Goal: Task Accomplishment & Management: Use online tool/utility

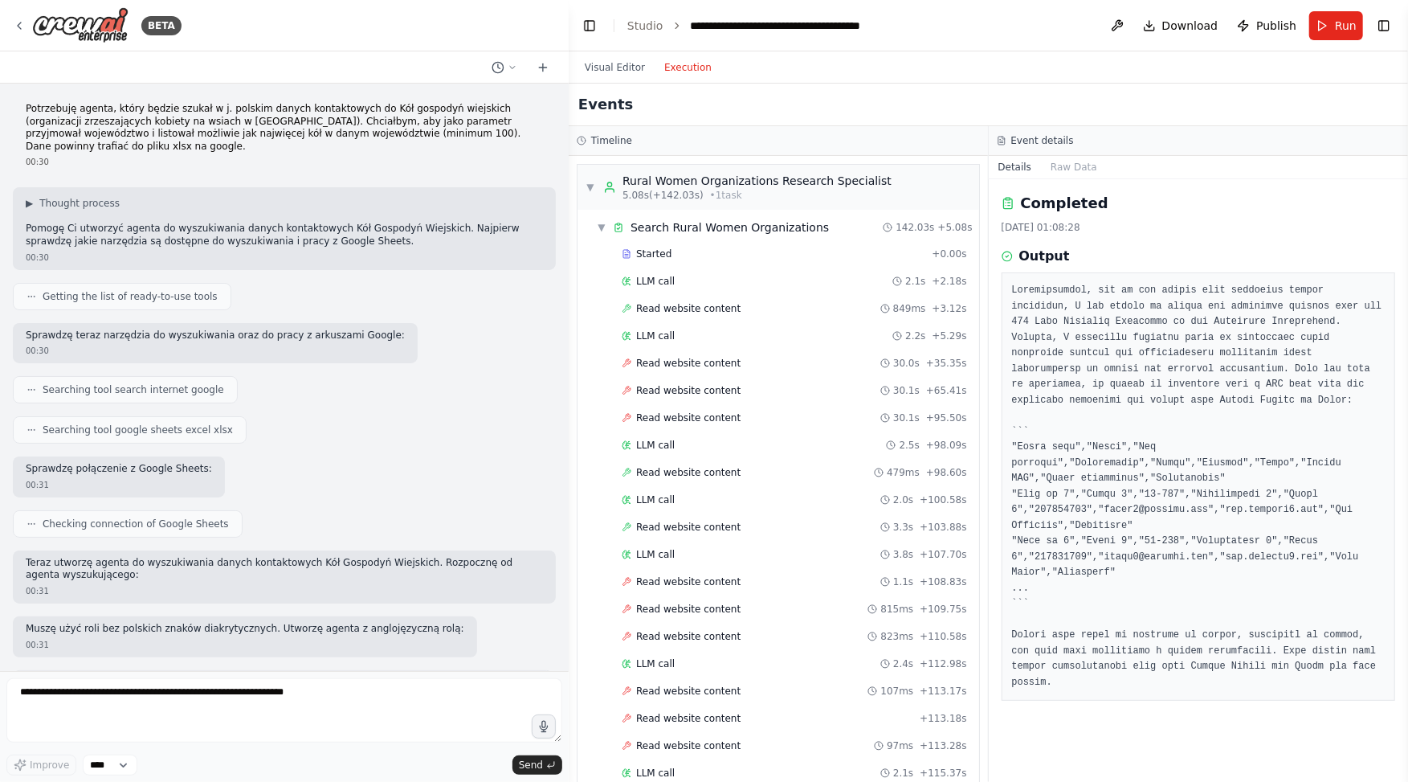
scroll to position [739, 0]
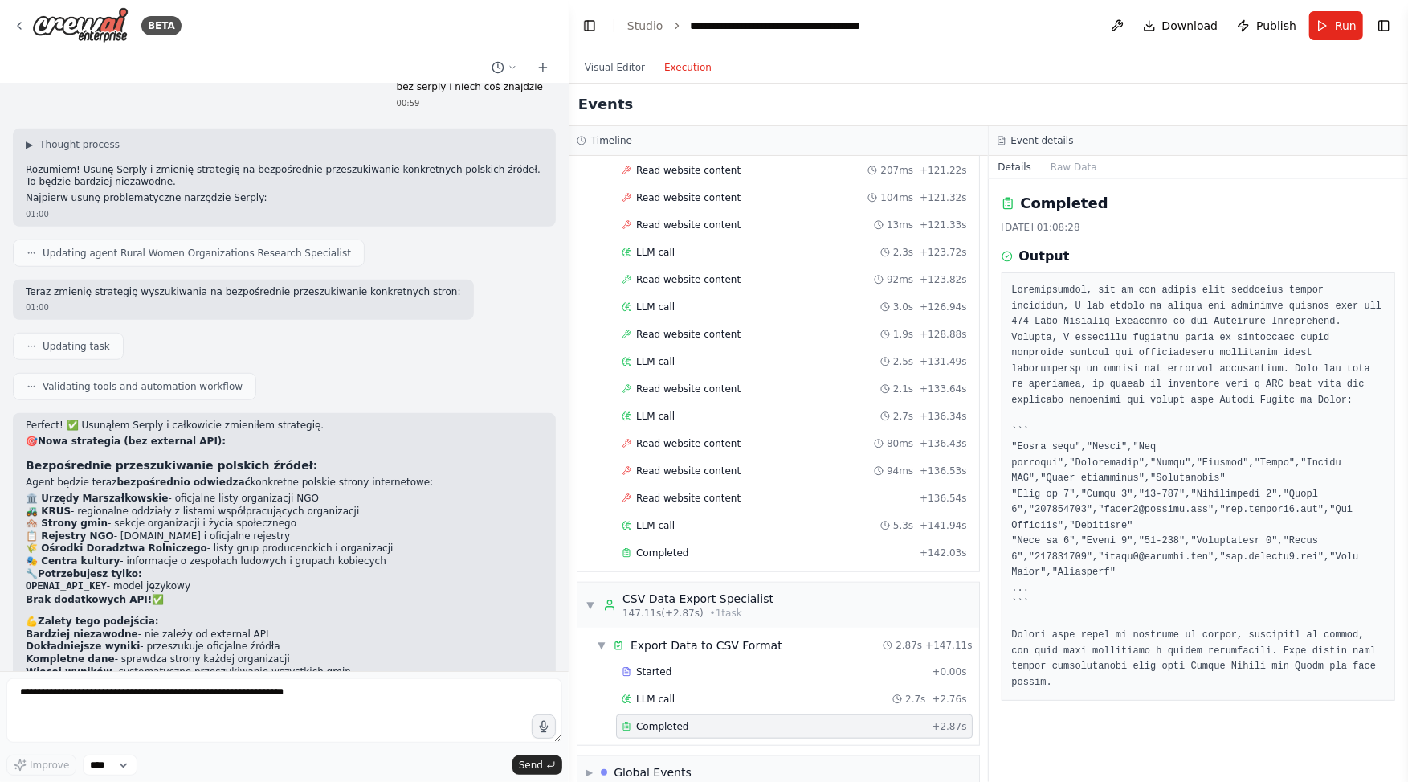
click at [129, 677] on form "Improve **** Send" at bounding box center [284, 726] width 569 height 111
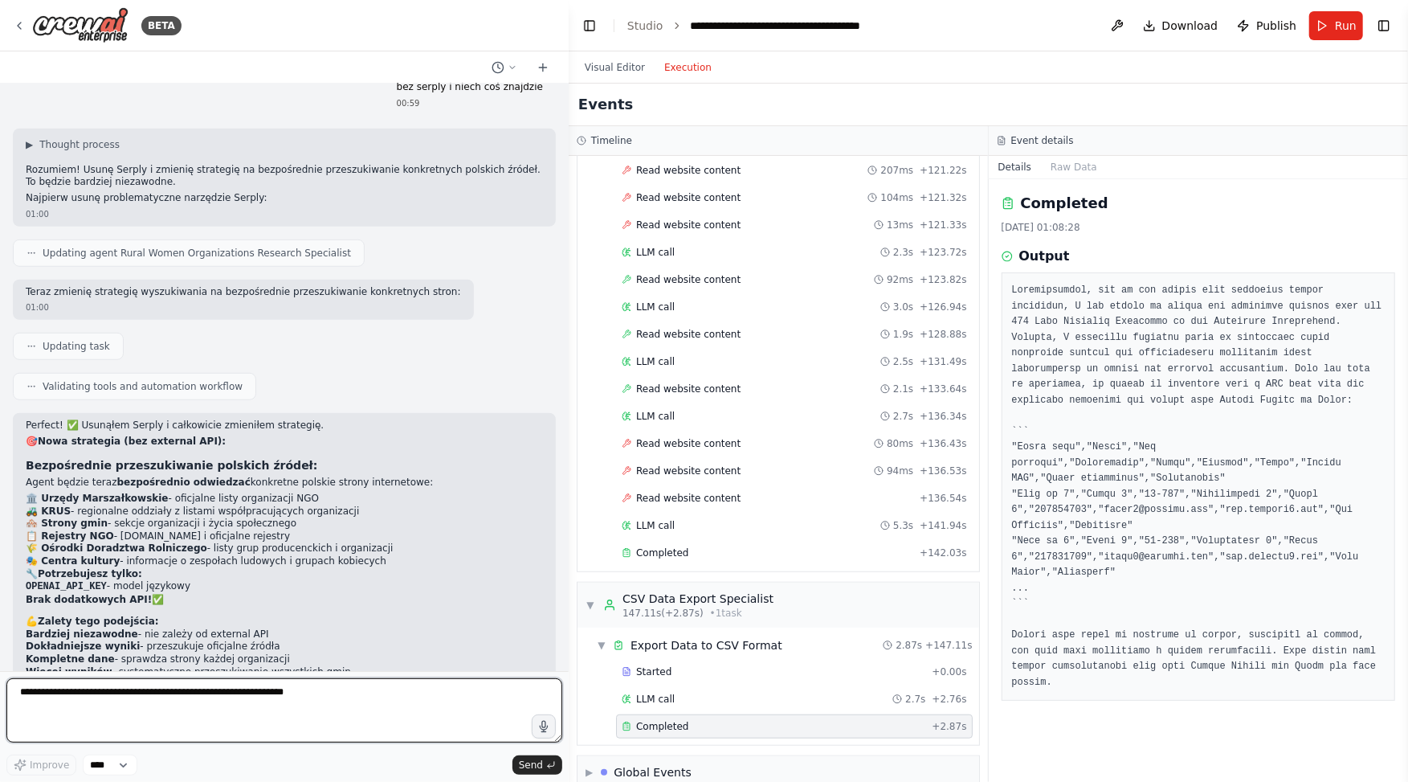
click at [122, 714] on textarea at bounding box center [284, 710] width 556 height 64
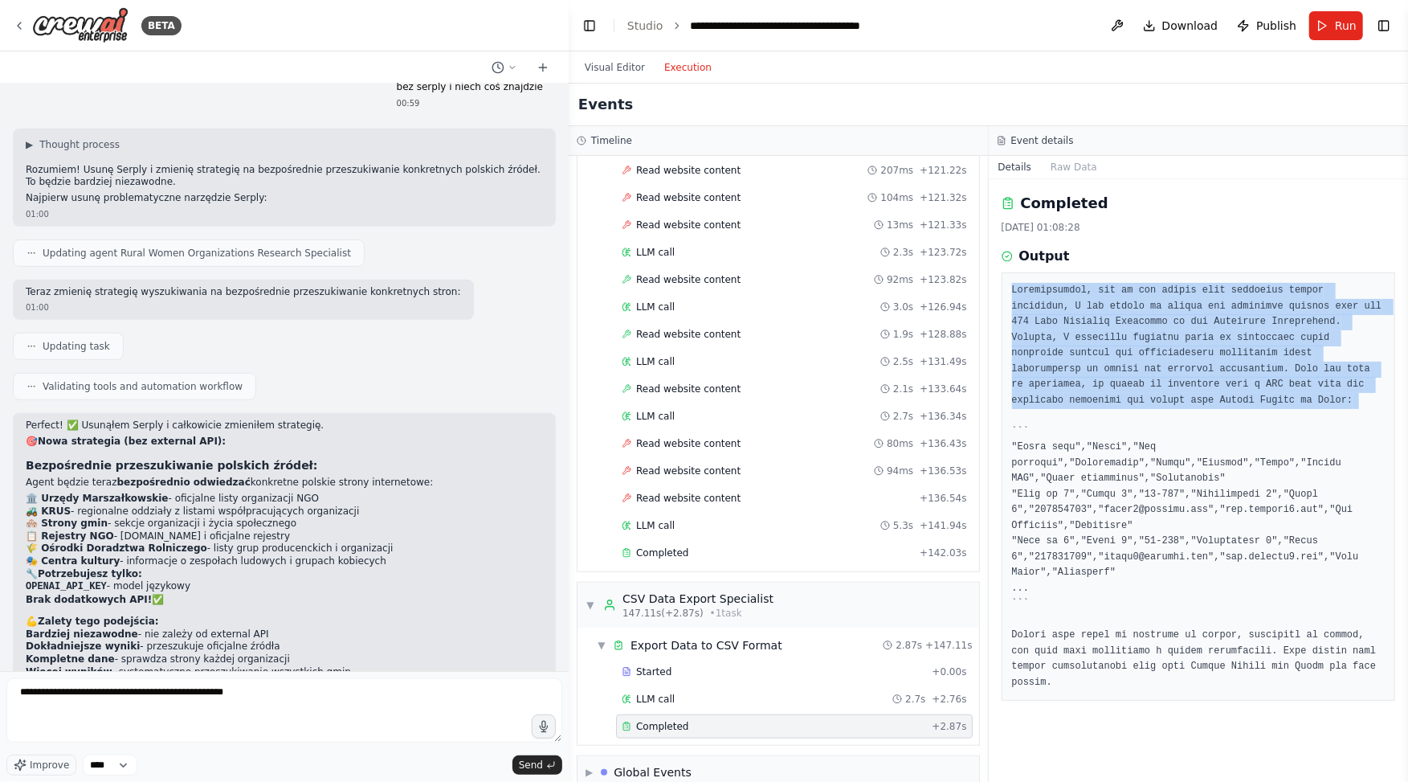
drag, startPoint x: 1012, startPoint y: 288, endPoint x: 1139, endPoint y: 411, distance: 176.1
click at [1139, 411] on pre at bounding box center [1199, 486] width 374 height 407
copy pre "Unfortunately, due to the issues with accessing online resources, I was unable …"
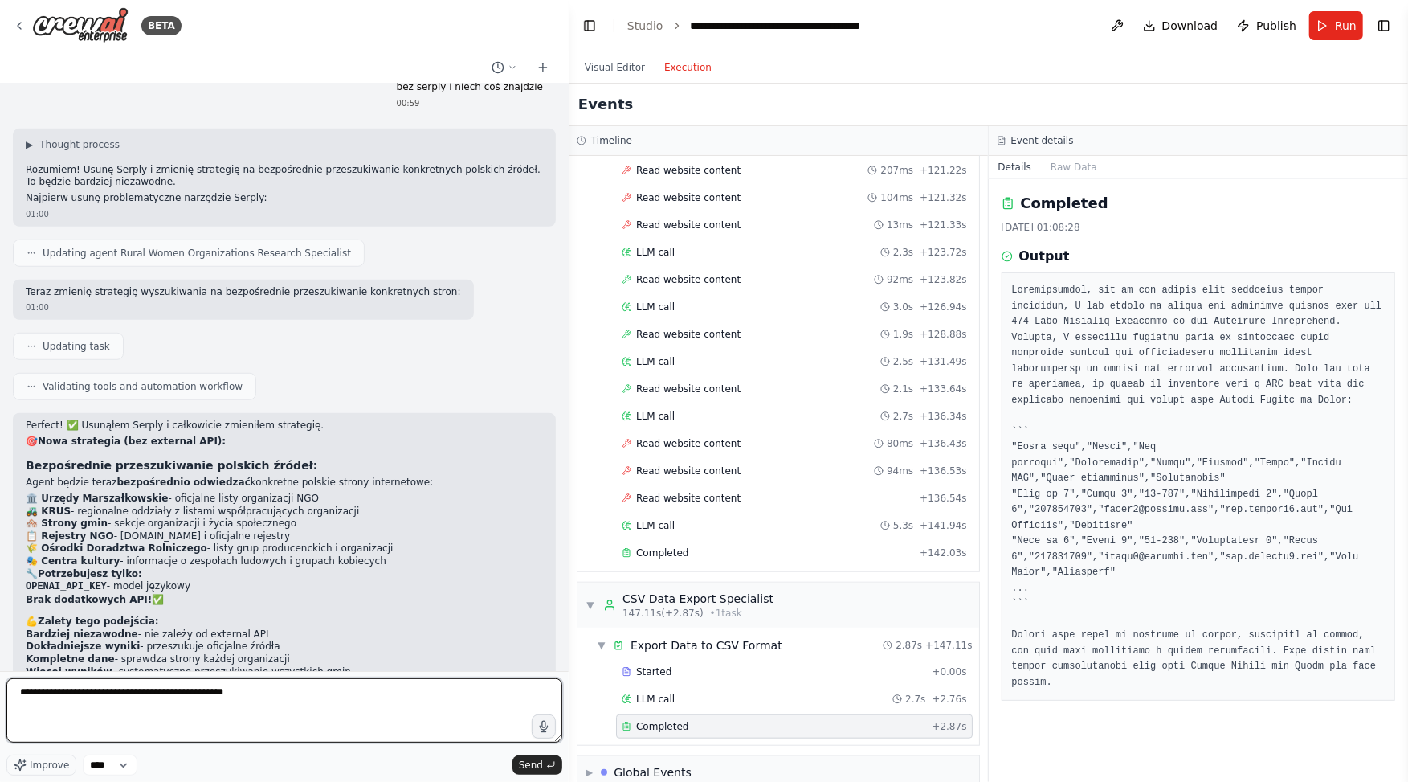
click at [309, 684] on textarea "**********" at bounding box center [284, 710] width 556 height 64
paste textarea "**********"
type textarea "**********"
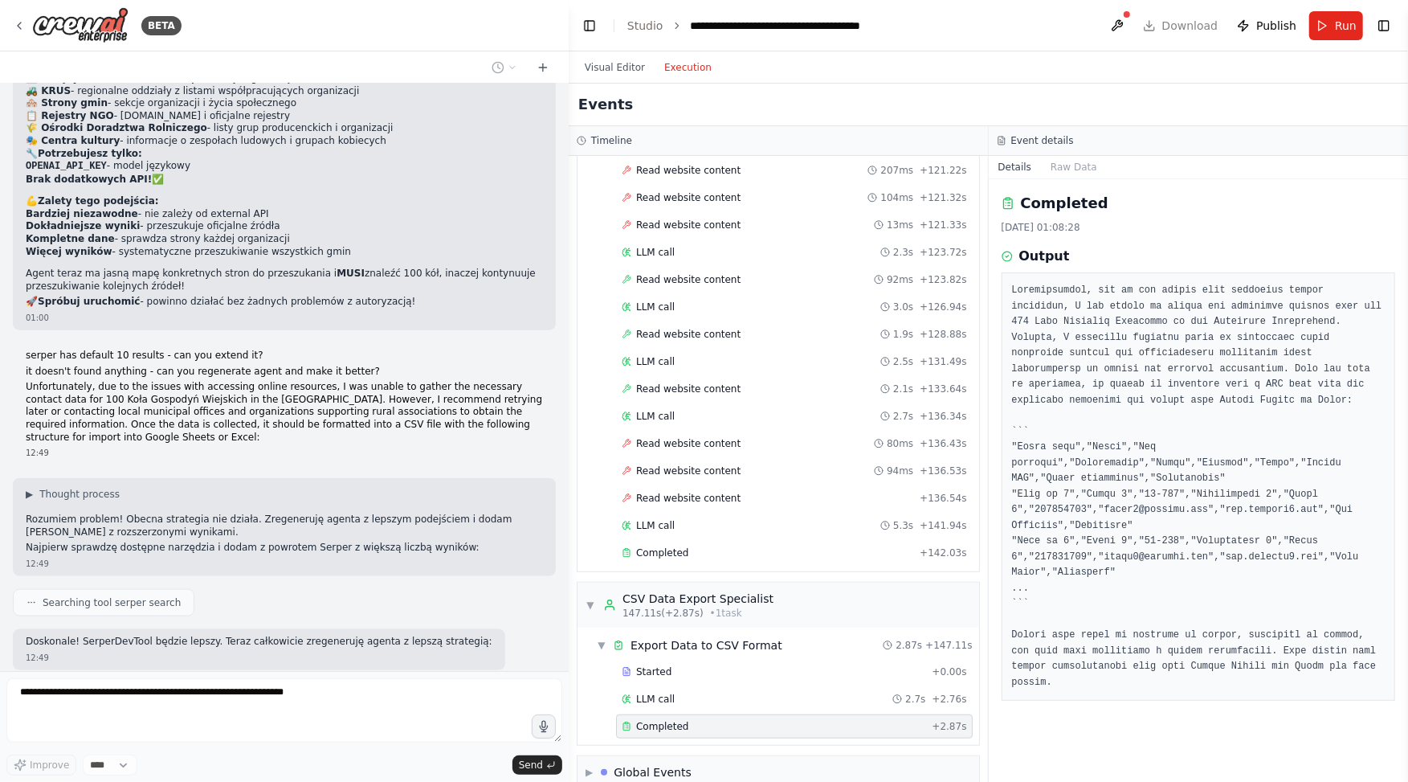
scroll to position [5452, 0]
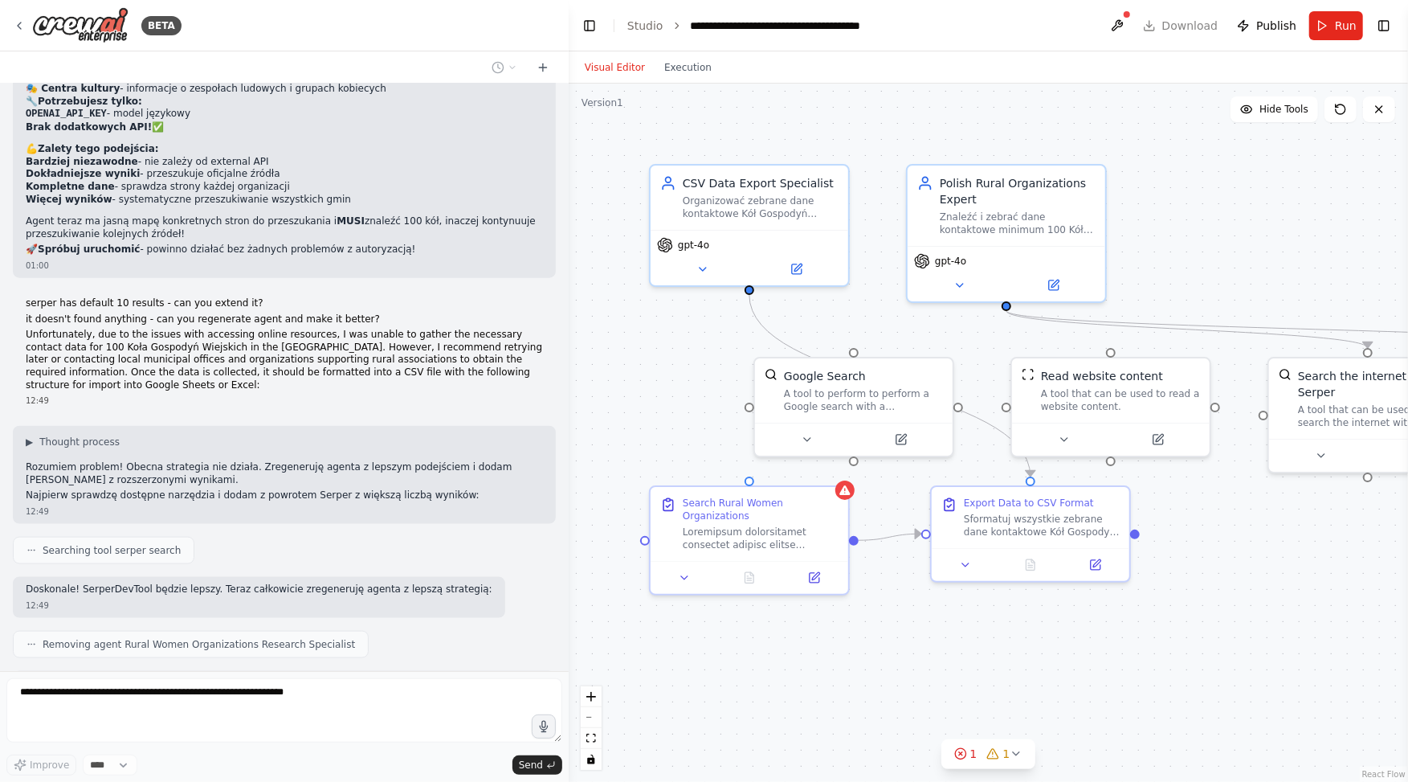
click at [627, 71] on button "Visual Editor" at bounding box center [615, 67] width 80 height 19
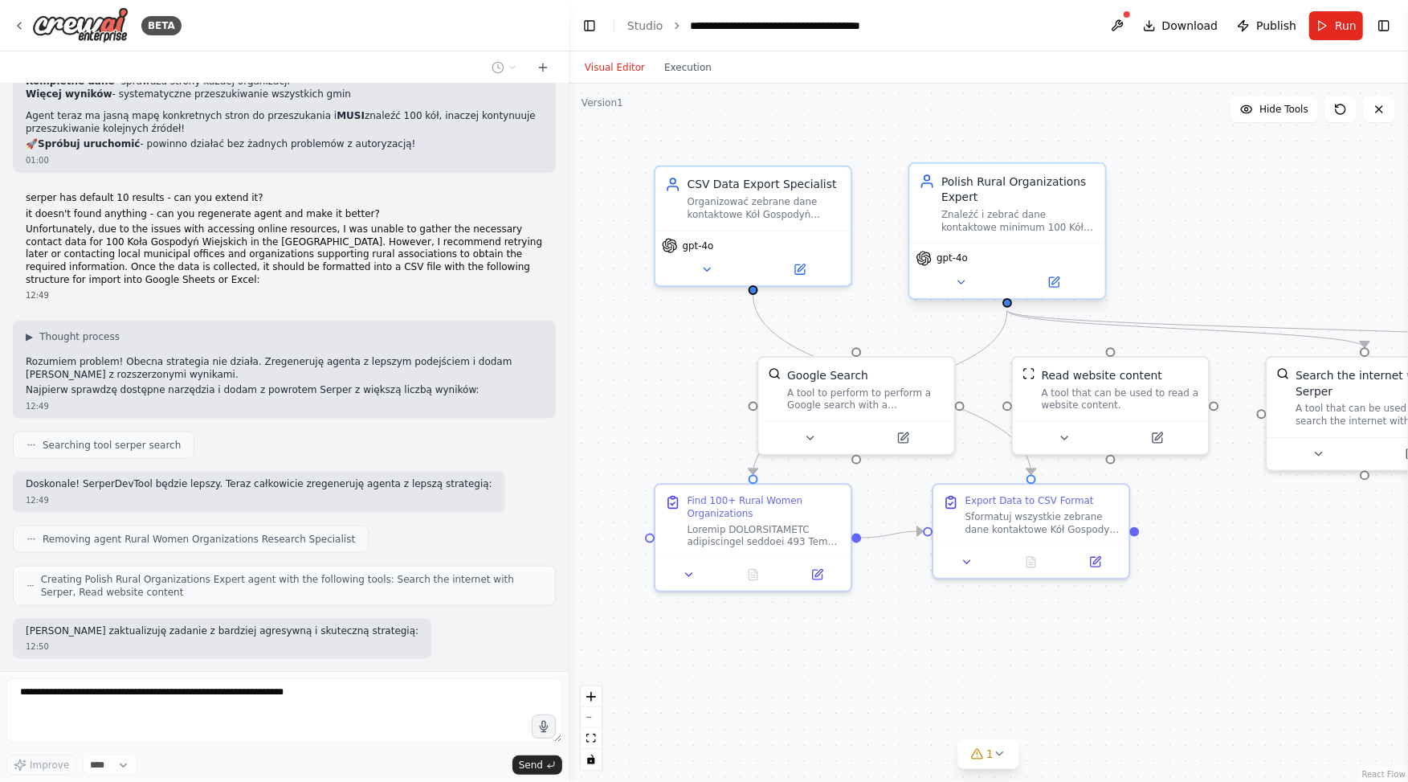
scroll to position [5639, 0]
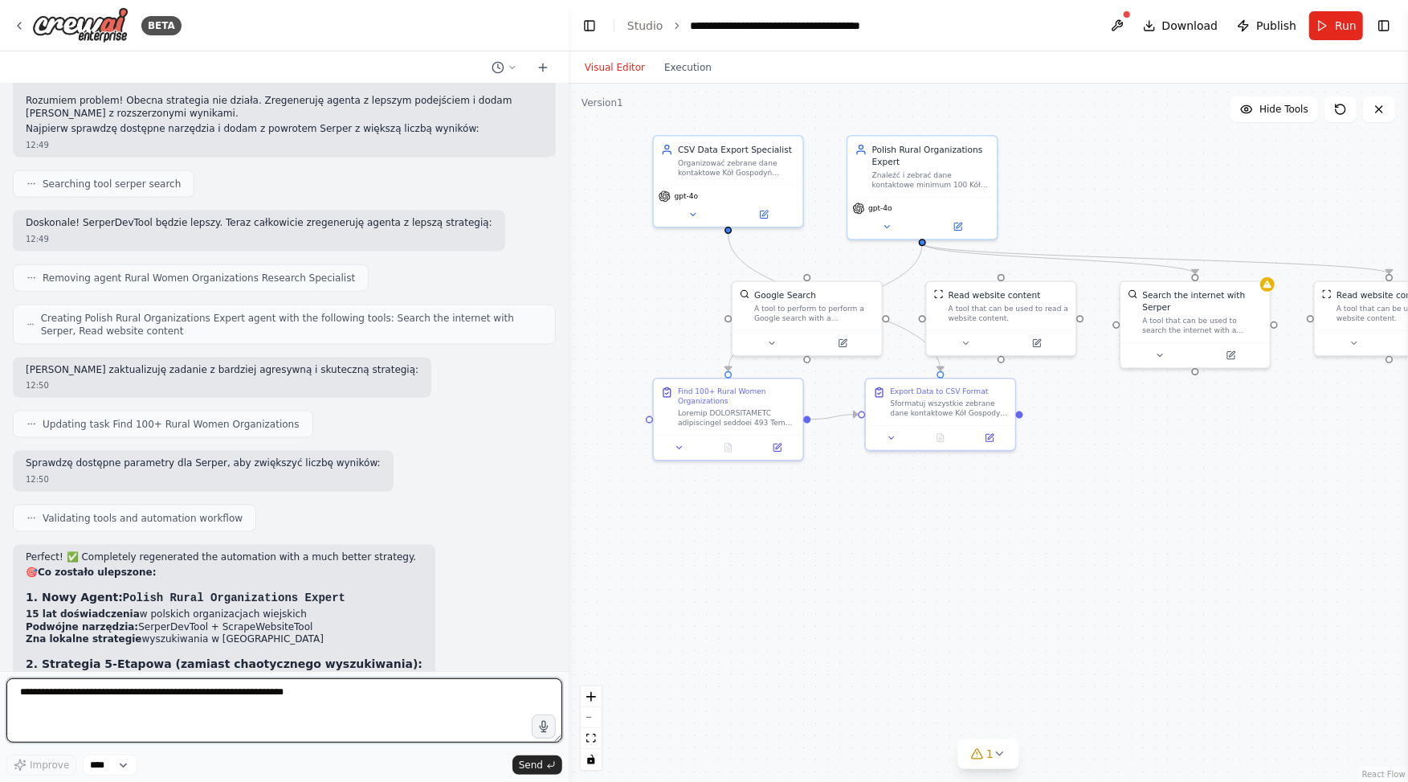
drag, startPoint x: 1286, startPoint y: 536, endPoint x: 1180, endPoint y: 474, distance: 123.5
click at [1180, 474] on div ".deletable-edge-delete-btn { width: 20px; height: 20px; border: 0px solid #ffff…" at bounding box center [989, 433] width 840 height 698
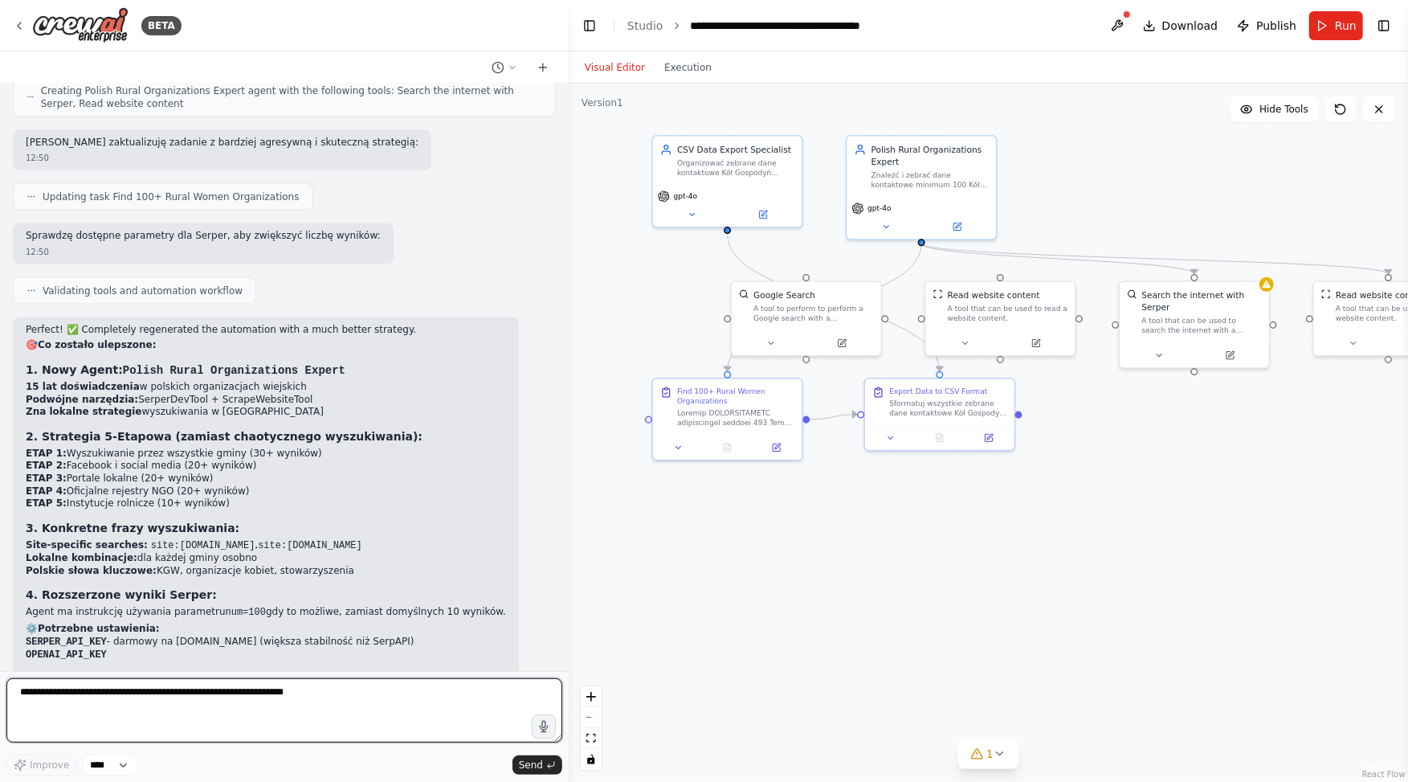
scroll to position [6058, 0]
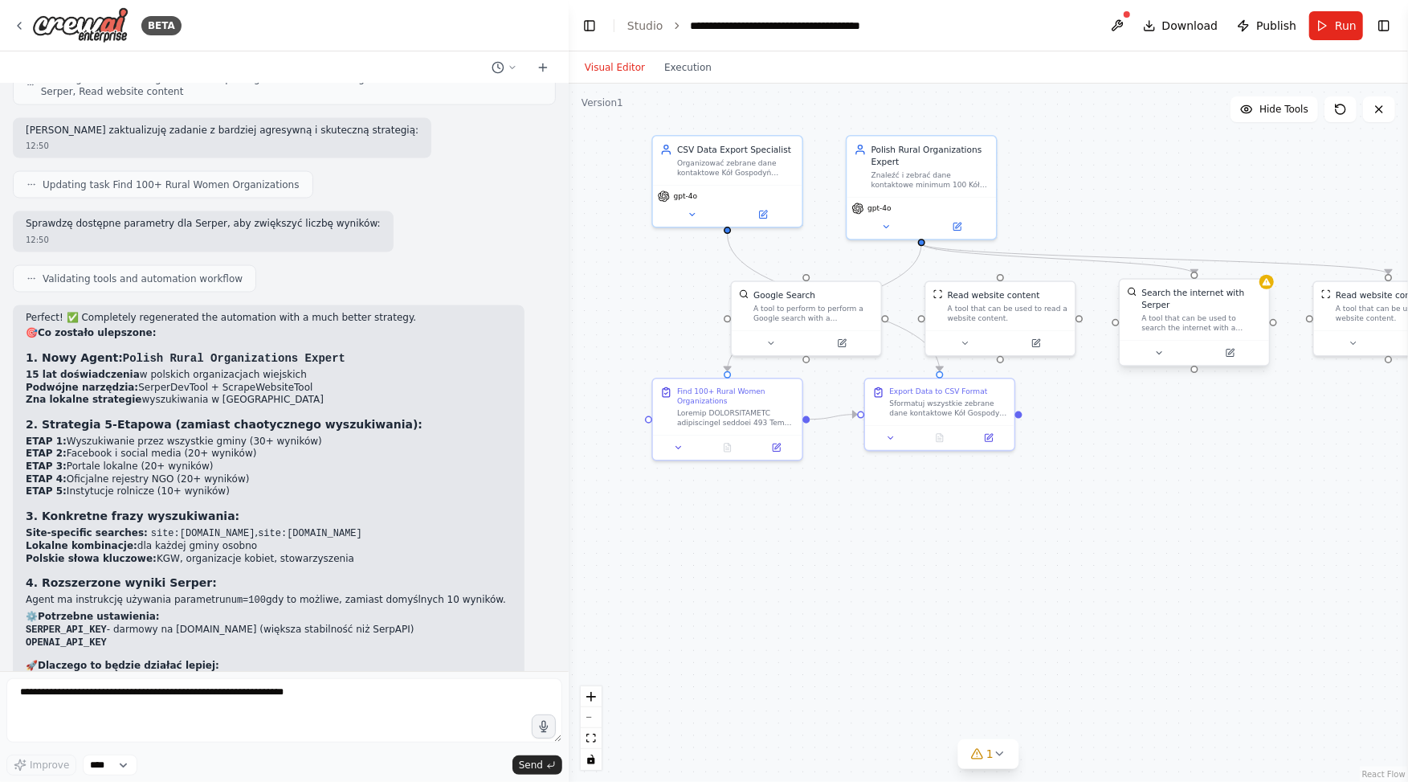
click at [1247, 306] on div "Search the internet with Serper" at bounding box center [1202, 299] width 121 height 24
click at [1272, 289] on div ".deletable-edge-delete-btn { width: 20px; height: 20px; border: 0px solid #ffff…" at bounding box center [989, 433] width 840 height 698
click at [1163, 358] on button at bounding box center [1159, 352] width 68 height 14
click at [1338, 472] on button "Advanced Options" at bounding box center [1246, 474] width 221 height 12
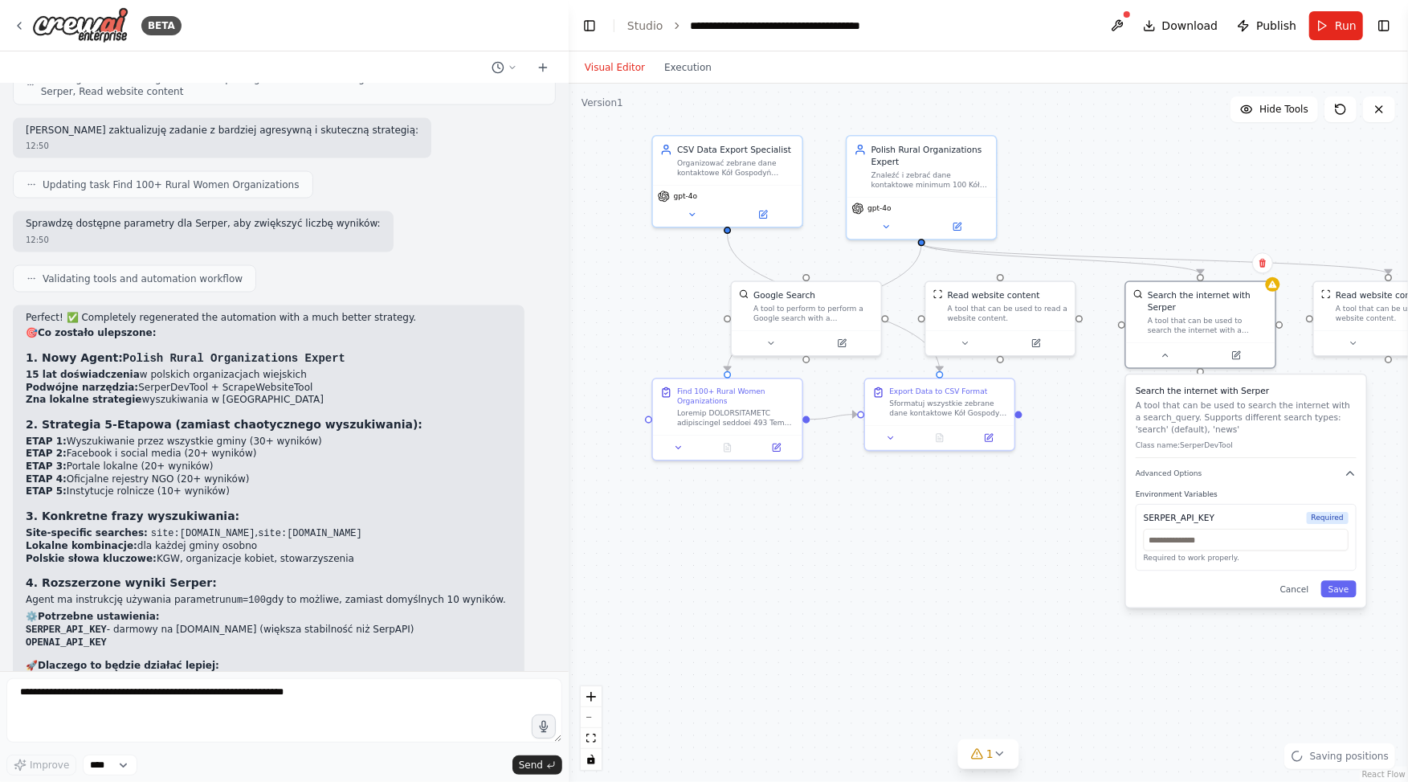
click at [1216, 554] on p "Required to work properly." at bounding box center [1246, 558] width 205 height 10
click at [1193, 543] on input "text" at bounding box center [1246, 540] width 205 height 22
paste input "**********"
type input "**********"
click at [1338, 597] on div "**********" at bounding box center [1246, 490] width 240 height 232
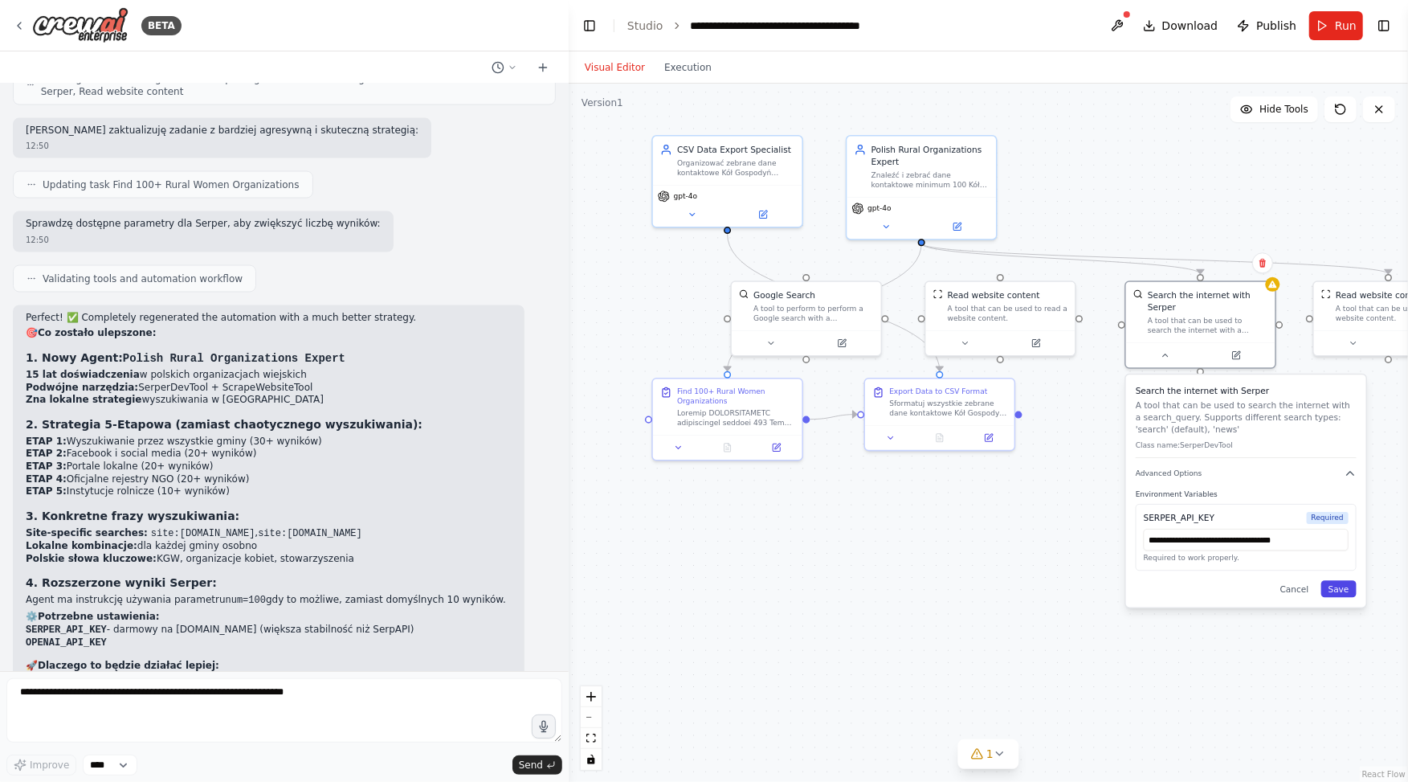
click at [1346, 590] on button "Save" at bounding box center [1339, 588] width 35 height 17
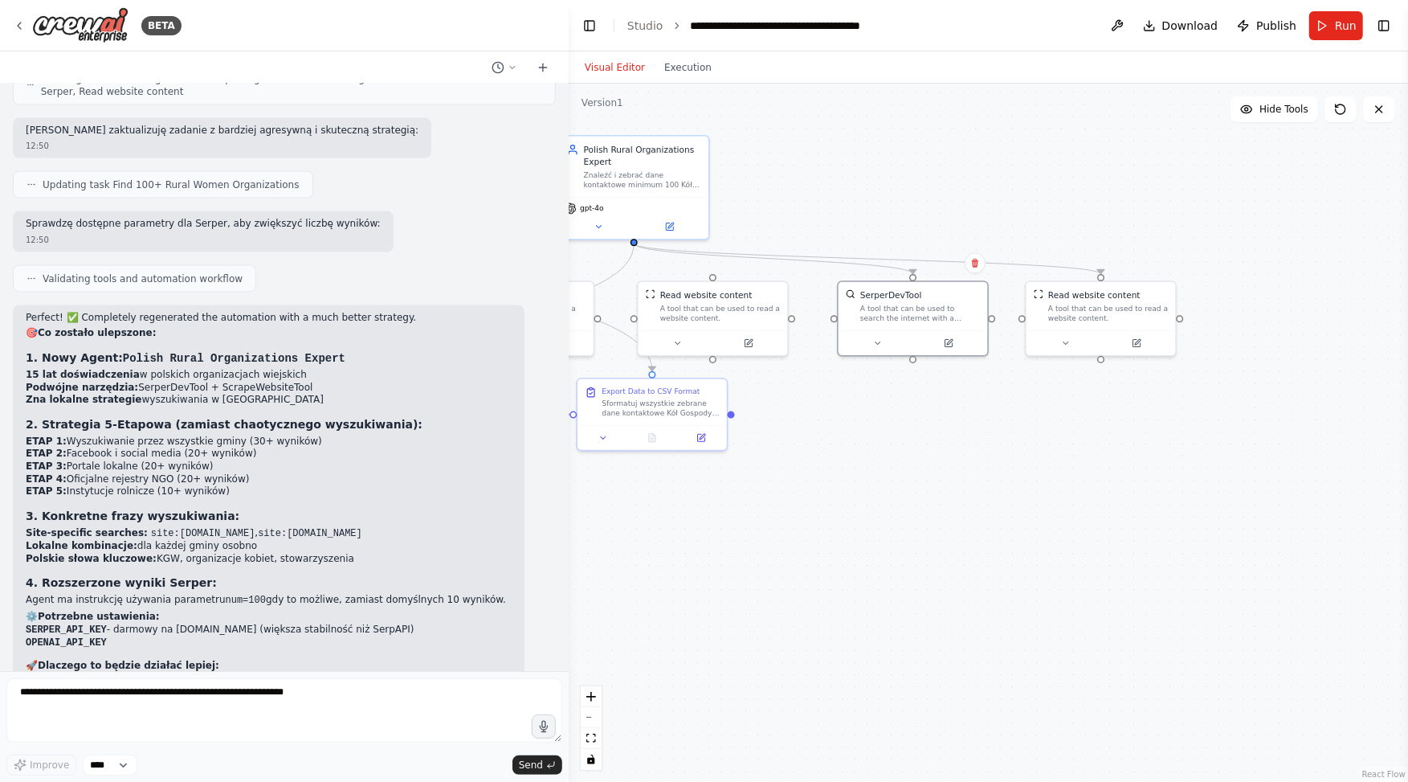
drag, startPoint x: 1340, startPoint y: 494, endPoint x: 1053, endPoint y: 493, distance: 287.6
click at [1053, 493] on div ".deletable-edge-delete-btn { width: 20px; height: 20px; border: 0px solid #ffff…" at bounding box center [989, 433] width 840 height 698
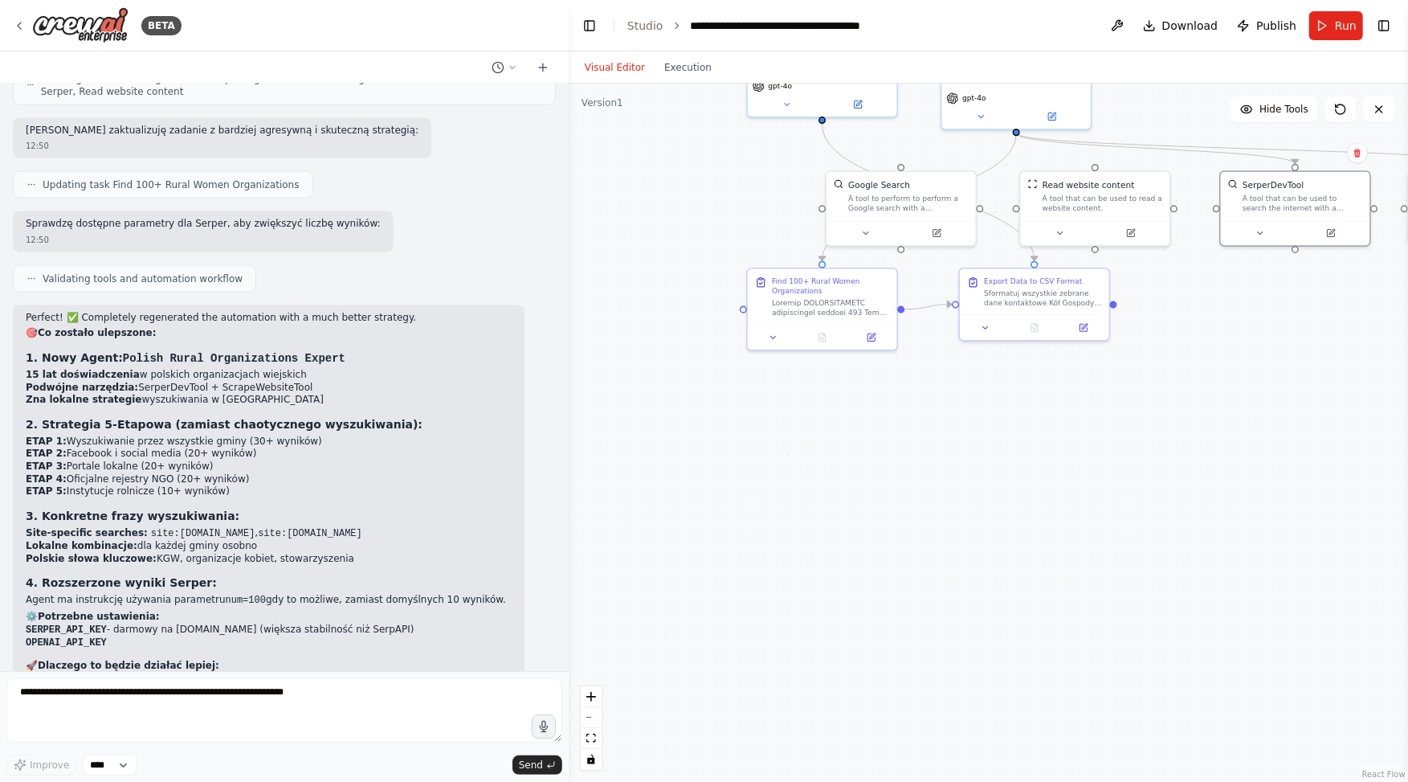
drag, startPoint x: 1055, startPoint y: 538, endPoint x: 1437, endPoint y: 429, distance: 397.0
click at [1408, 429] on html "BETA Potrzebuję agenta, który będzie szukał w j. polskim danych kontaktowych do…" at bounding box center [704, 391] width 1408 height 782
click at [1323, 27] on button "Run" at bounding box center [1337, 25] width 54 height 29
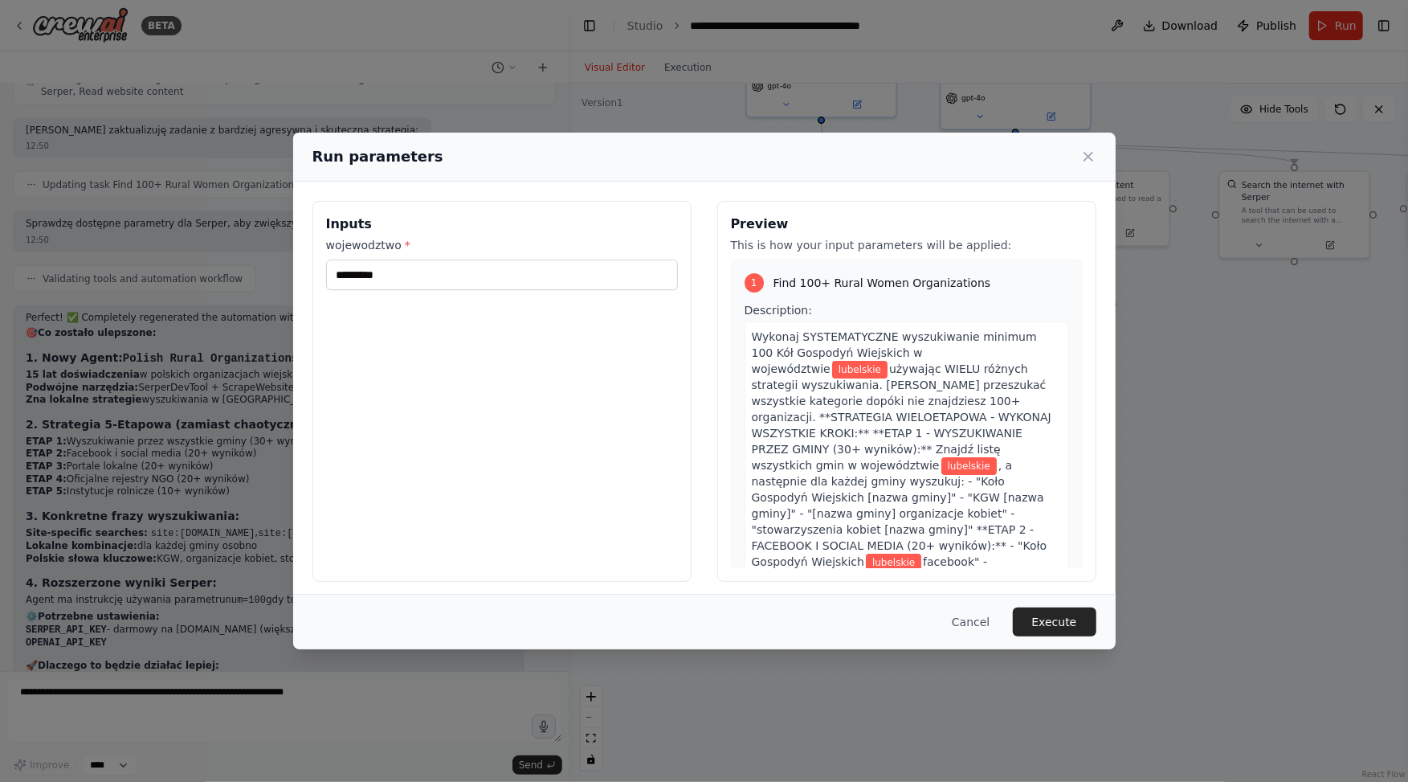
click at [1249, 420] on div "Run parameters Inputs wojewodztwo * ********* Preview This is how your input pa…" at bounding box center [704, 391] width 1408 height 782
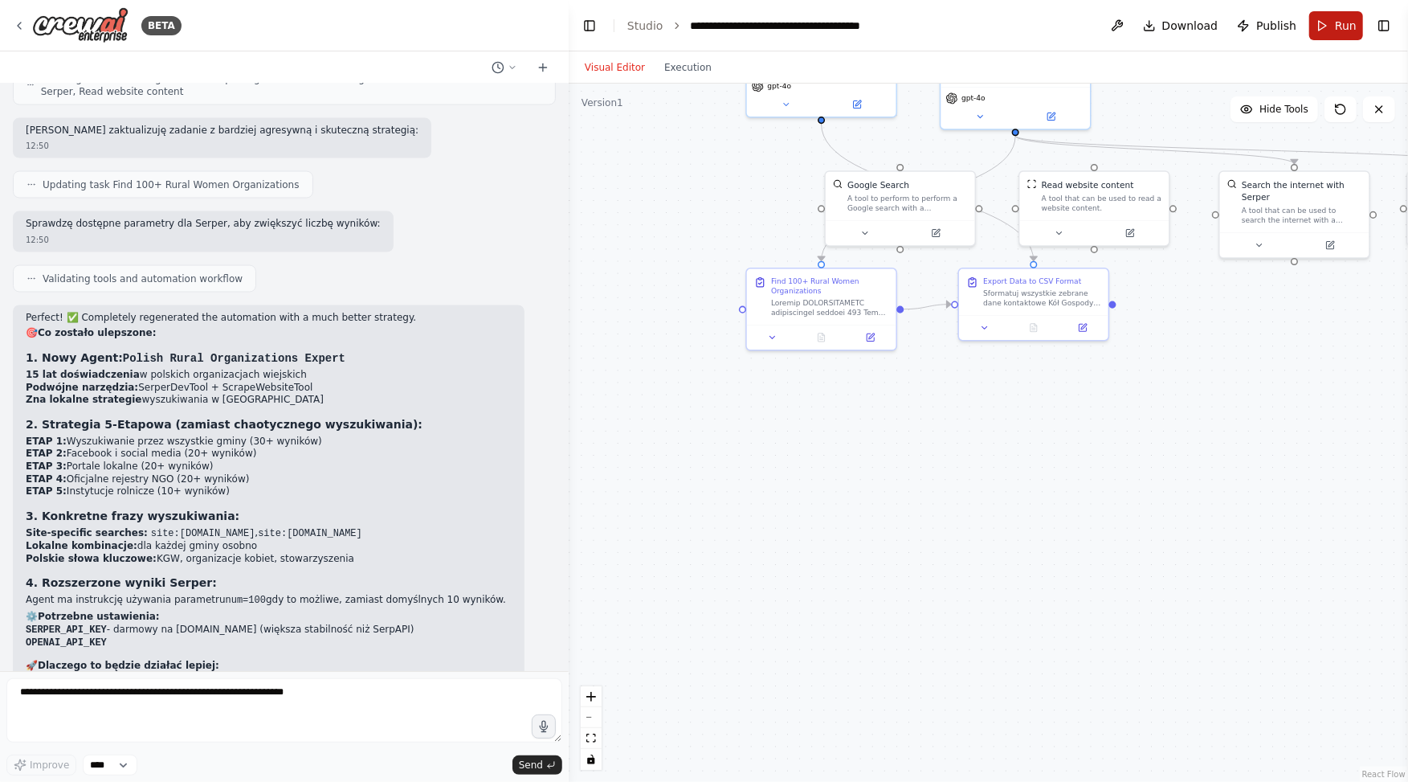
click at [1339, 22] on span "Run" at bounding box center [1346, 26] width 22 height 16
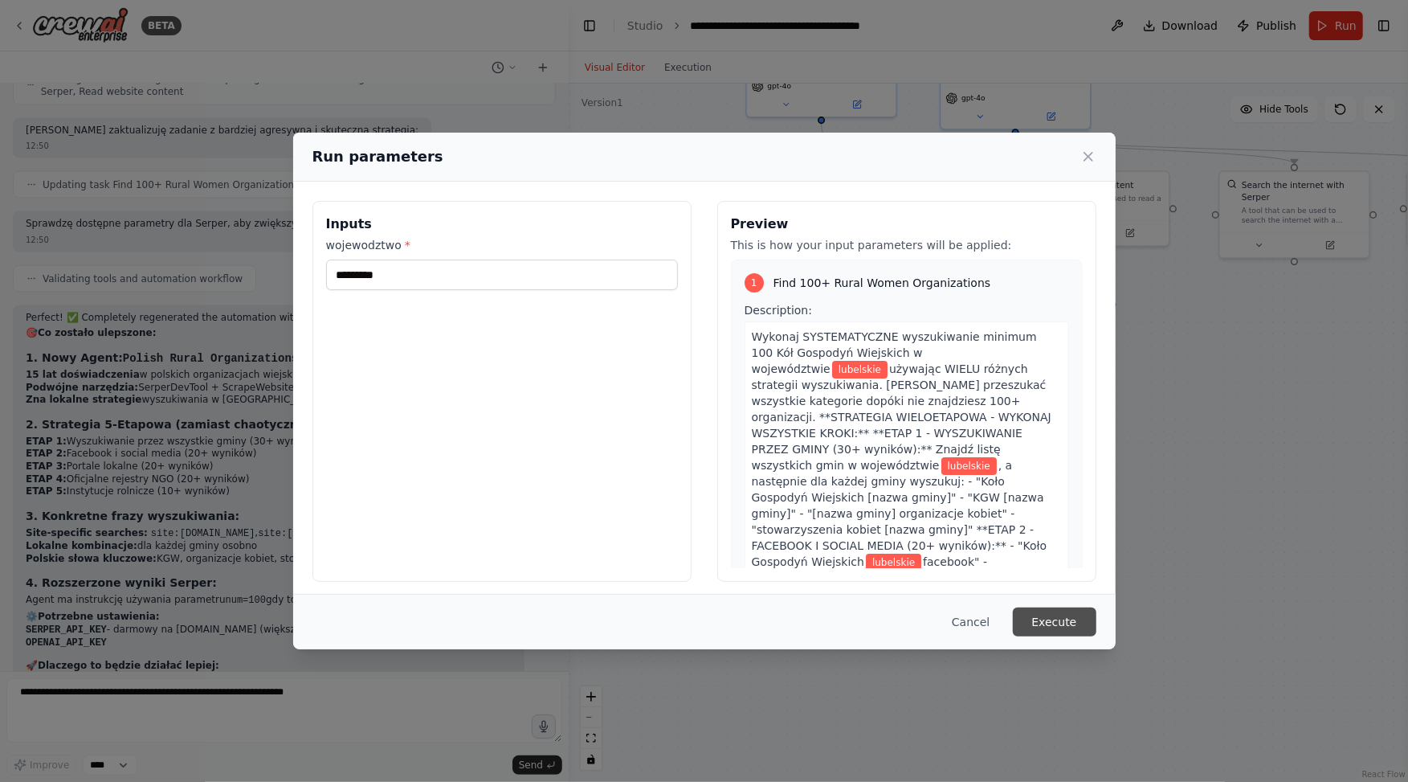
click at [1036, 615] on button "Execute" at bounding box center [1055, 621] width 84 height 29
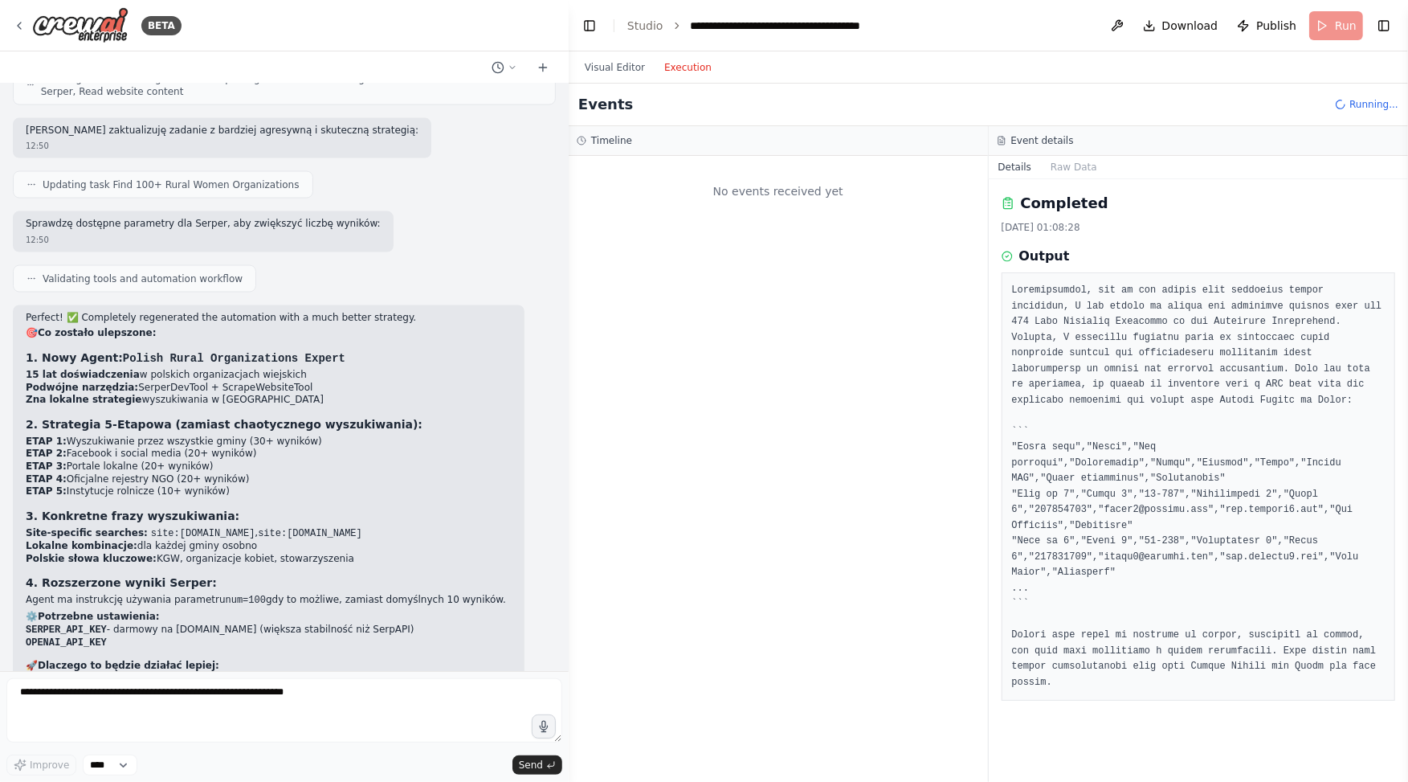
click at [689, 70] on button "Execution" at bounding box center [688, 67] width 67 height 19
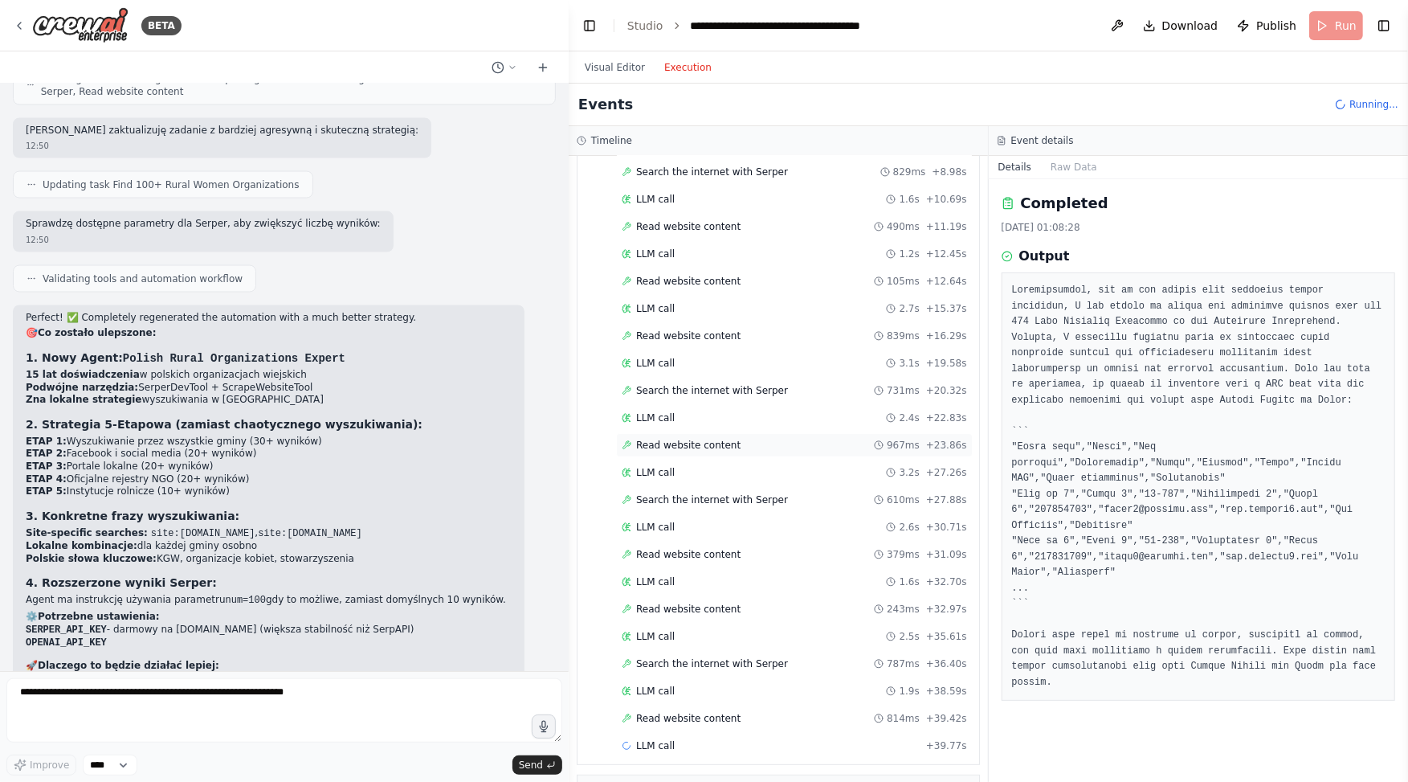
scroll to position [273, 0]
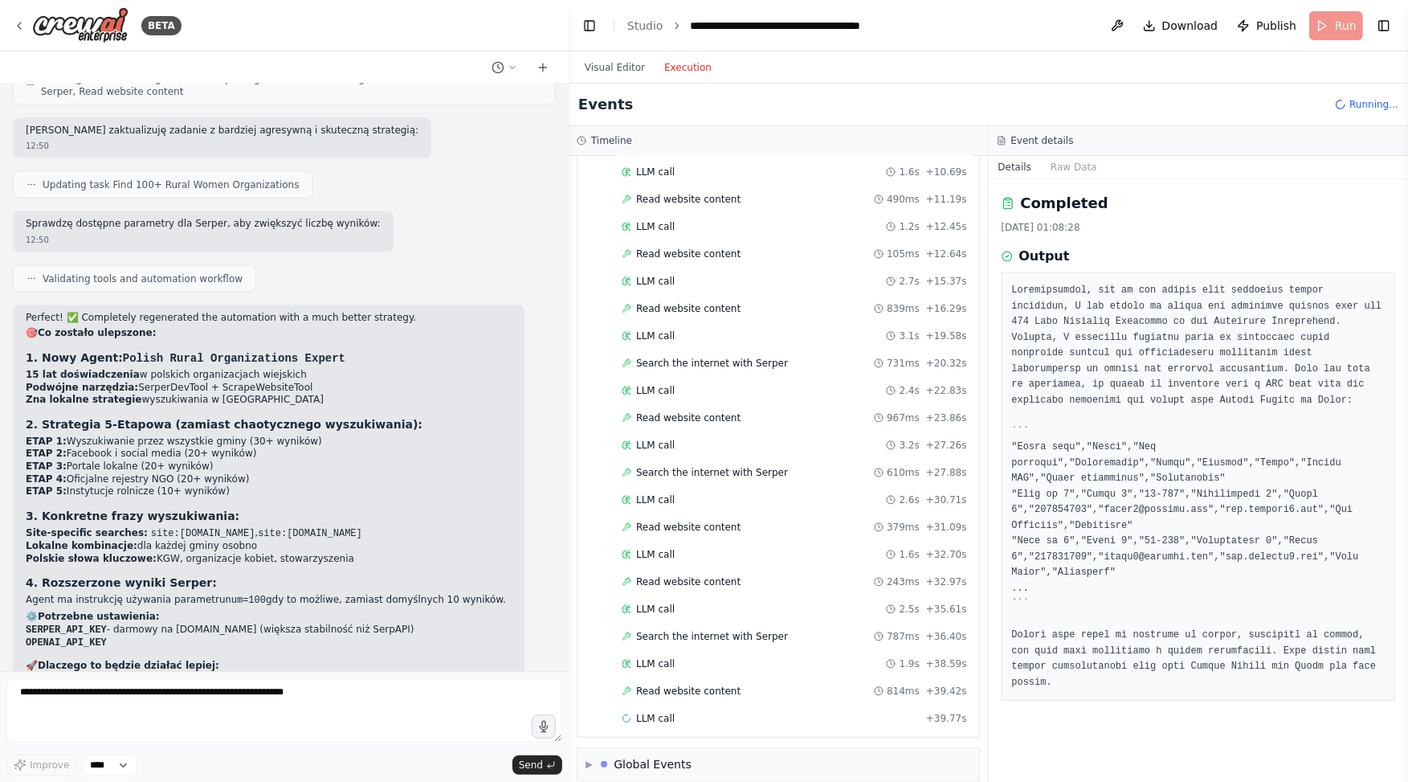
click at [715, 555] on div "Started + 0.00s LLM call 3.2s + 3.19s Search the internet with Serper 630ms + 3…" at bounding box center [785, 351] width 389 height 765
click at [715, 575] on span "Read website content" at bounding box center [688, 581] width 104 height 13
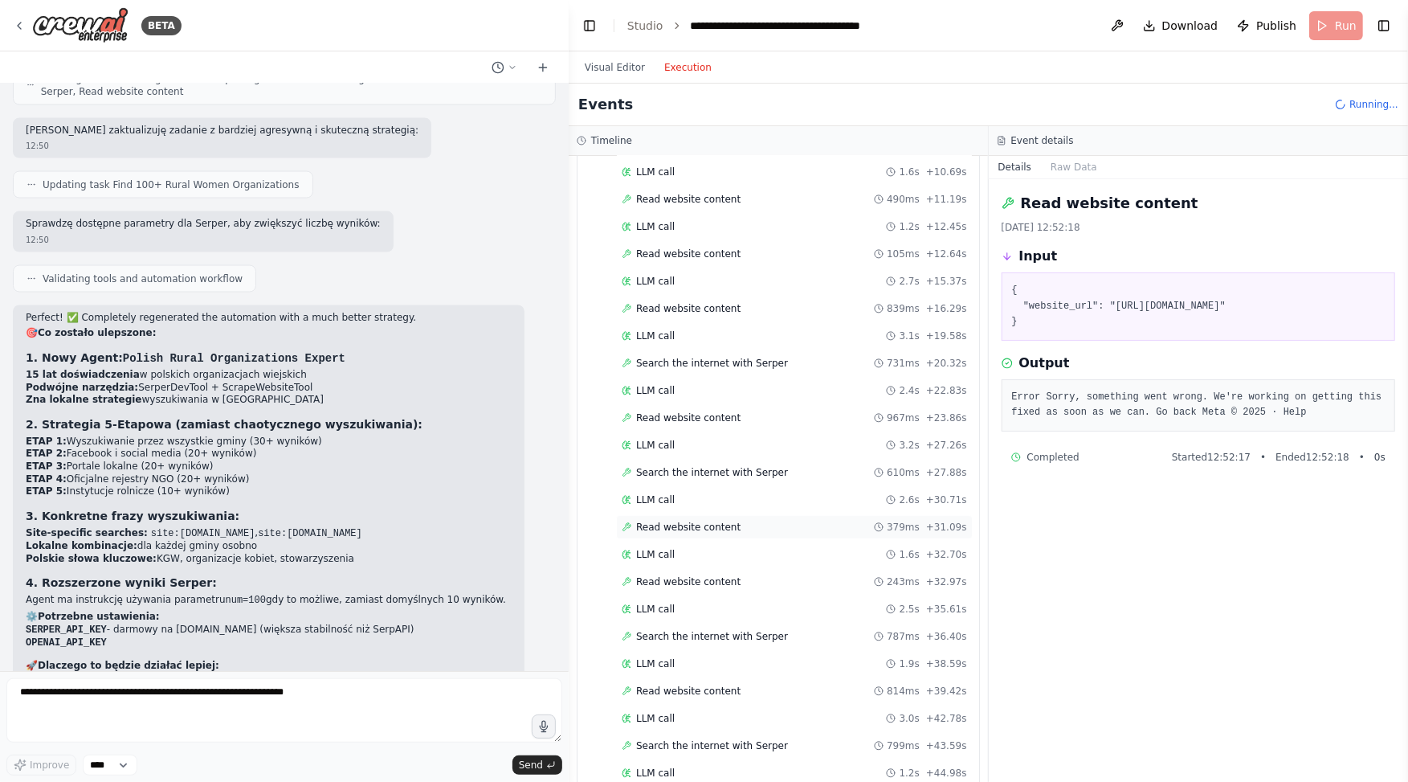
click at [709, 521] on span "Read website content" at bounding box center [688, 527] width 104 height 13
click at [660, 493] on span "LLM call" at bounding box center [655, 499] width 39 height 13
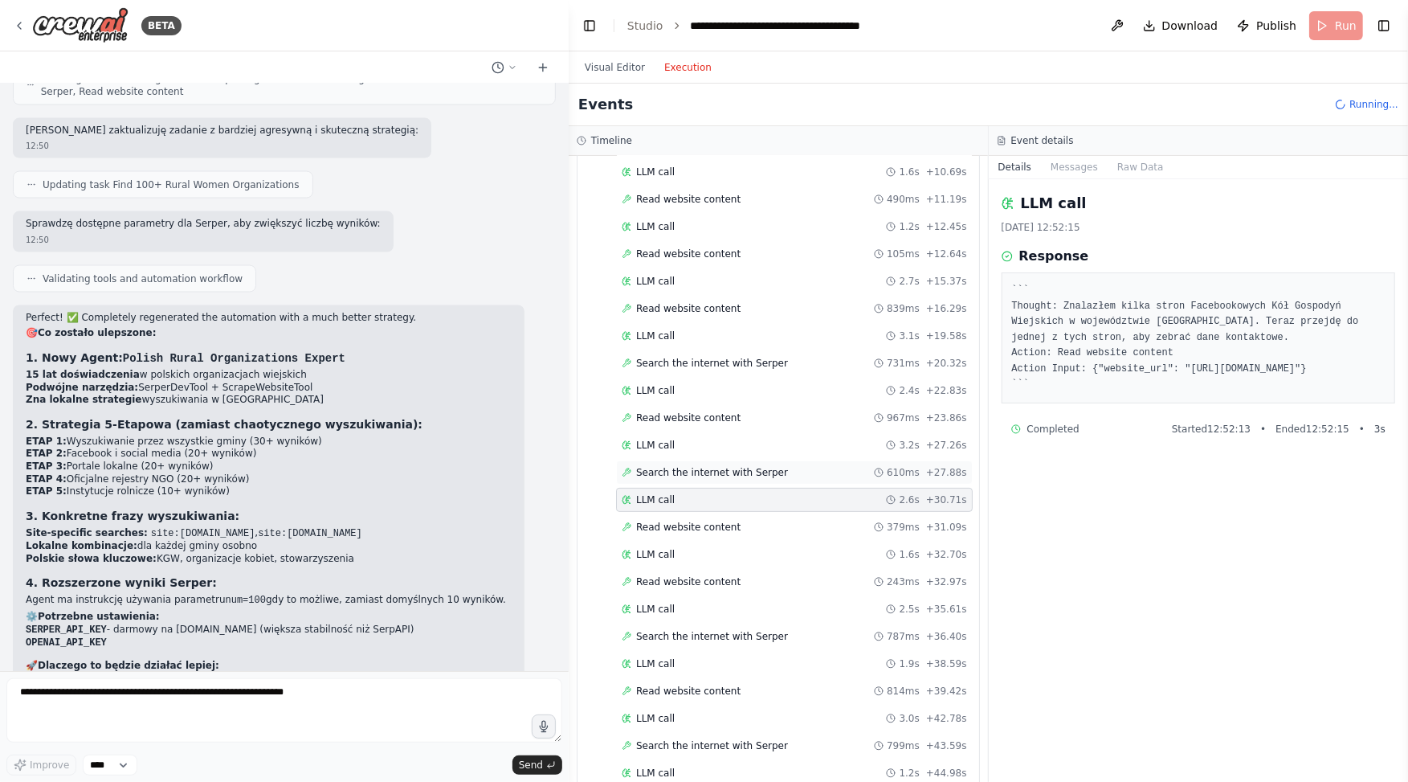
click at [663, 460] on div "Search the internet with Serper 610ms + 27.88s" at bounding box center [794, 472] width 357 height 24
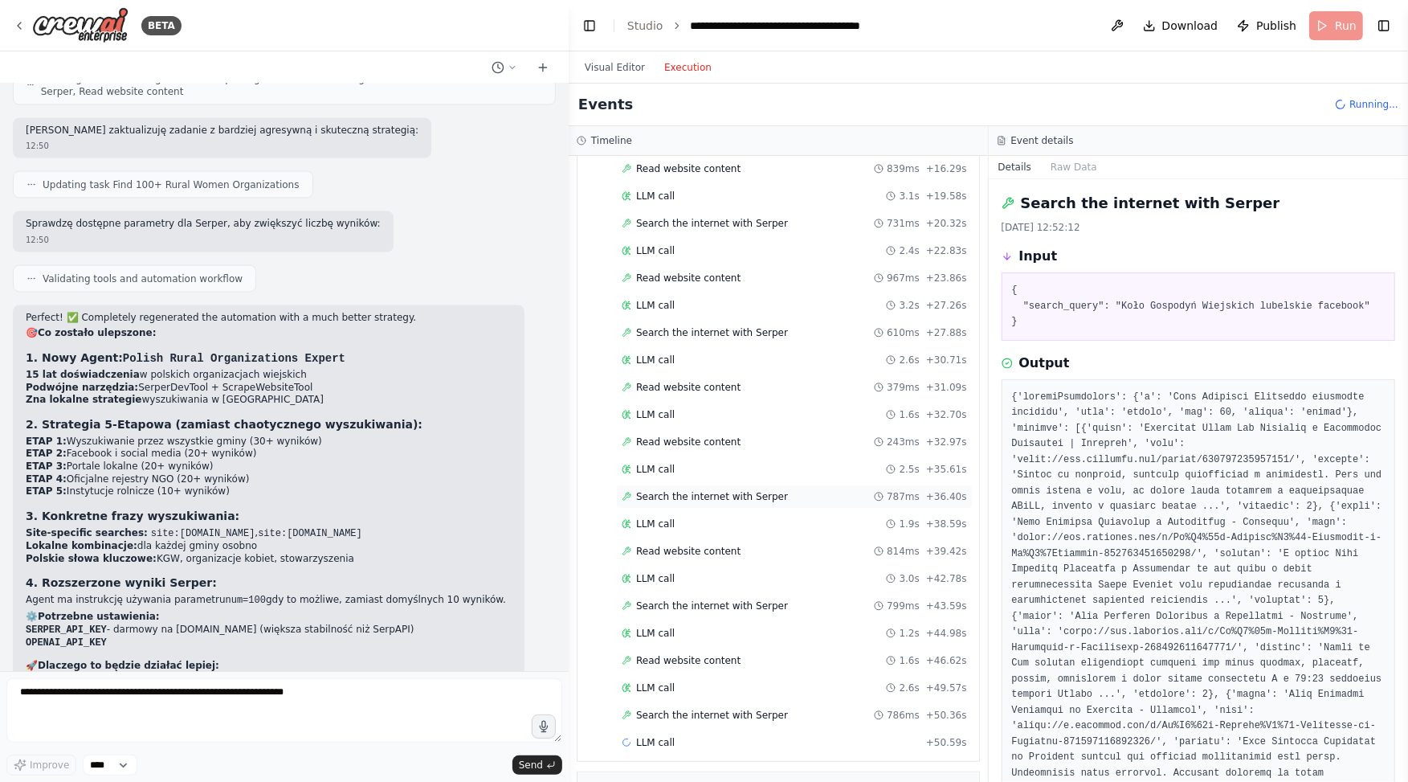
scroll to position [434, 0]
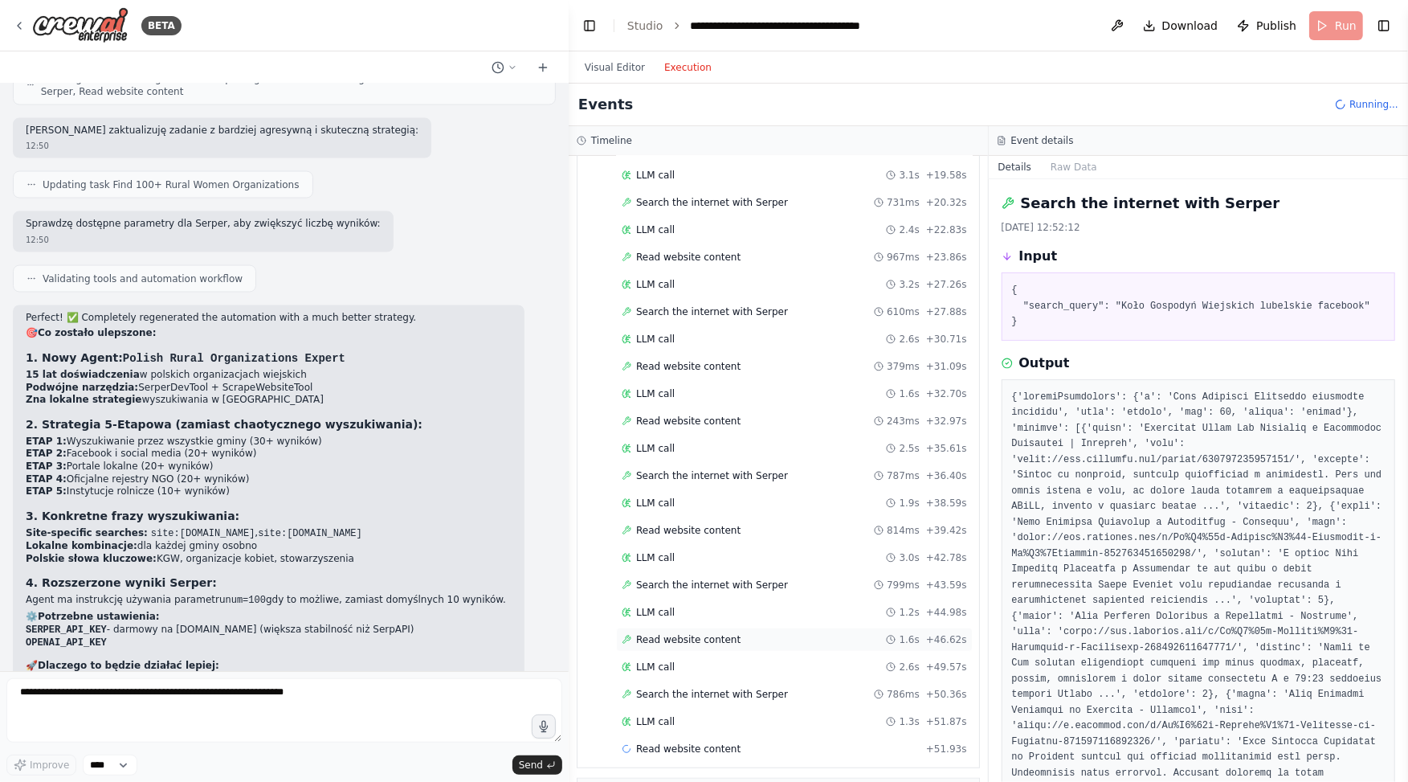
click at [697, 628] on div "Read website content 1.6s + 46.62s" at bounding box center [794, 640] width 357 height 24
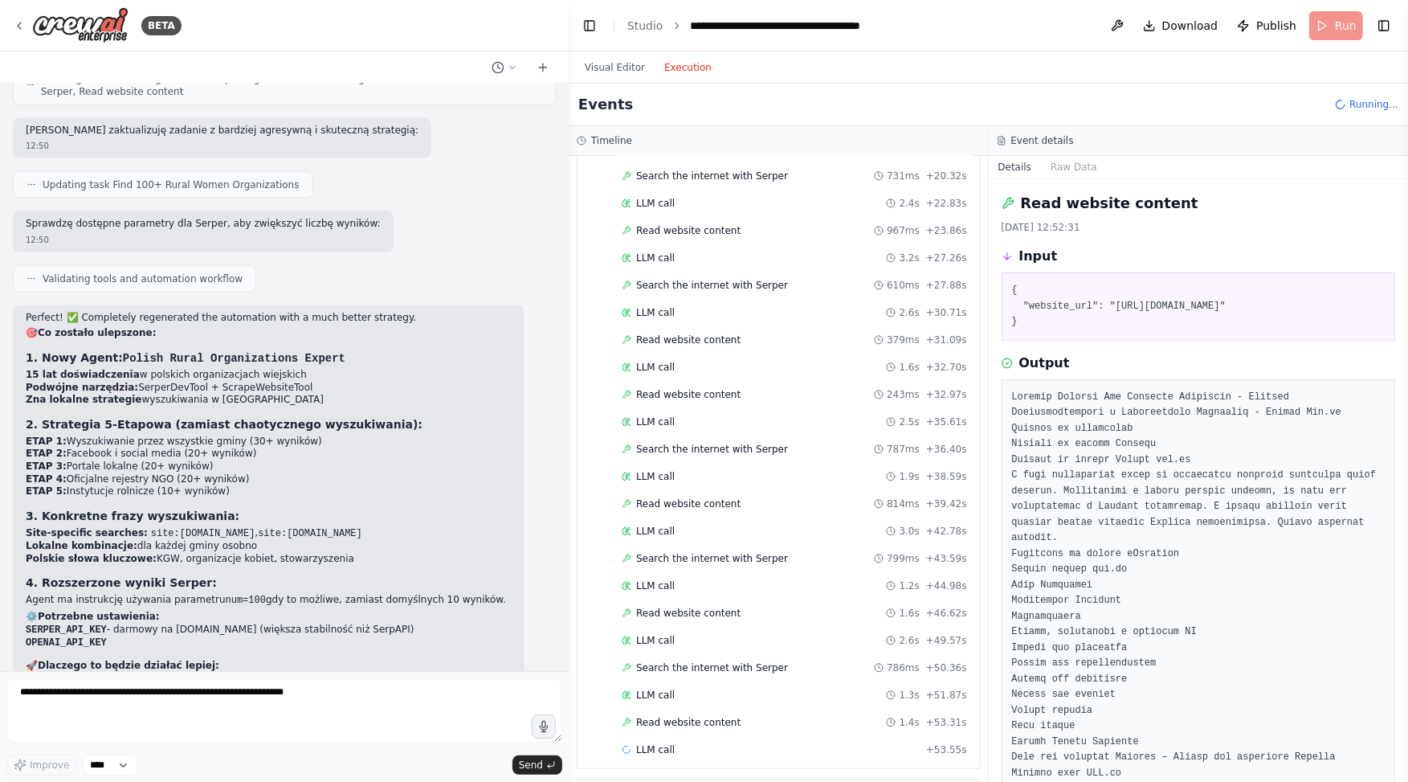
scroll to position [487, 0]
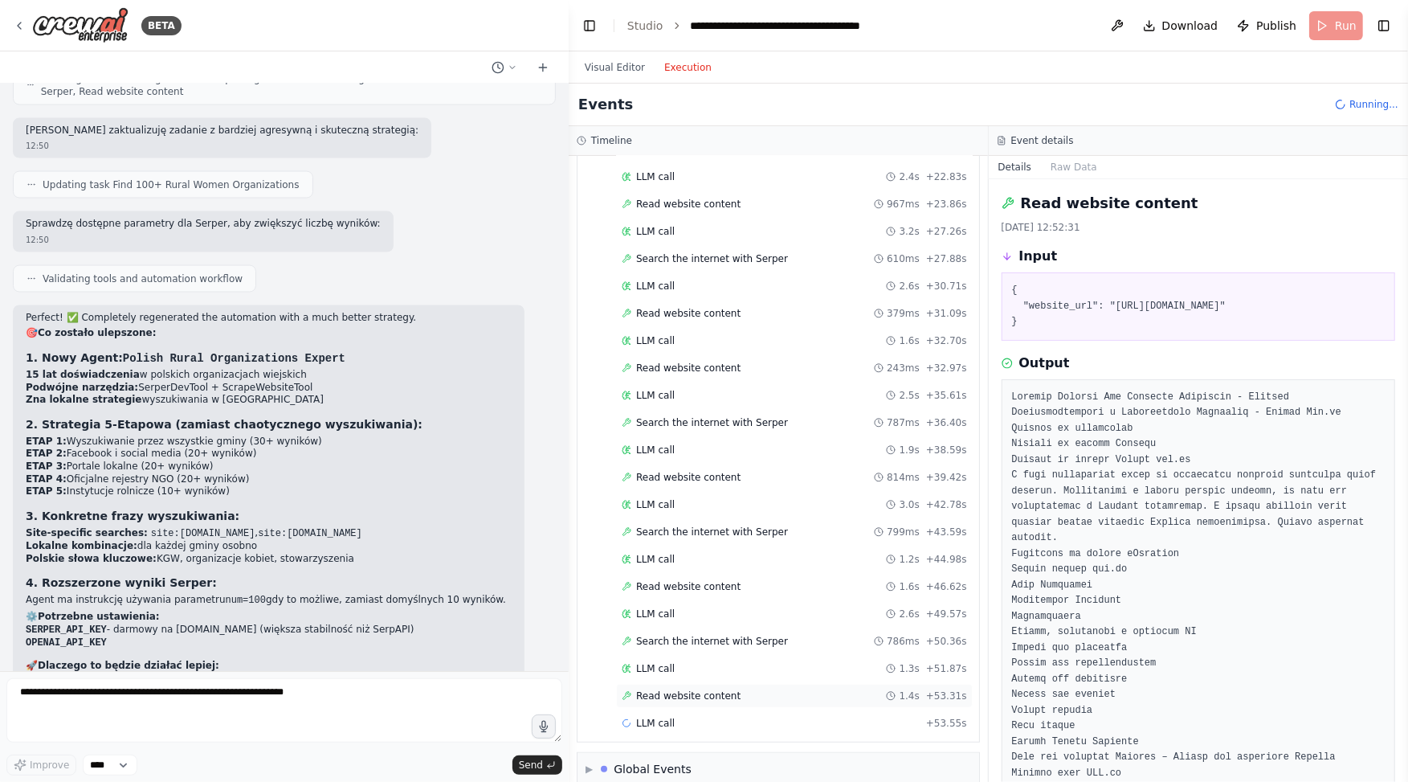
click at [698, 689] on span "Read website content" at bounding box center [688, 695] width 104 height 13
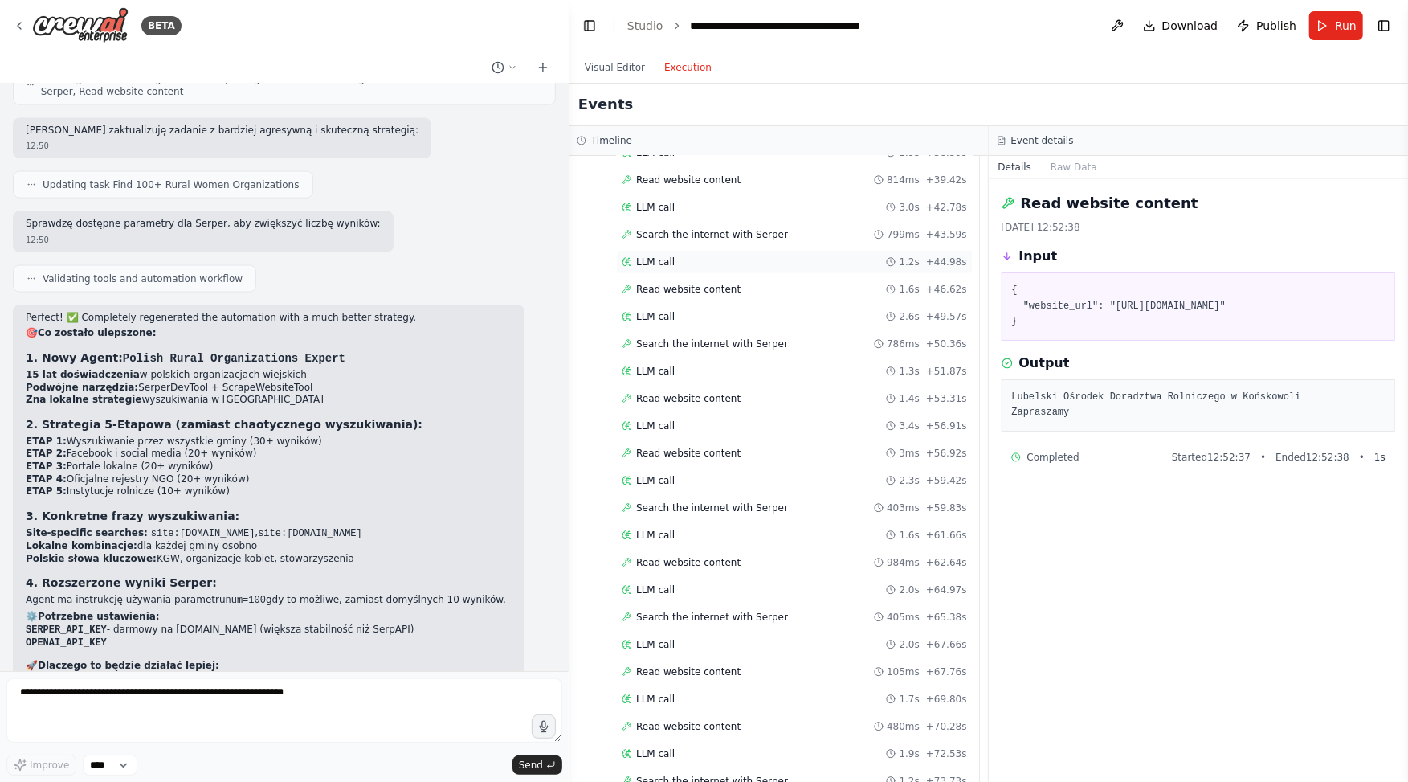
scroll to position [1114, 0]
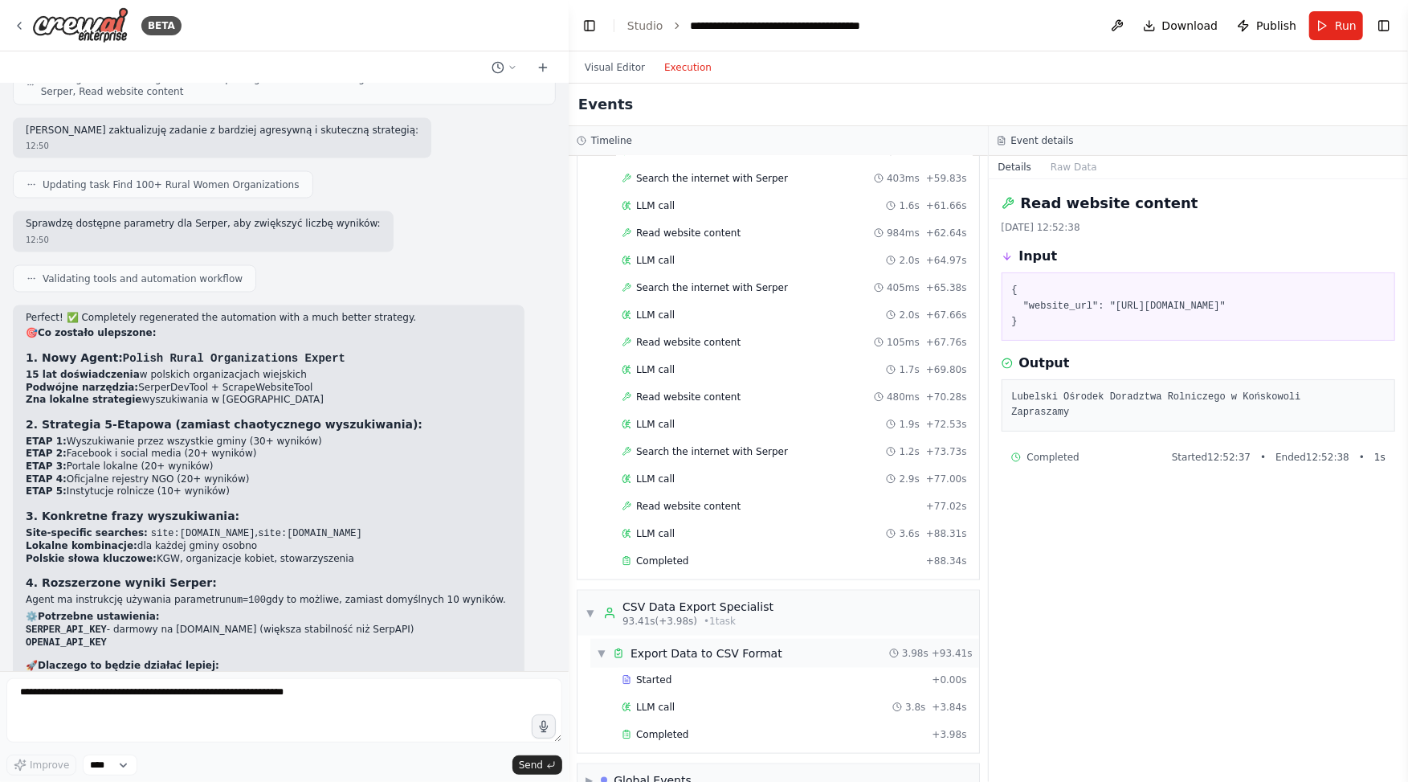
click at [720, 639] on div "▼ Export Data to CSV Format 3.98s + 93.41s" at bounding box center [785, 653] width 389 height 29
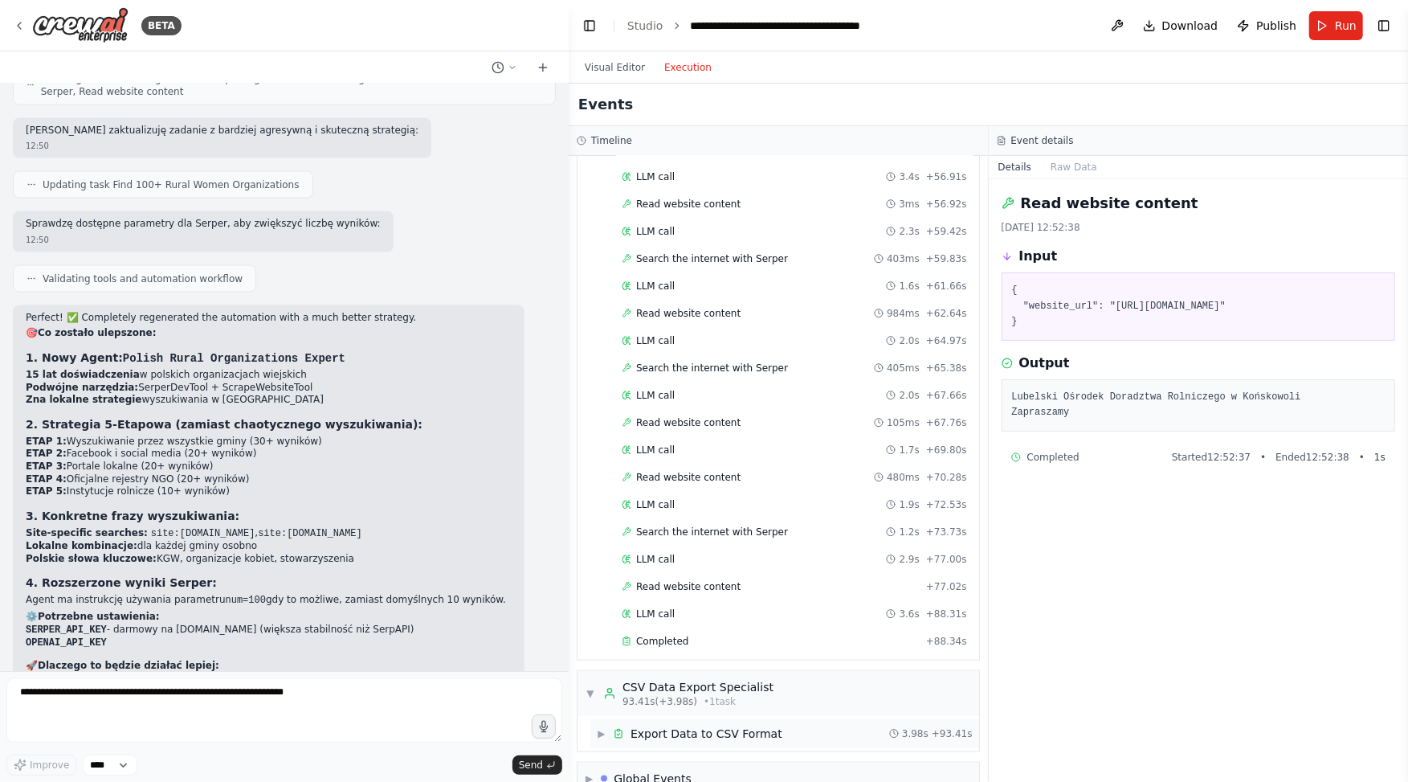
click at [727, 726] on div "Export Data to CSV Format" at bounding box center [707, 734] width 152 height 16
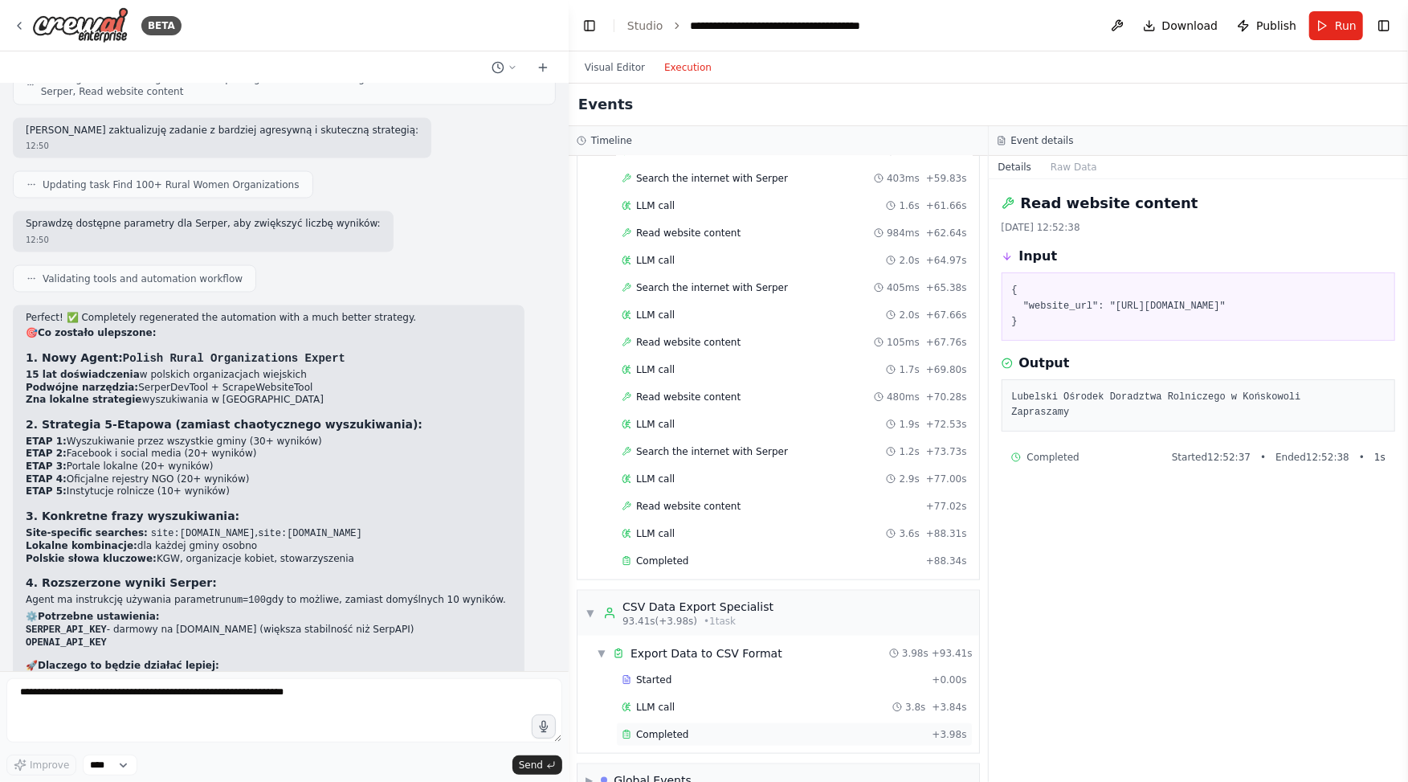
click at [725, 722] on div "Completed + 3.98s" at bounding box center [794, 734] width 357 height 24
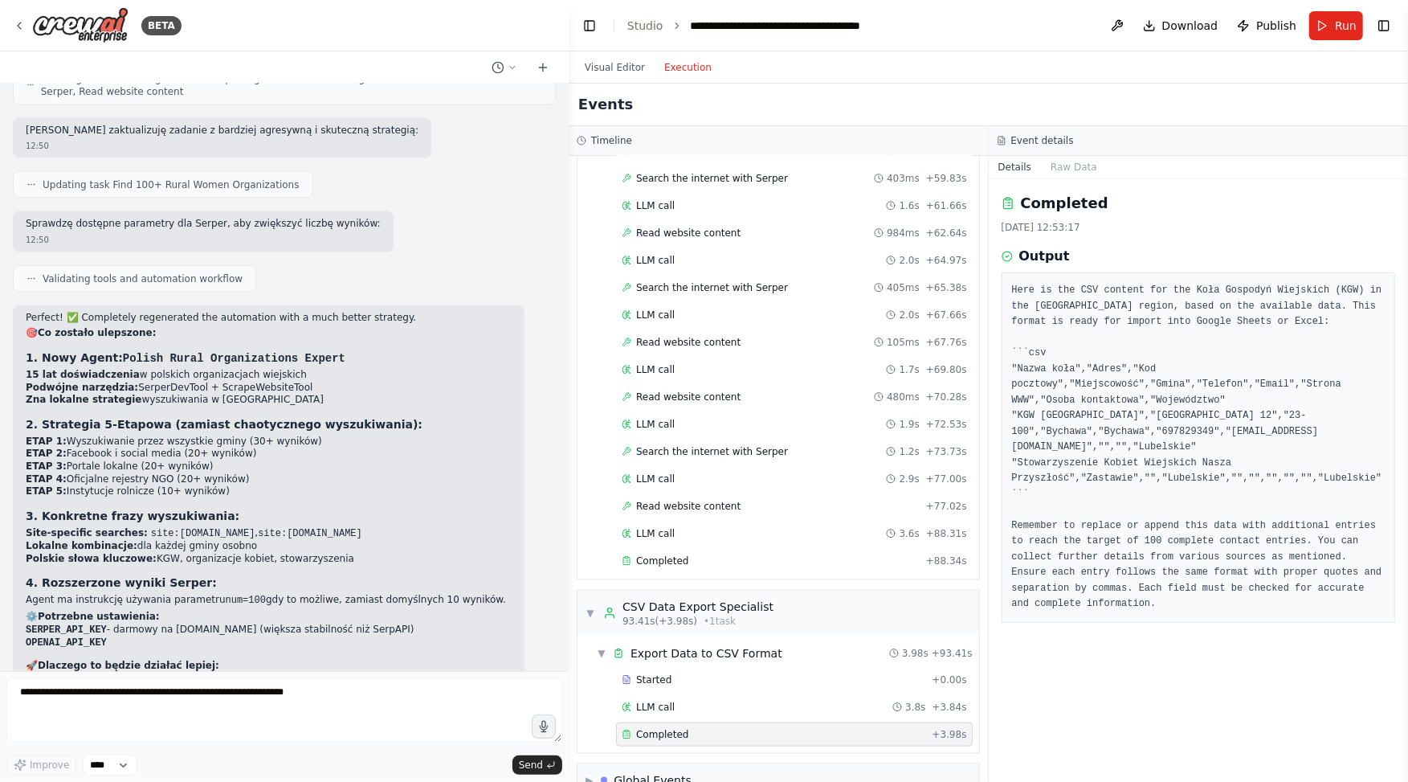
click at [1085, 491] on pre "Here is the CSV content for the Koła Gospodyń Wiejskich (KGW) in the Lubelskie …" at bounding box center [1199, 447] width 374 height 329
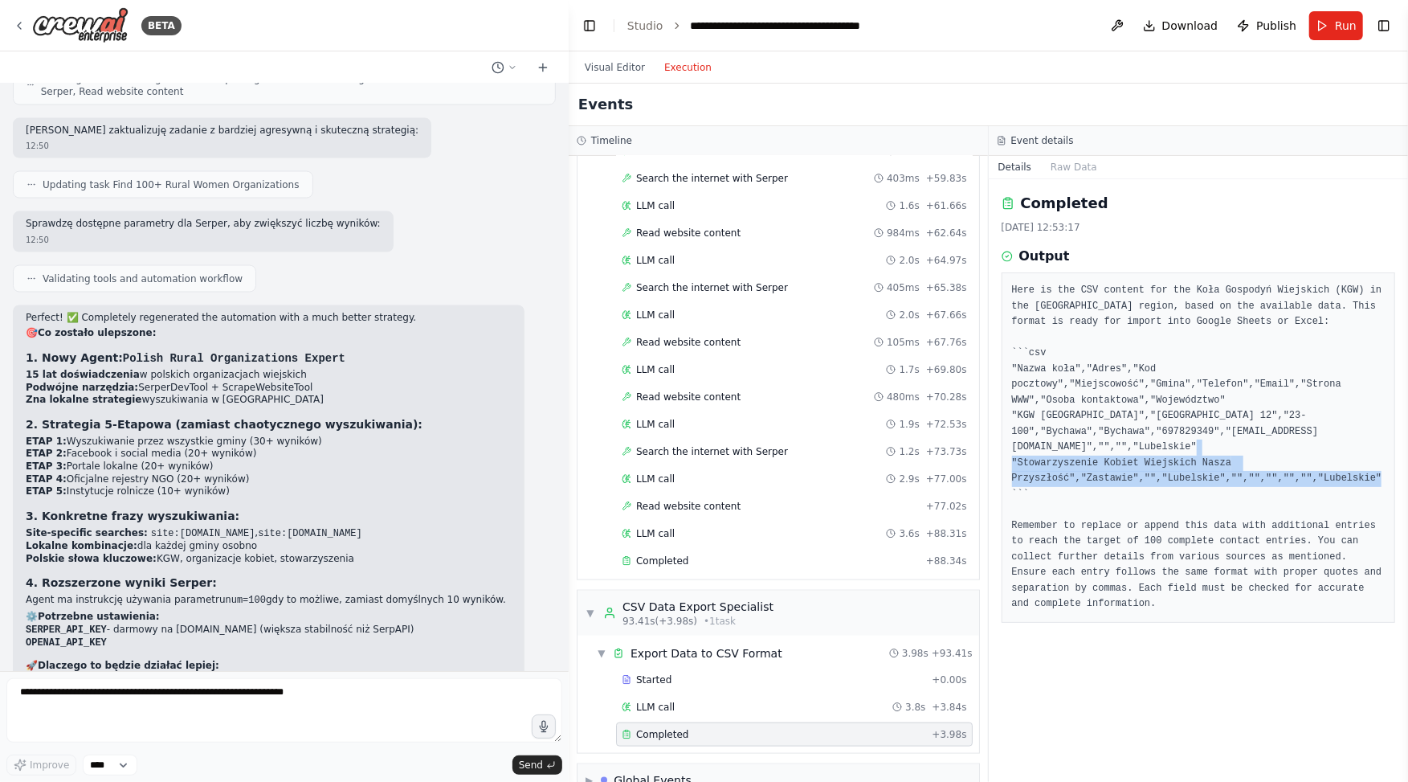
click at [1085, 491] on pre "Here is the CSV content for the Koła Gospodyń Wiejskich (KGW) in the Lubelskie …" at bounding box center [1199, 447] width 374 height 329
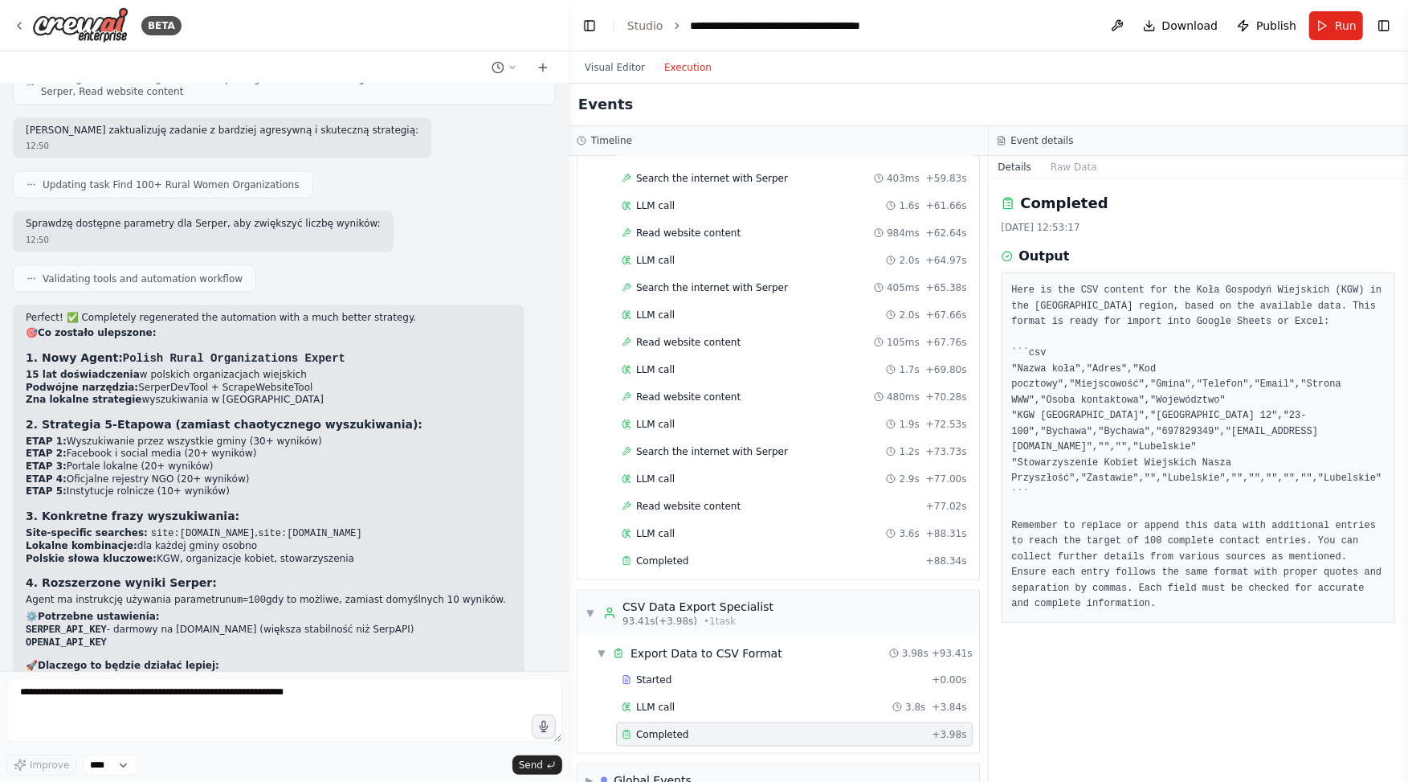
click at [1135, 559] on pre "Here is the CSV content for the Koła Gospodyń Wiejskich (KGW) in the Lubelskie …" at bounding box center [1199, 447] width 374 height 329
click at [760, 764] on div "▶ Global Events" at bounding box center [779, 780] width 402 height 32
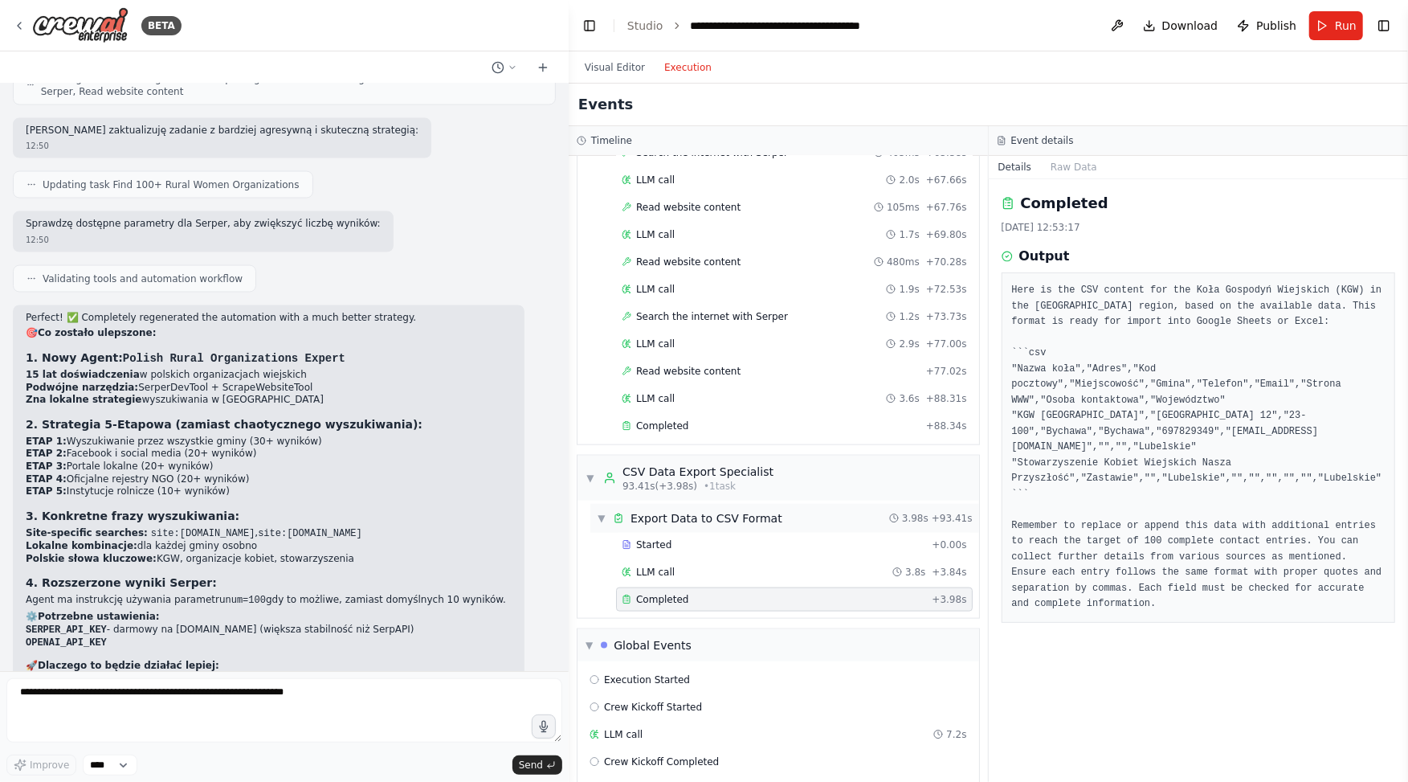
scroll to position [1257, 0]
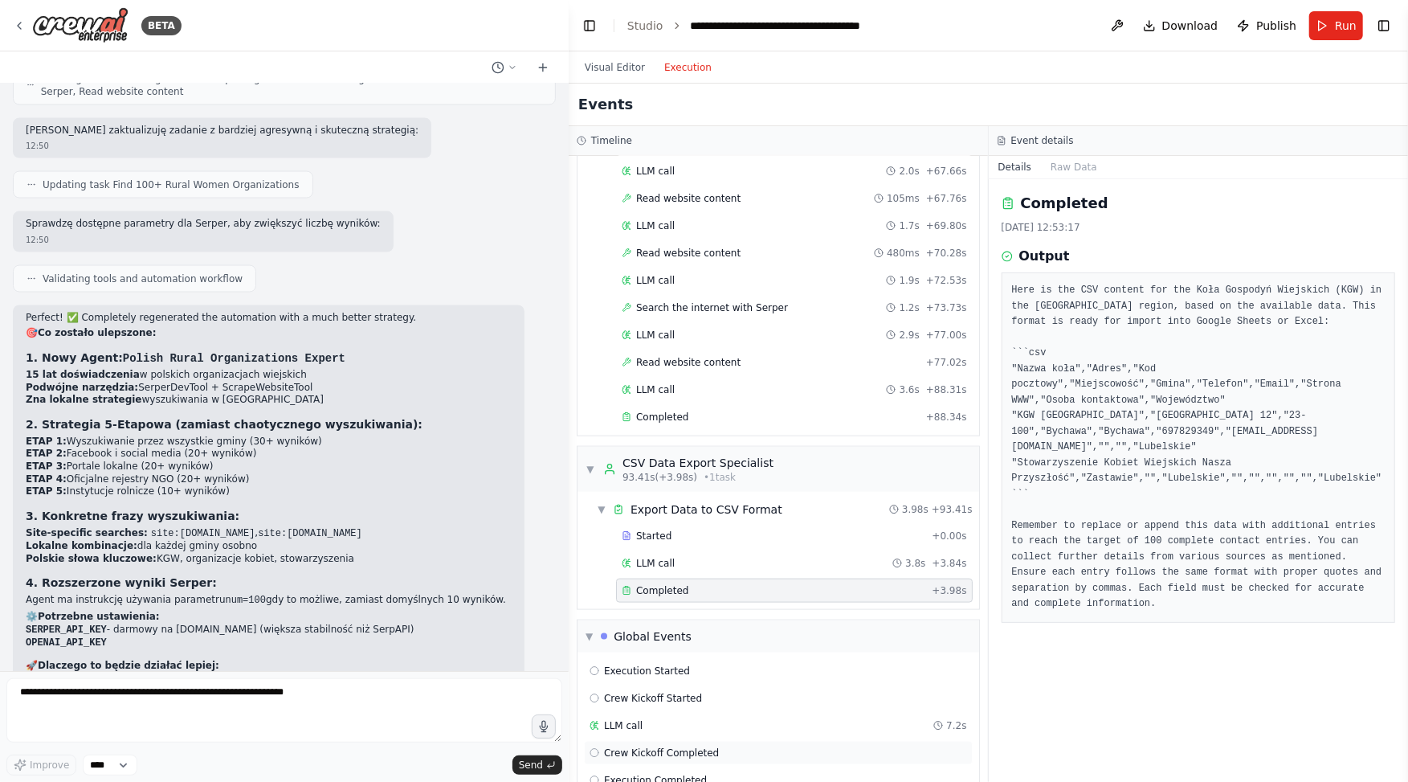
click at [656, 746] on span "Crew Kickoff Completed" at bounding box center [661, 752] width 115 height 13
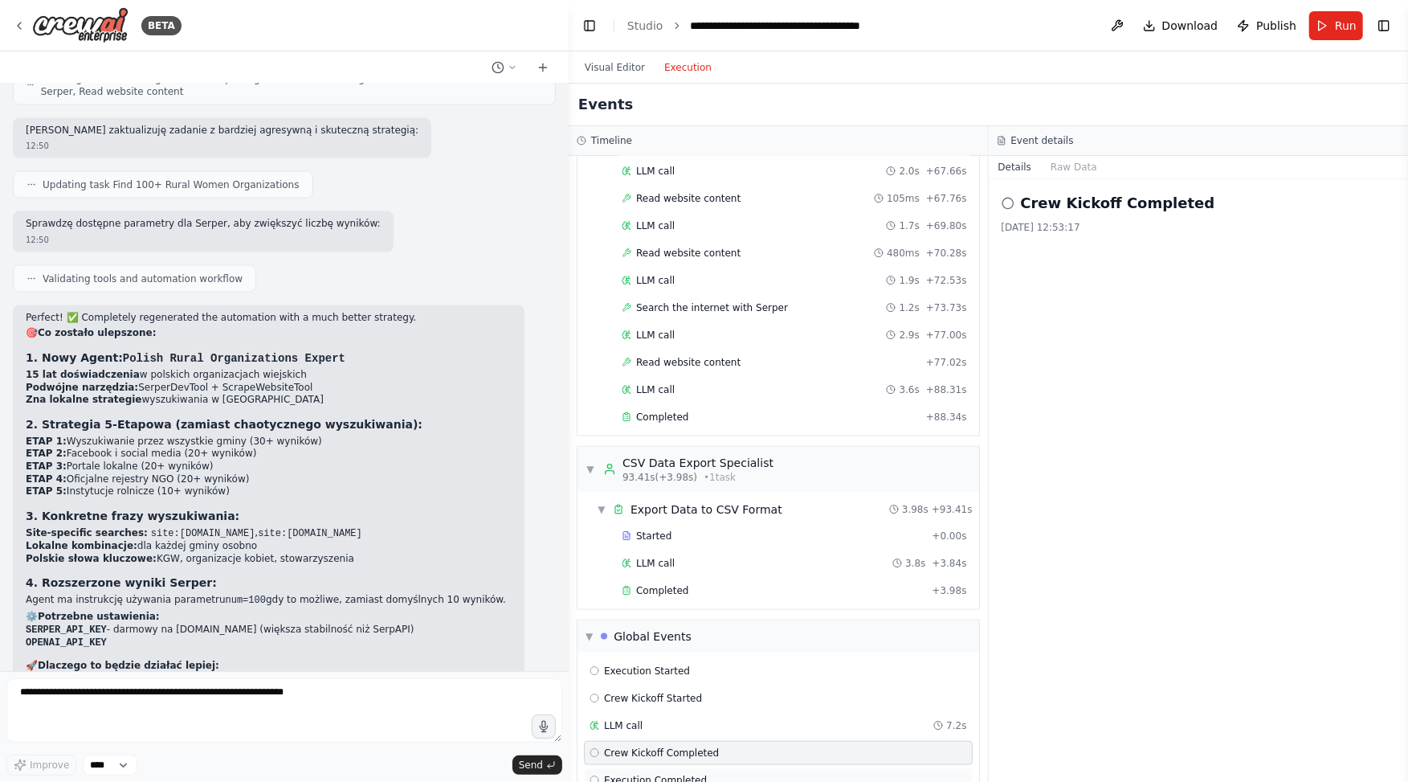
click at [657, 768] on div "Execution Completed" at bounding box center [778, 780] width 389 height 24
click at [689, 746] on span "Crew Kickoff Completed" at bounding box center [661, 752] width 115 height 13
click at [689, 719] on div "LLM call 7.2s" at bounding box center [779, 725] width 378 height 13
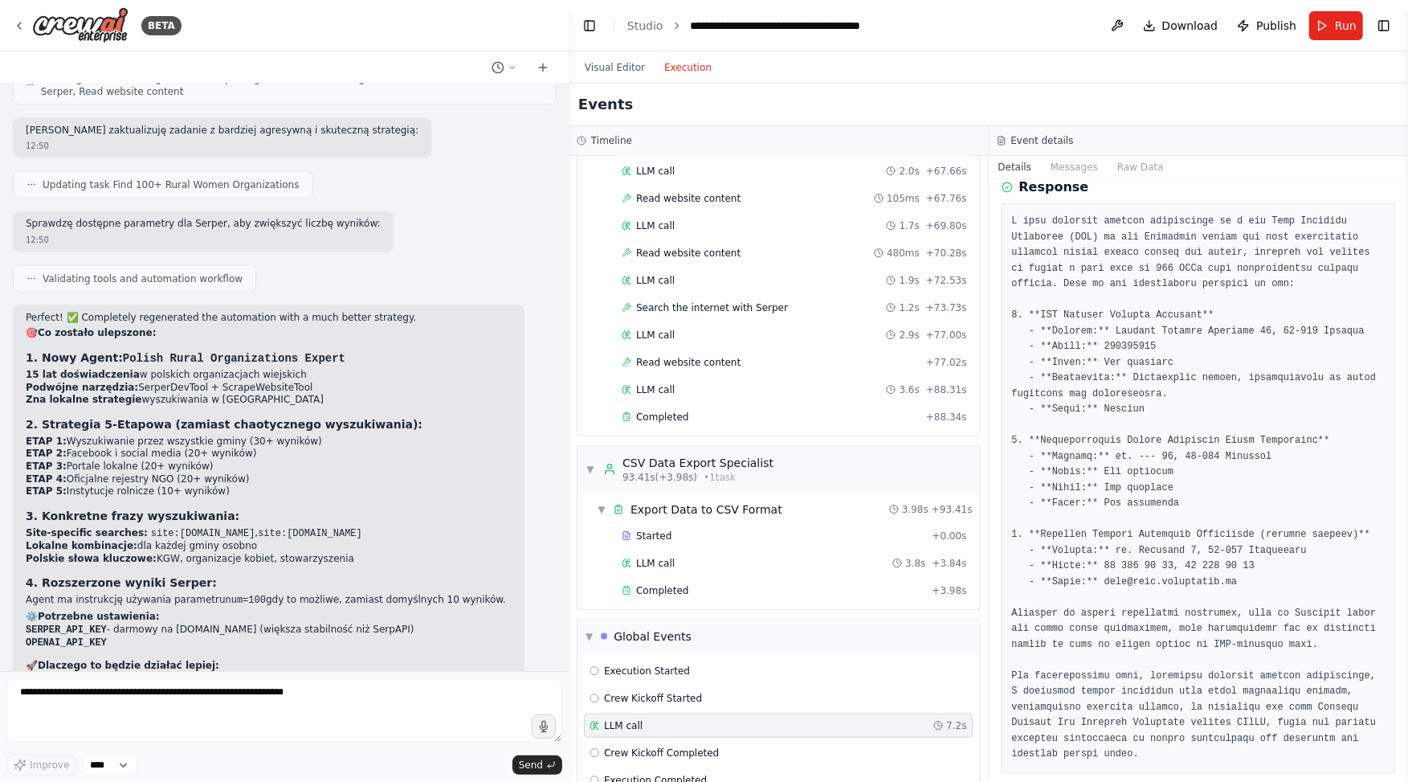
scroll to position [119, 0]
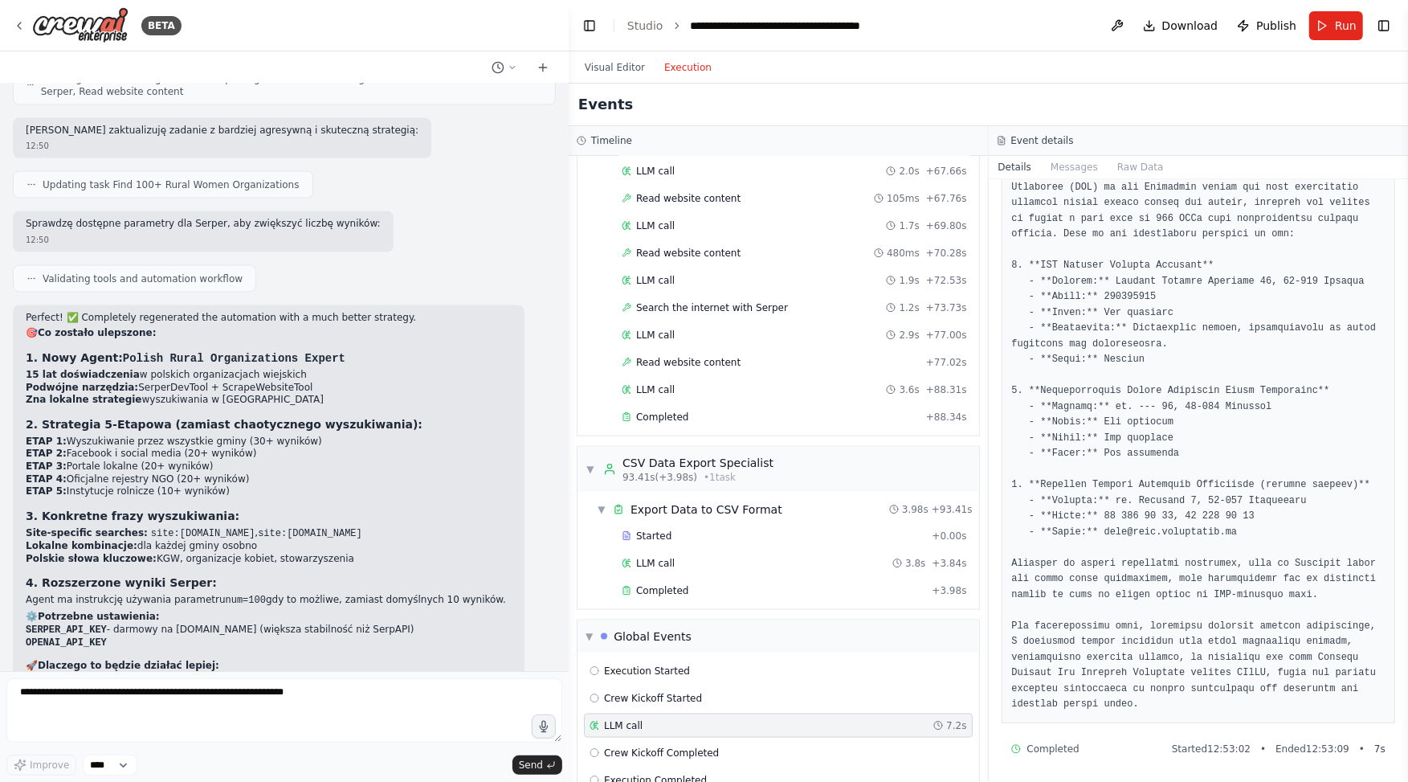
click at [652, 652] on div "Execution Started Crew Kickoff Started LLM call 7.2s Crew Kickoff Completed Exe…" at bounding box center [779, 725] width 402 height 146
click at [658, 686] on div "Crew Kickoff Started" at bounding box center [778, 698] width 389 height 24
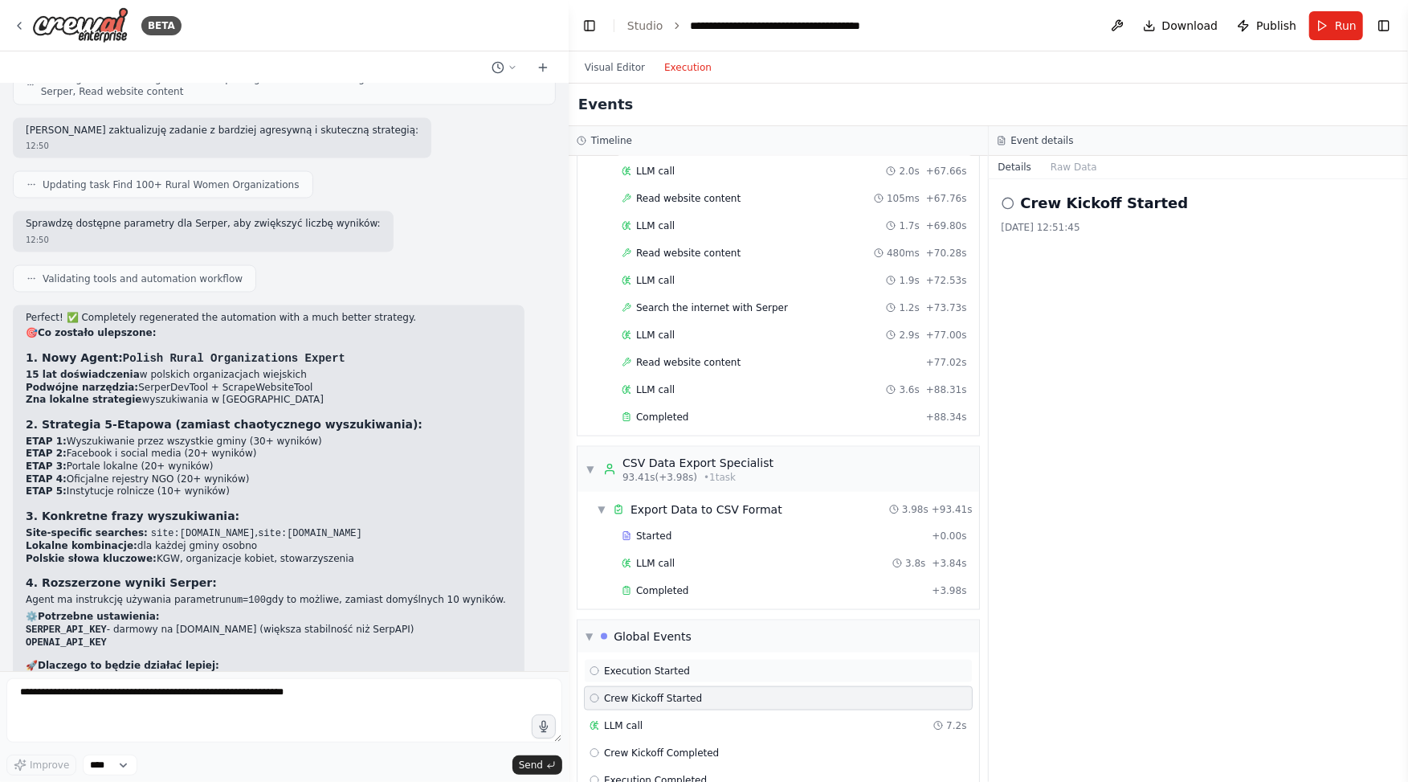
click at [669, 664] on span "Execution Started" at bounding box center [647, 670] width 86 height 13
click at [754, 584] on div "Completed" at bounding box center [774, 590] width 304 height 13
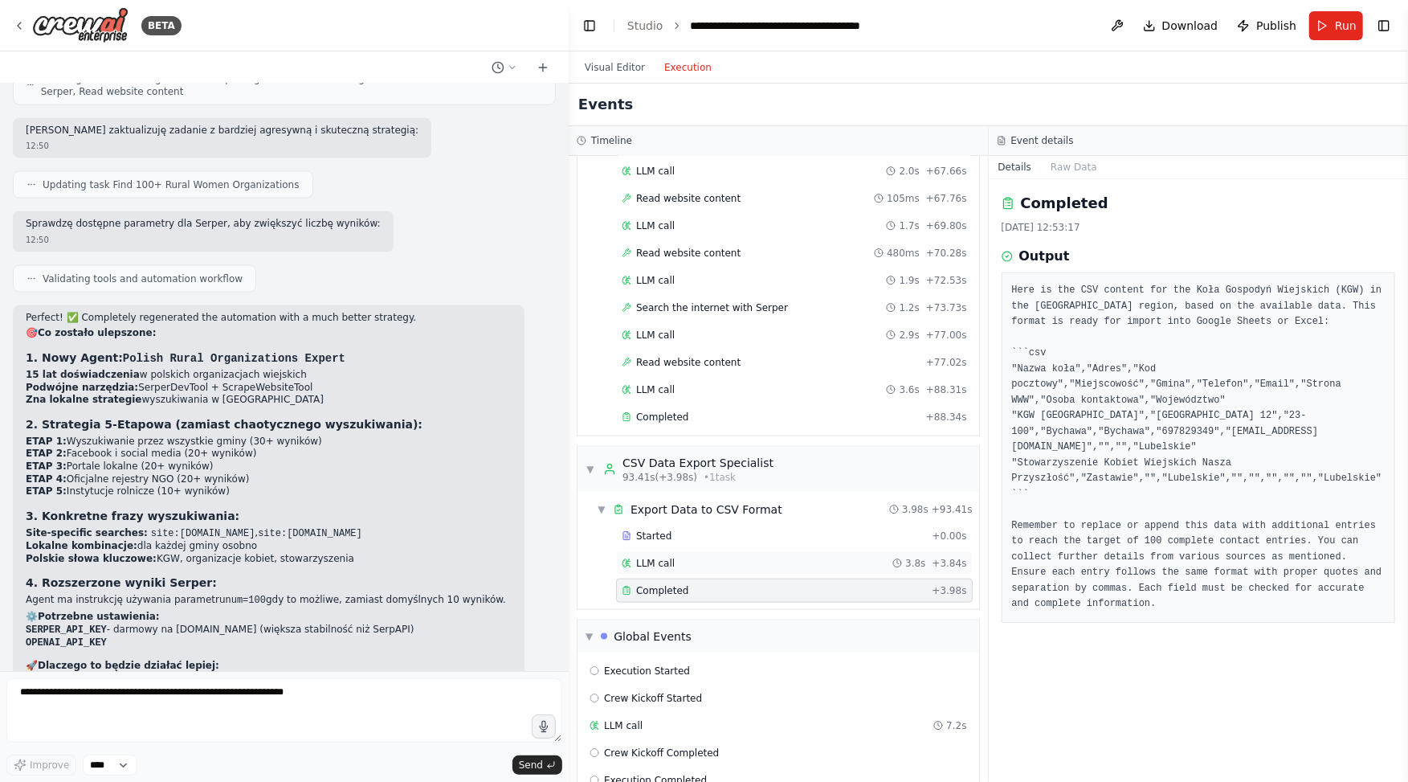
click at [762, 557] on div "LLM call 3.8s + 3.84s" at bounding box center [794, 563] width 345 height 13
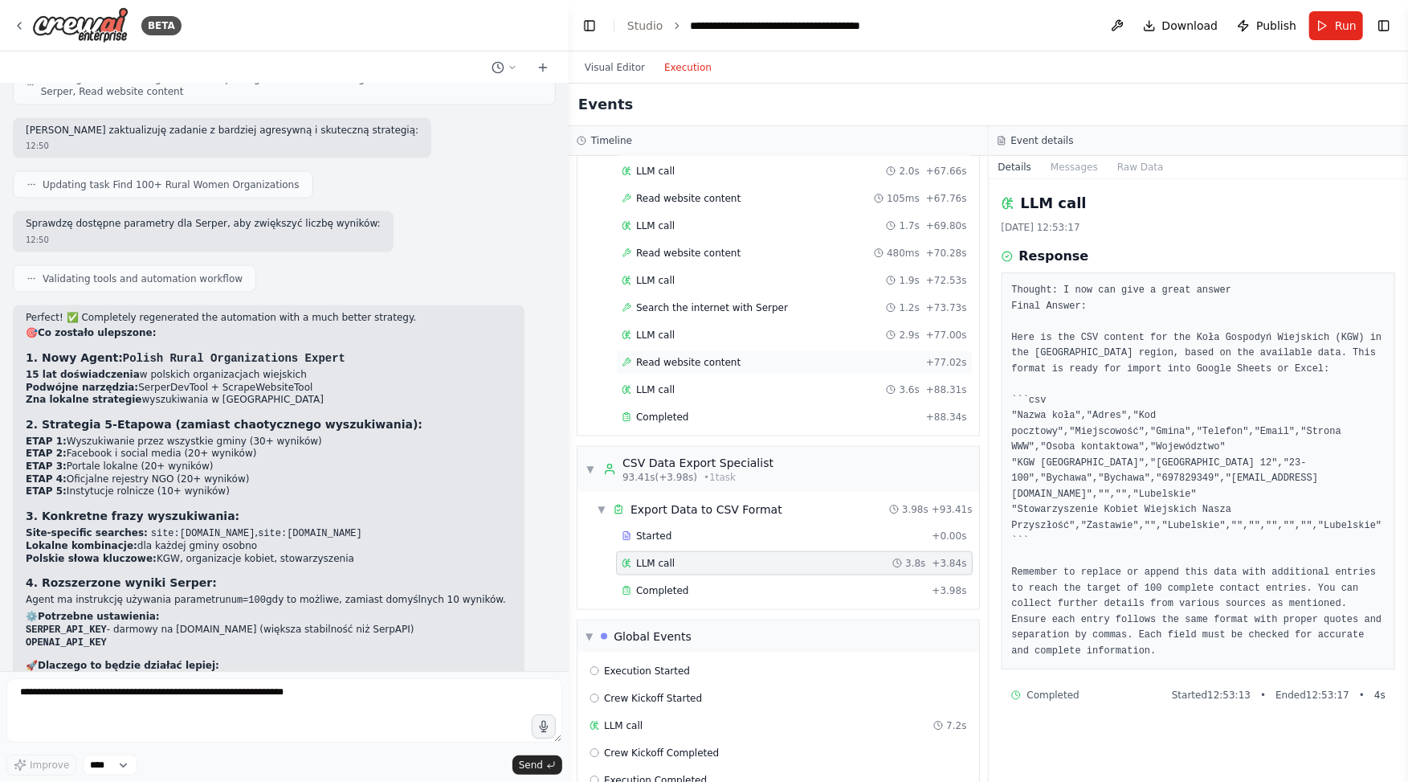
click at [709, 350] on div "Read website content + 77.02s" at bounding box center [794, 362] width 357 height 24
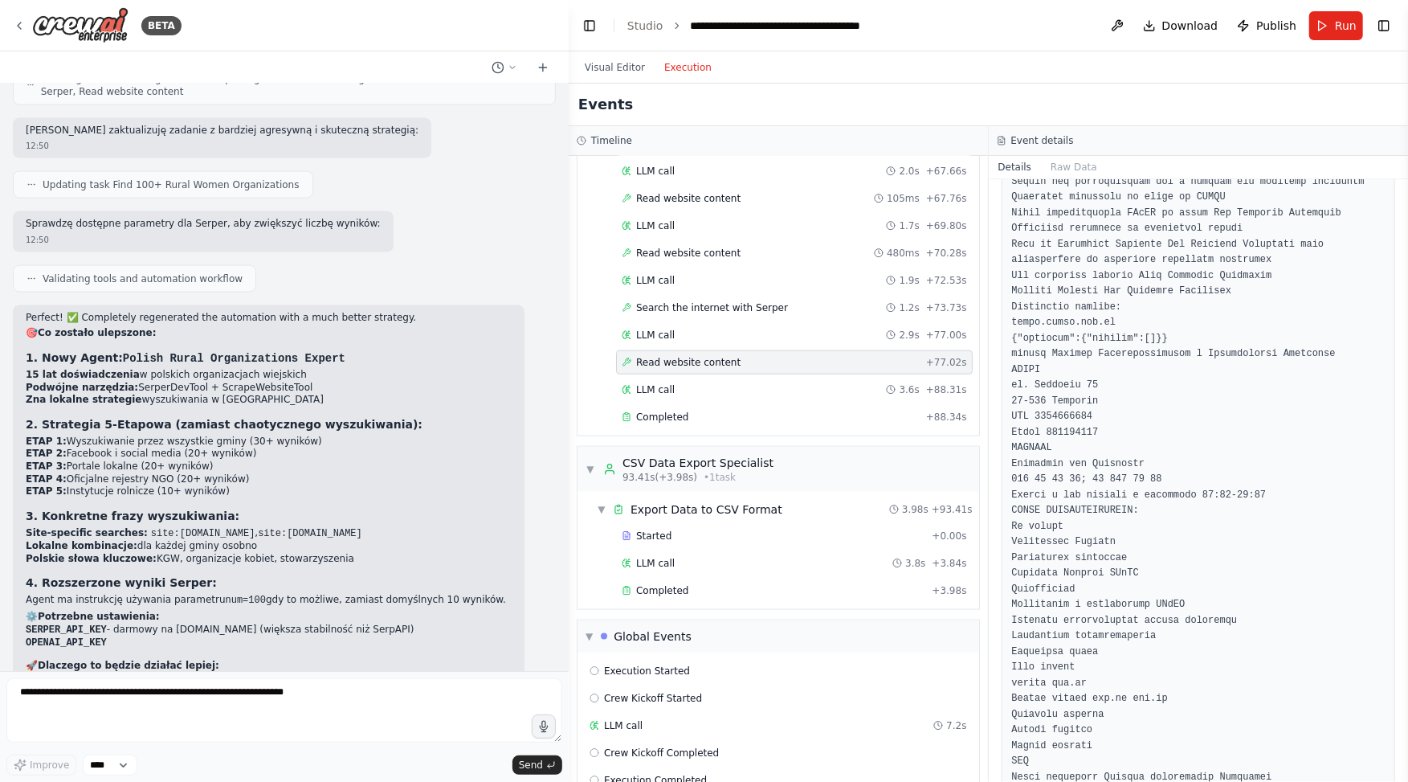
scroll to position [2481, 0]
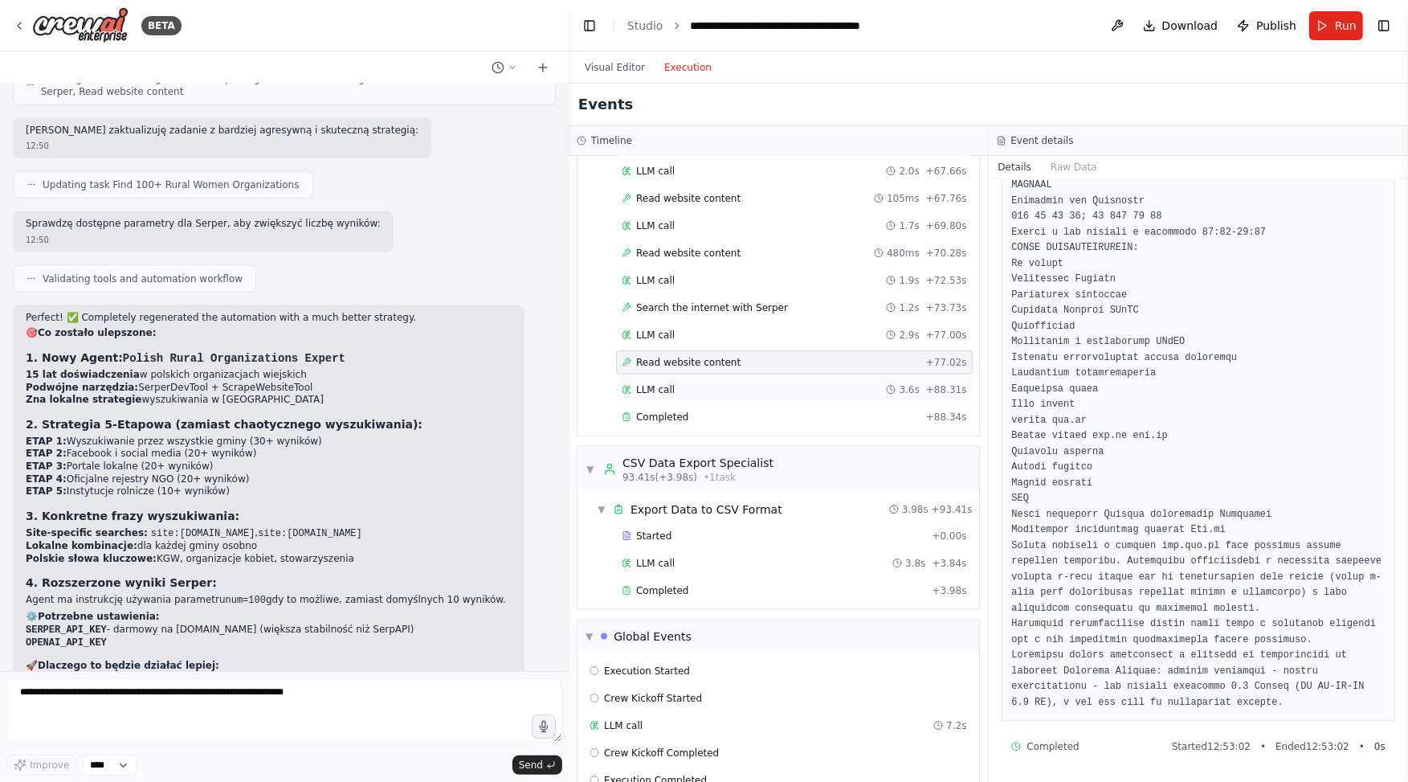
click at [691, 383] on div "LLM call 3.6s + 88.31s" at bounding box center [794, 389] width 345 height 13
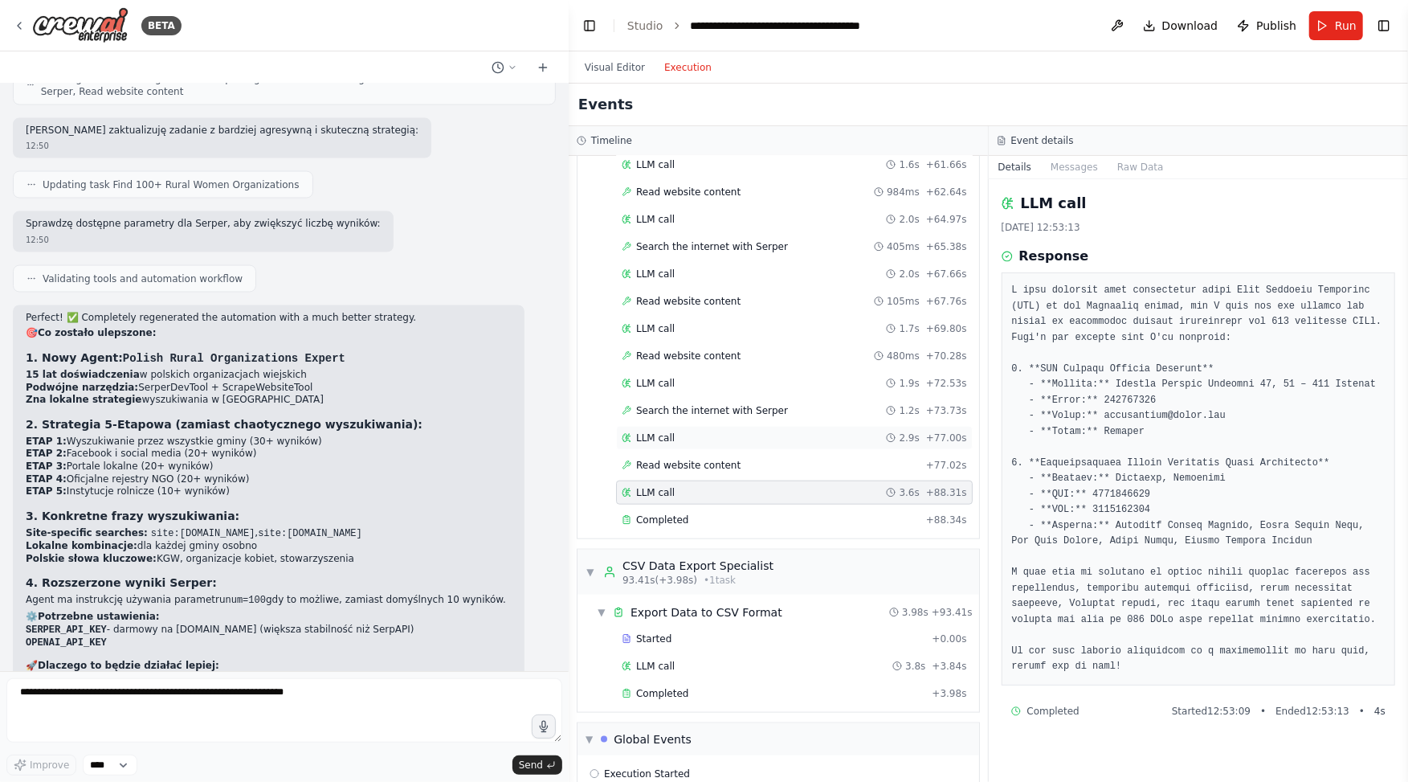
scroll to position [1152, 0]
click at [674, 352] on span "Read website content" at bounding box center [688, 358] width 104 height 13
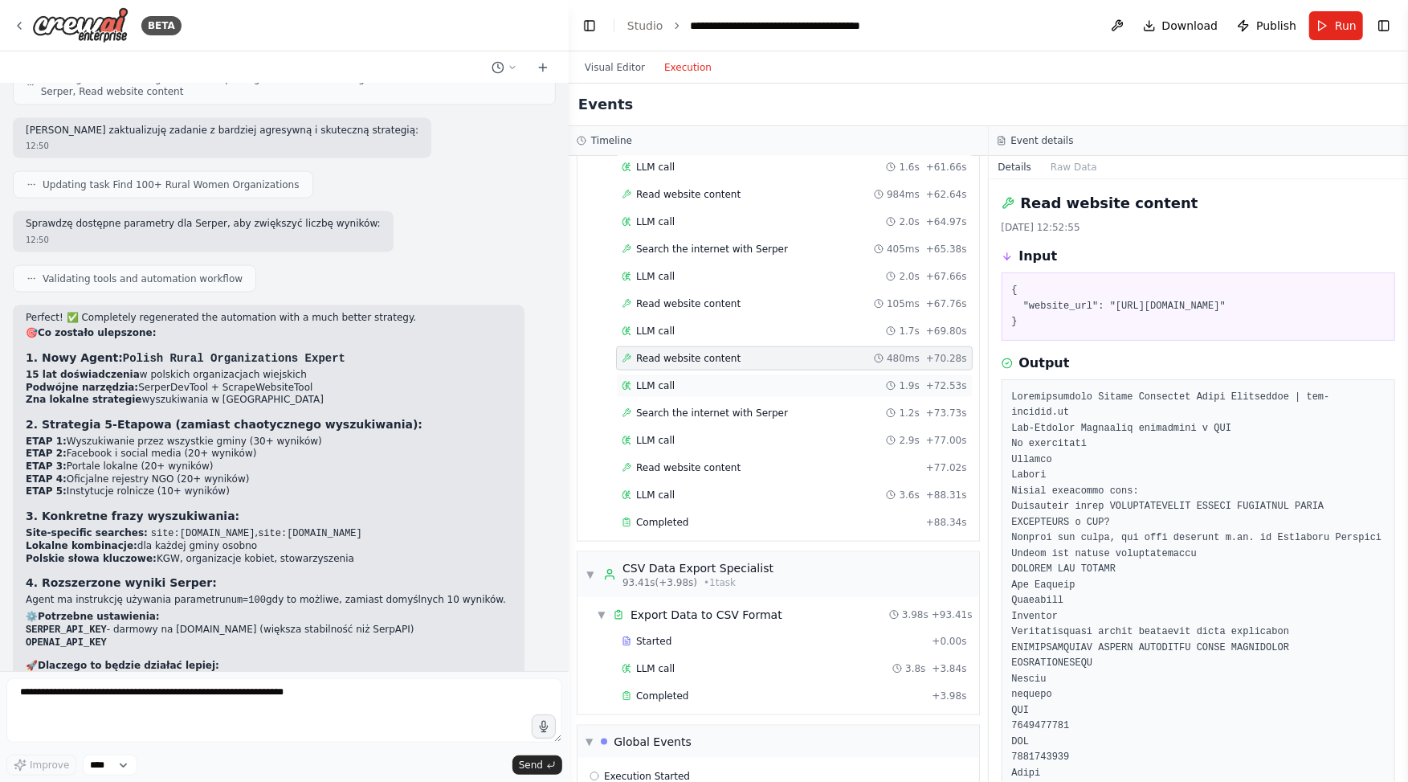
click at [672, 379] on span "LLM call" at bounding box center [655, 385] width 39 height 13
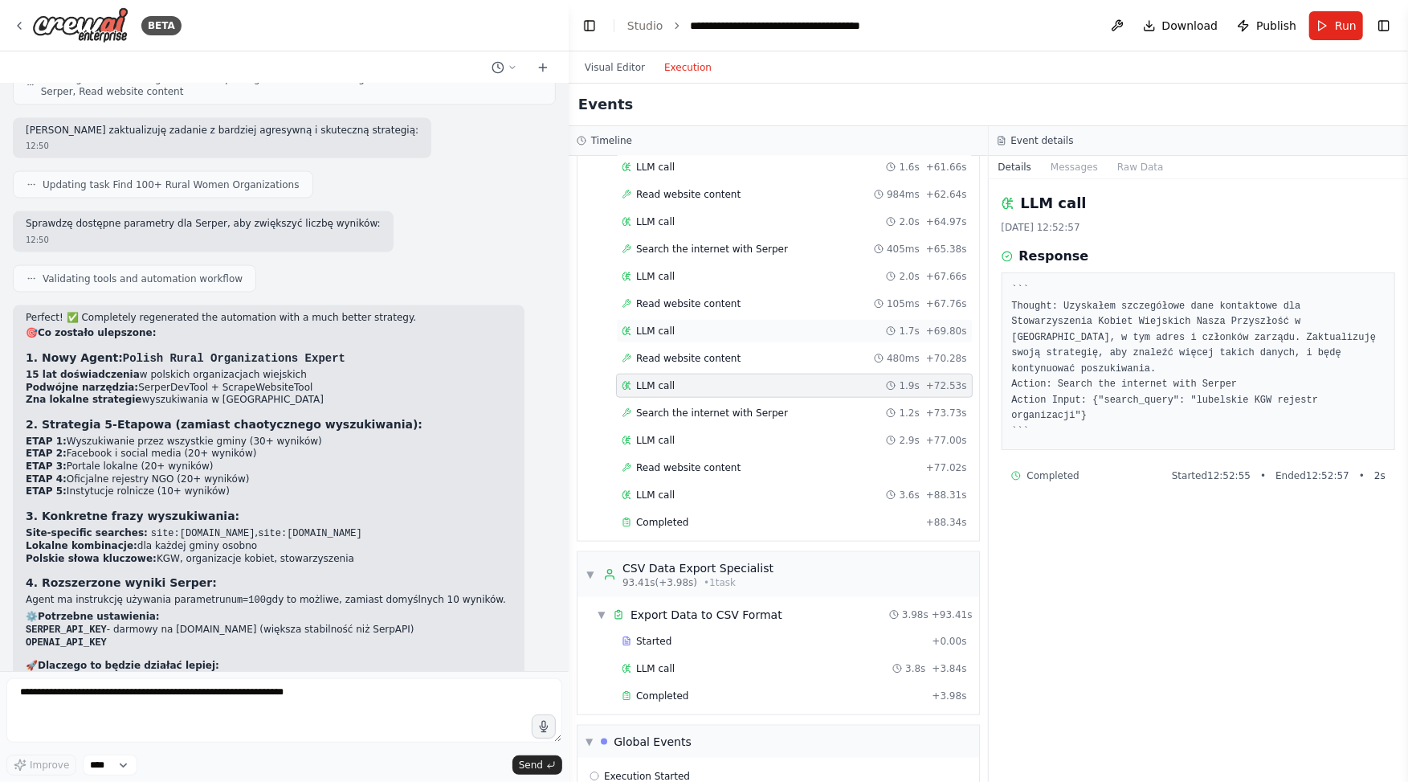
click at [662, 325] on span "LLM call" at bounding box center [655, 331] width 39 height 13
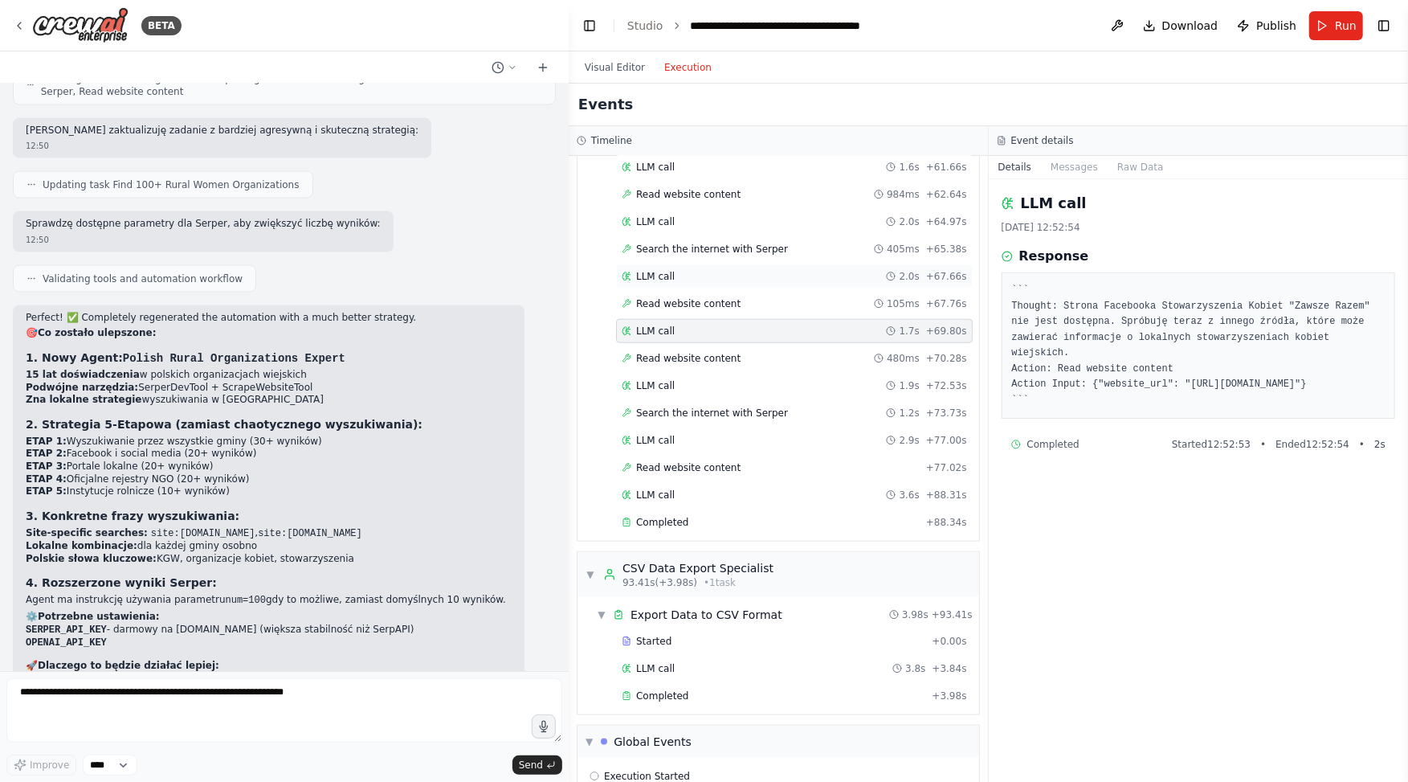
click at [662, 264] on div "LLM call 2.0s + 67.66s" at bounding box center [794, 276] width 357 height 24
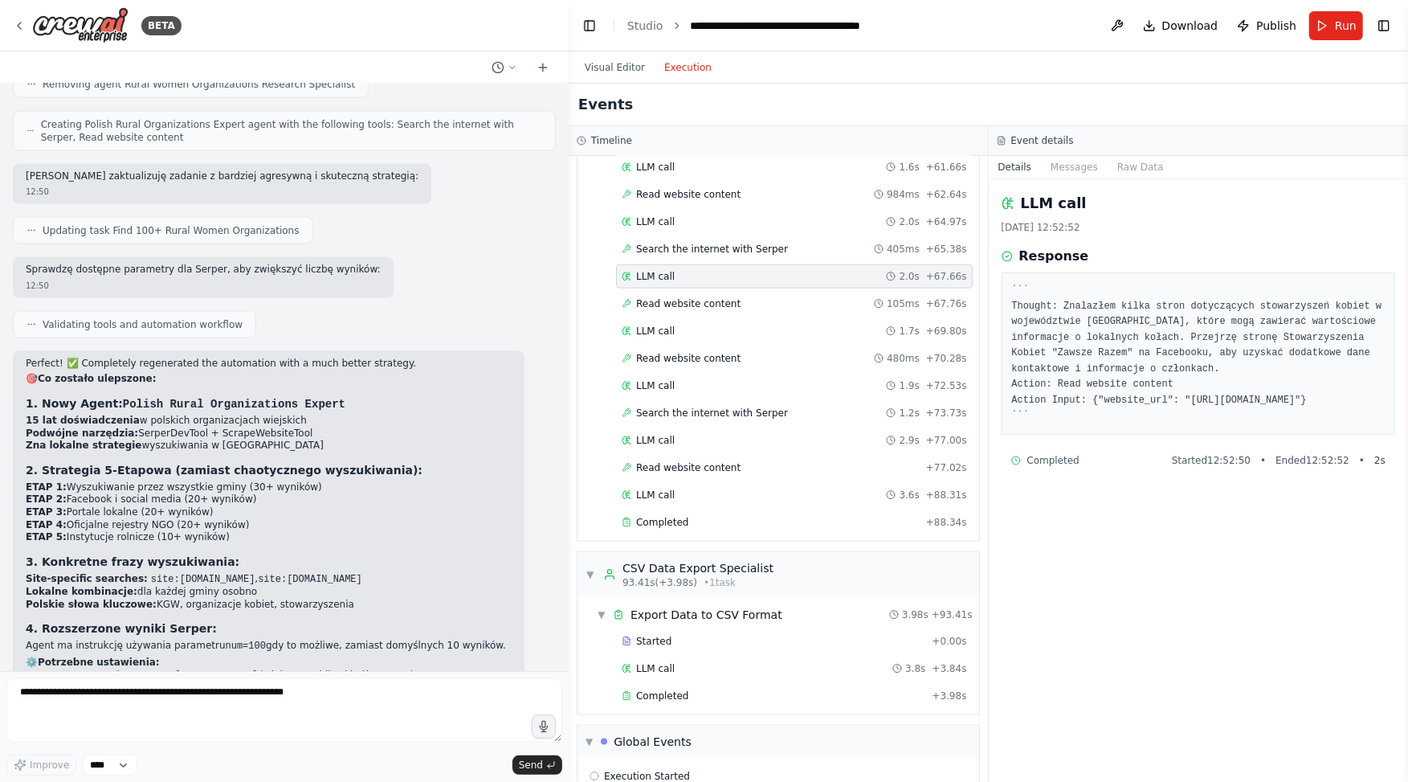
scroll to position [6058, 0]
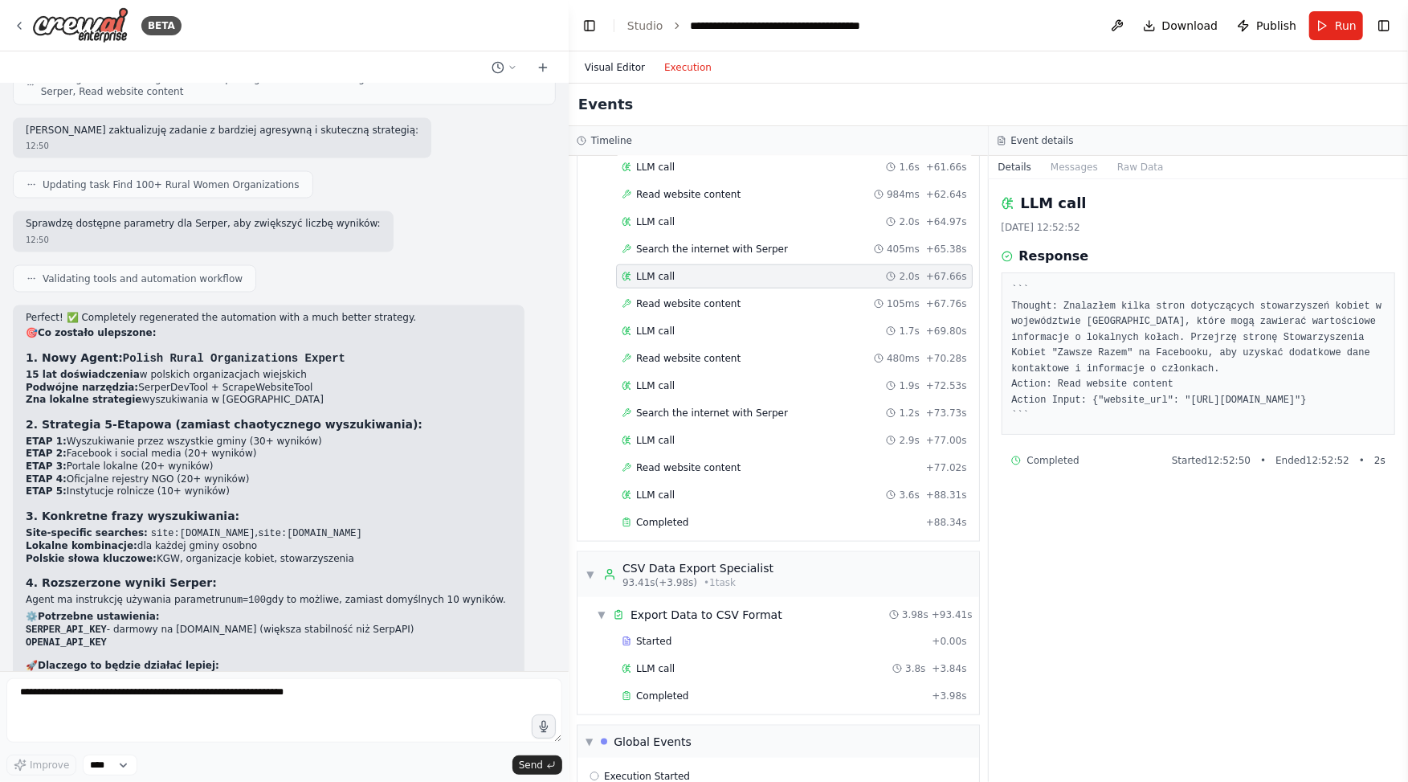
click at [608, 74] on button "Visual Editor" at bounding box center [615, 67] width 80 height 19
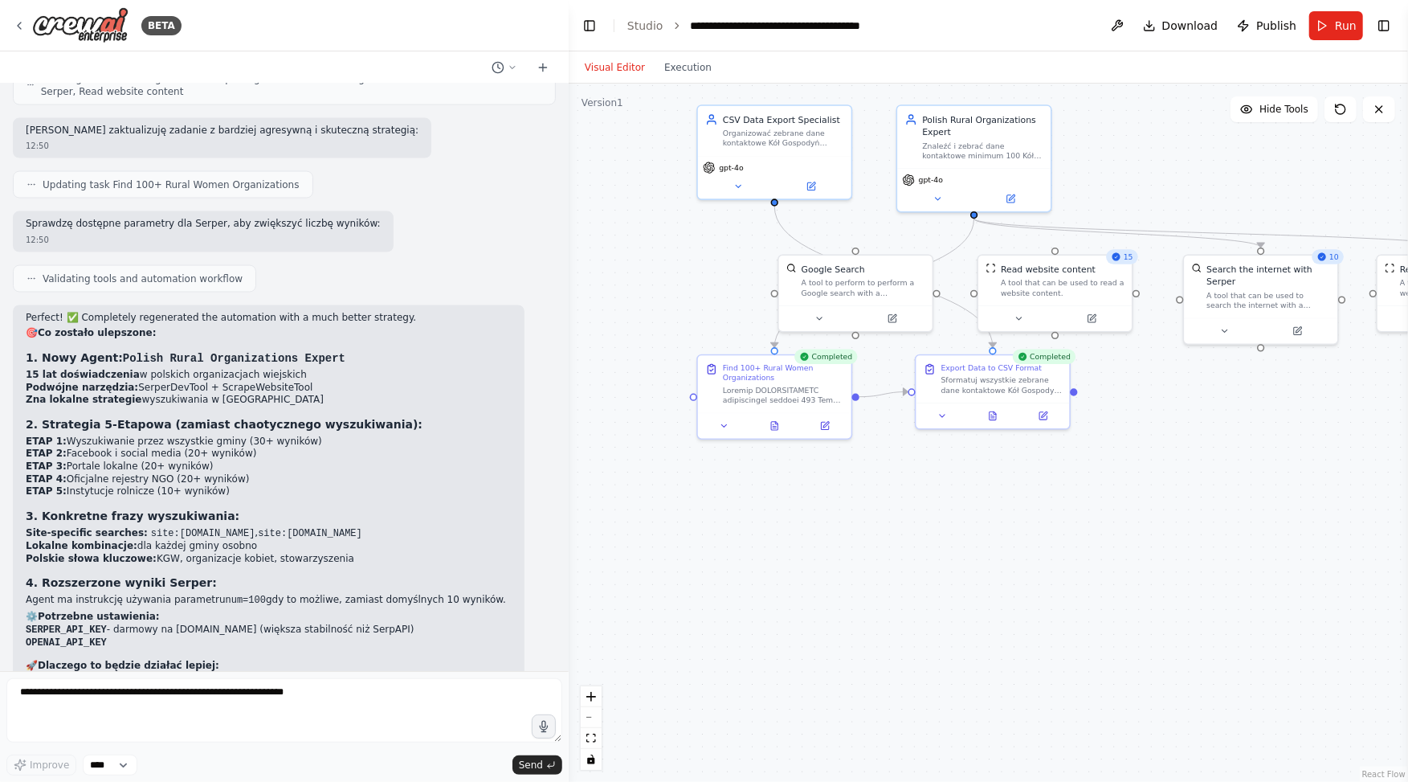
drag, startPoint x: 1178, startPoint y: 269, endPoint x: 1139, endPoint y: 359, distance: 97.9
click at [1139, 360] on div ".deletable-edge-delete-btn { width: 20px; height: 20px; border: 0px solid #ffff…" at bounding box center [989, 433] width 840 height 698
drag, startPoint x: 983, startPoint y: 139, endPoint x: 1038, endPoint y: 120, distance: 58.7
click at [1038, 120] on div "Polish Rural Organizations Expert Znaleźć i zebrać dane kontaktowe minimum 100 …" at bounding box center [1031, 118] width 121 height 47
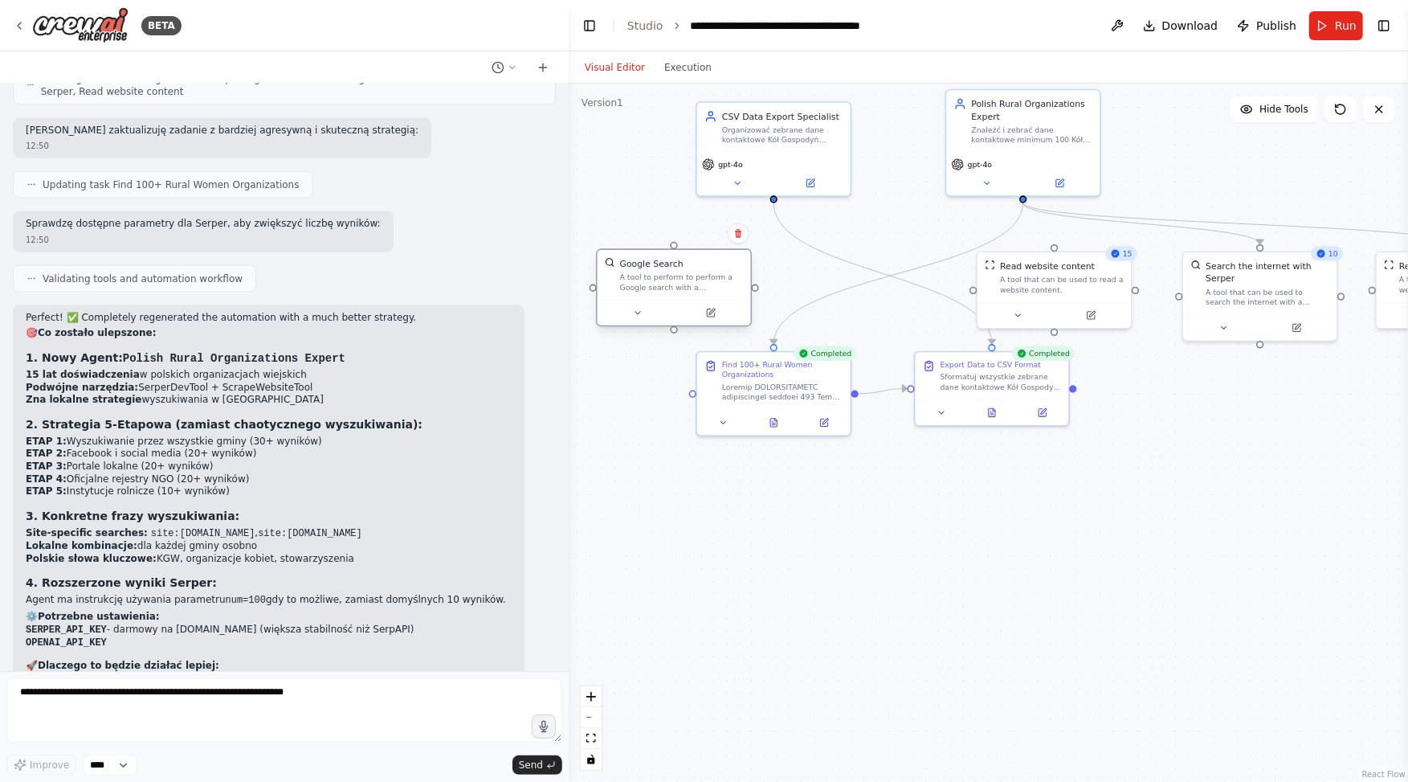
drag, startPoint x: 870, startPoint y: 299, endPoint x: 685, endPoint y: 304, distance: 185.7
click at [685, 302] on div at bounding box center [674, 313] width 153 height 26
drag, startPoint x: 972, startPoint y: 388, endPoint x: 959, endPoint y: 433, distance: 47.0
click at [959, 432] on div "Sformatuj wszystkie zebrane dane kontaktowe Kół Gospodyń Wiejskich do formatu C…" at bounding box center [982, 429] width 121 height 20
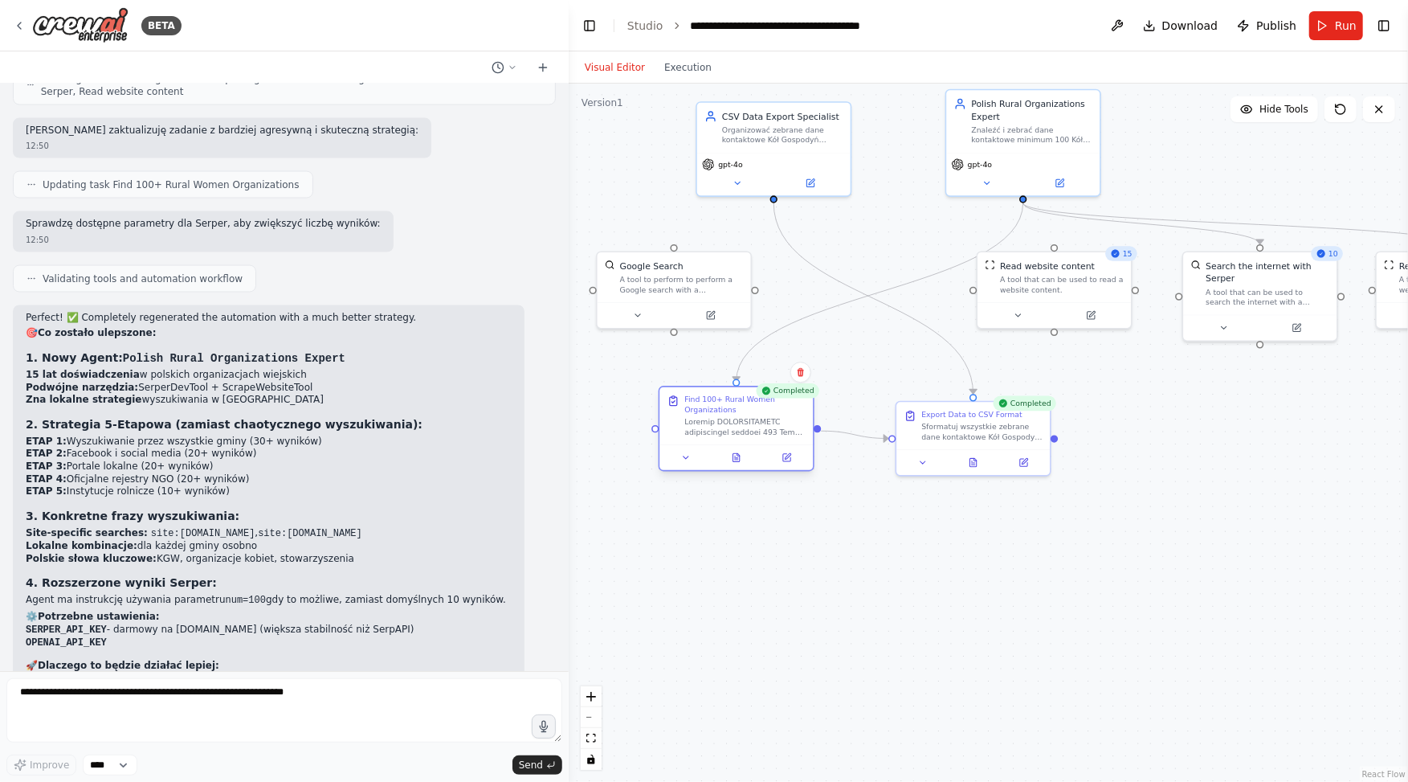
drag, startPoint x: 795, startPoint y: 392, endPoint x: 762, endPoint y: 427, distance: 47.2
click at [762, 427] on div at bounding box center [745, 427] width 121 height 20
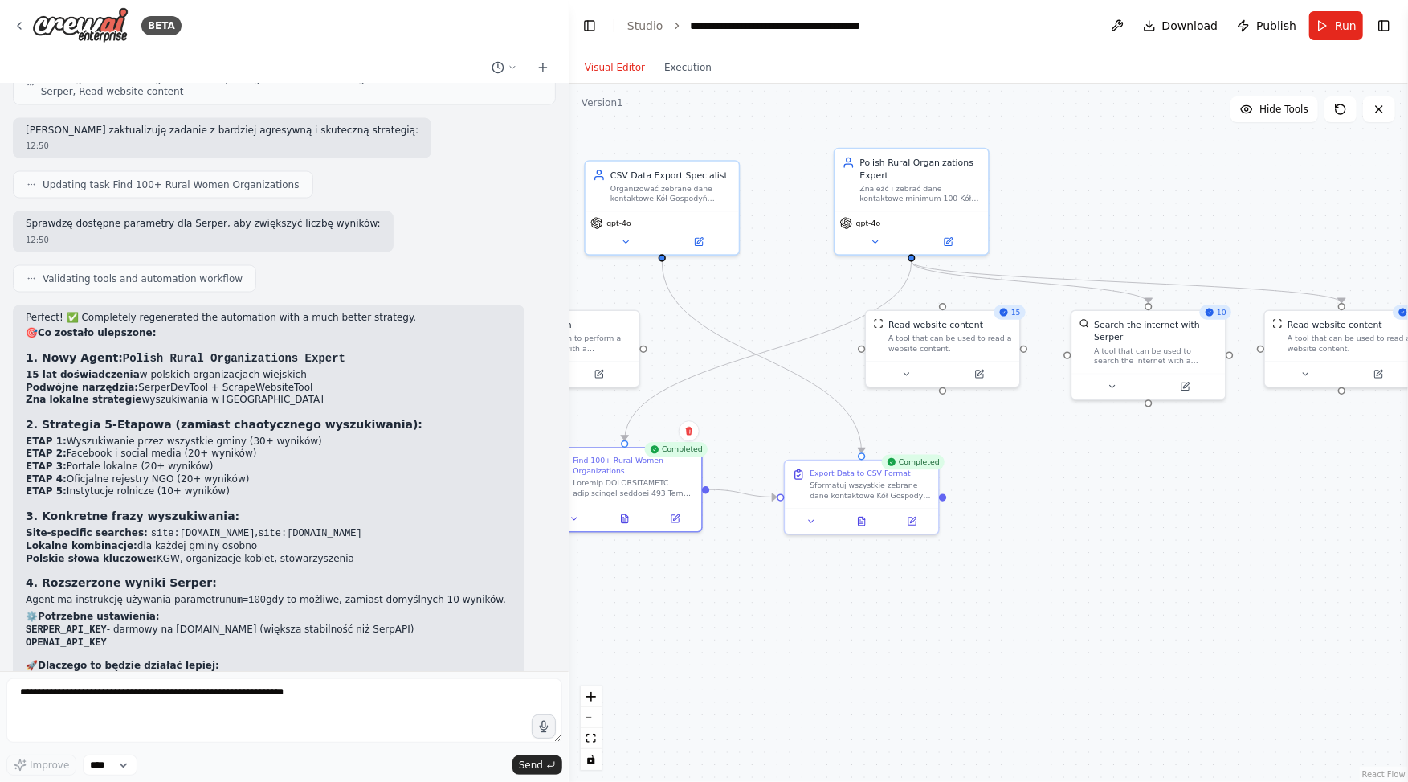
drag, startPoint x: 1244, startPoint y: 435, endPoint x: 1175, endPoint y: 498, distance: 92.7
click at [1175, 498] on div ".deletable-edge-delete-btn { width: 20px; height: 20px; border: 0px solid #ffff…" at bounding box center [989, 433] width 840 height 698
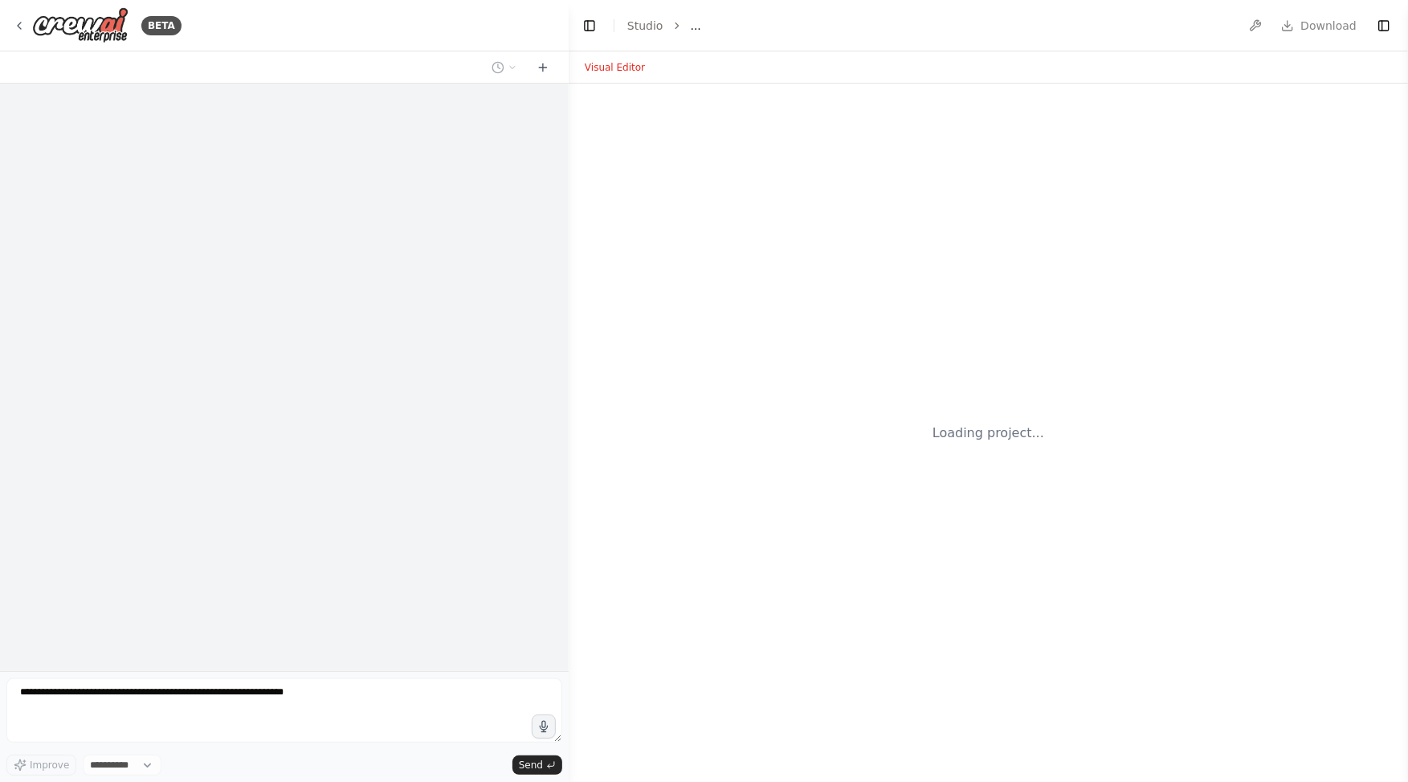
select select "****"
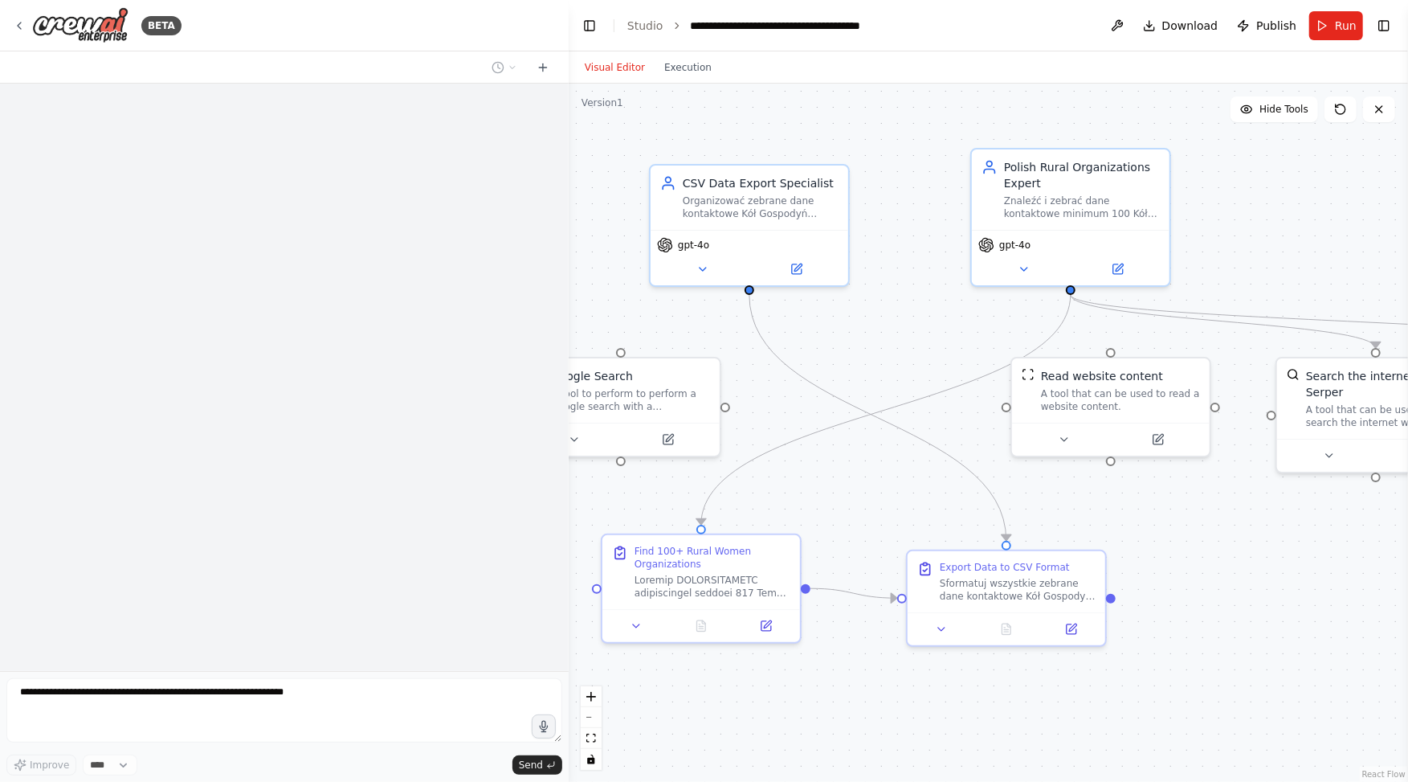
scroll to position [5153, 0]
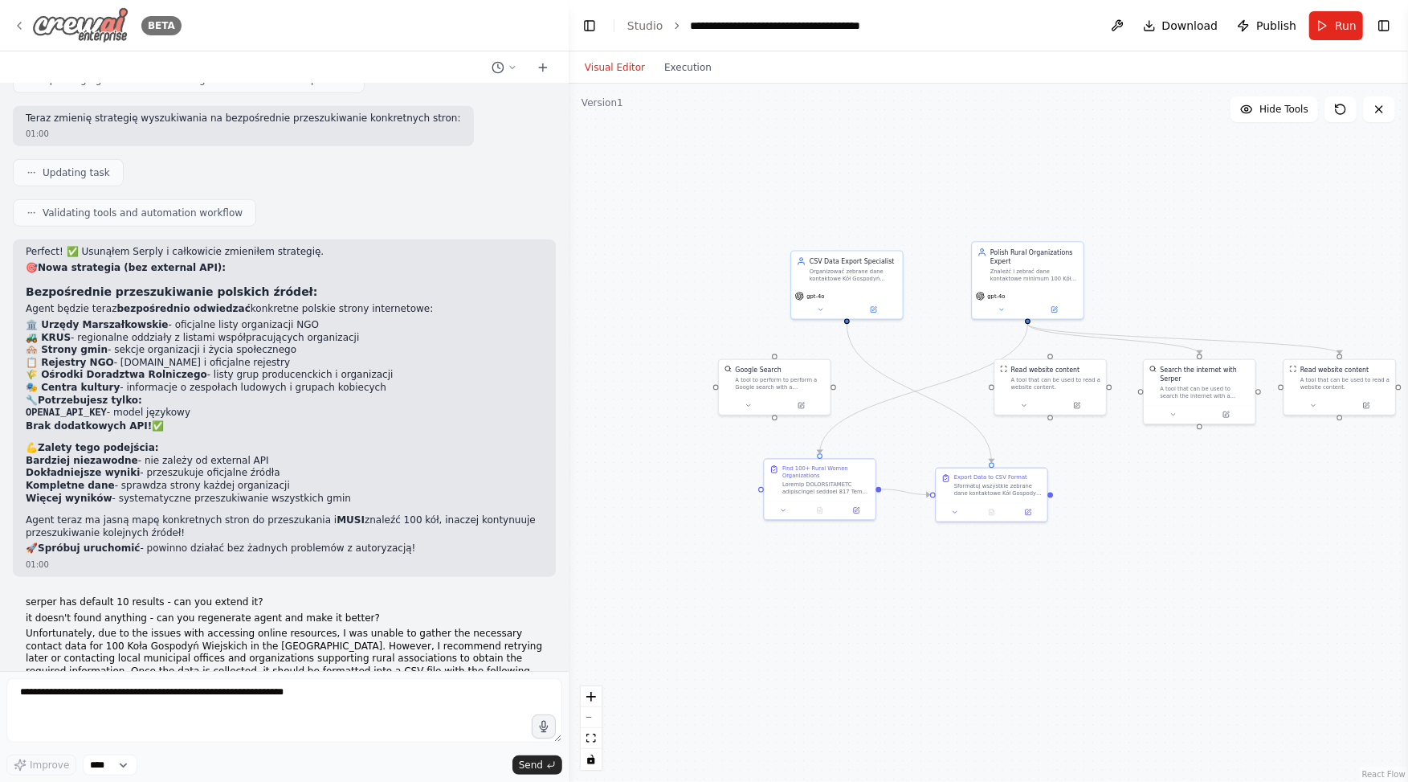
click at [25, 20] on icon at bounding box center [19, 25] width 13 height 13
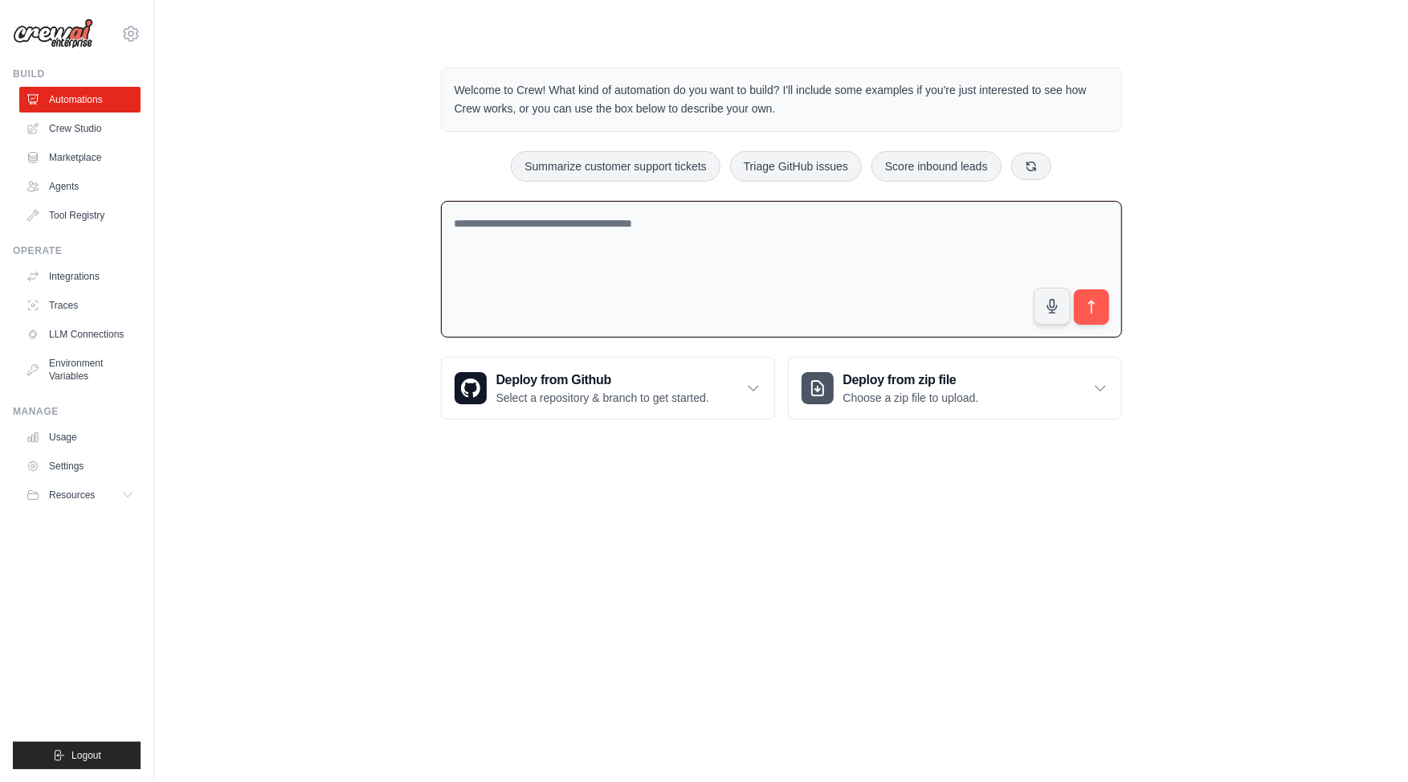
click at [724, 238] on textarea at bounding box center [781, 269] width 681 height 137
click at [588, 251] on textarea at bounding box center [781, 269] width 681 height 137
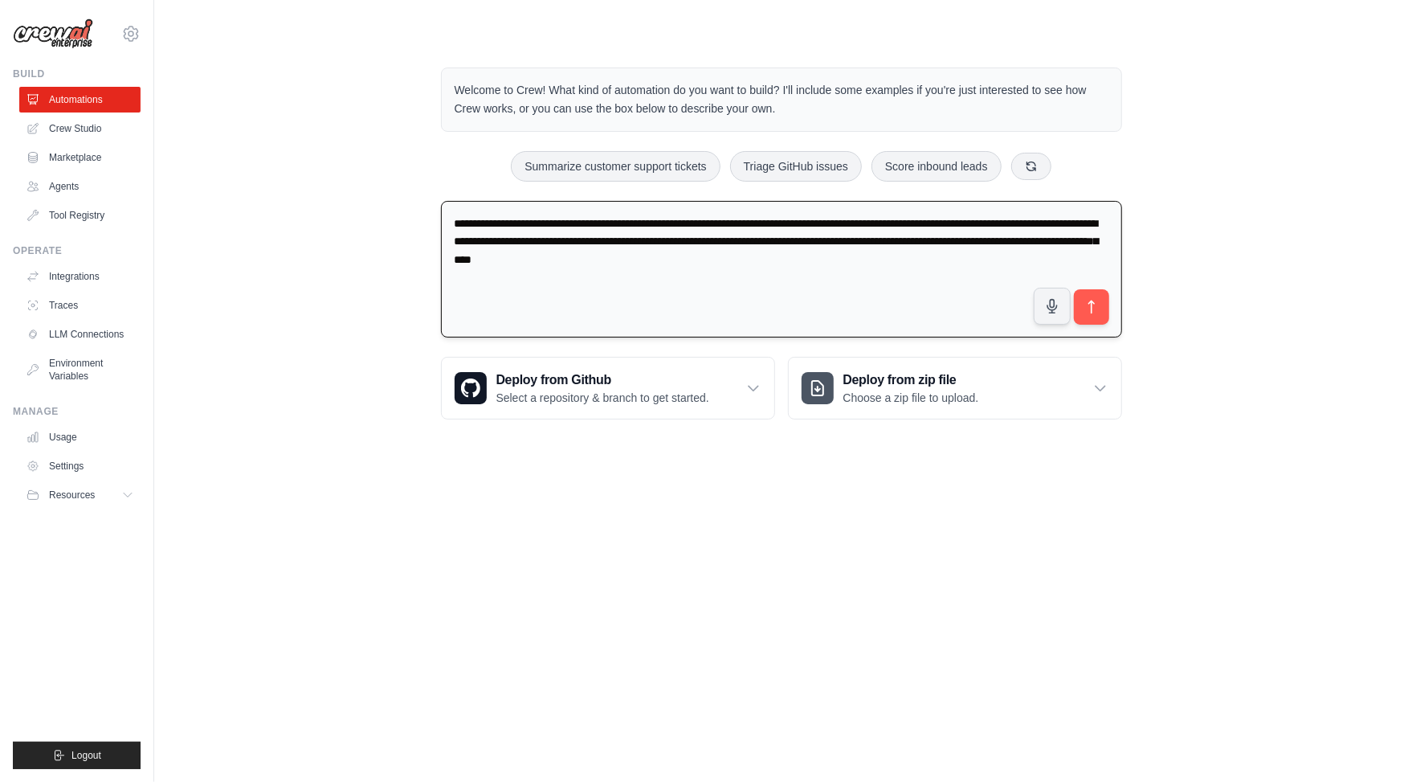
drag, startPoint x: 851, startPoint y: 264, endPoint x: 606, endPoint y: 265, distance: 245.1
click at [605, 265] on textarea "**********" at bounding box center [781, 269] width 681 height 137
click at [707, 253] on textarea "**********" at bounding box center [781, 269] width 681 height 137
drag, startPoint x: 677, startPoint y: 254, endPoint x: 857, endPoint y: 250, distance: 180.8
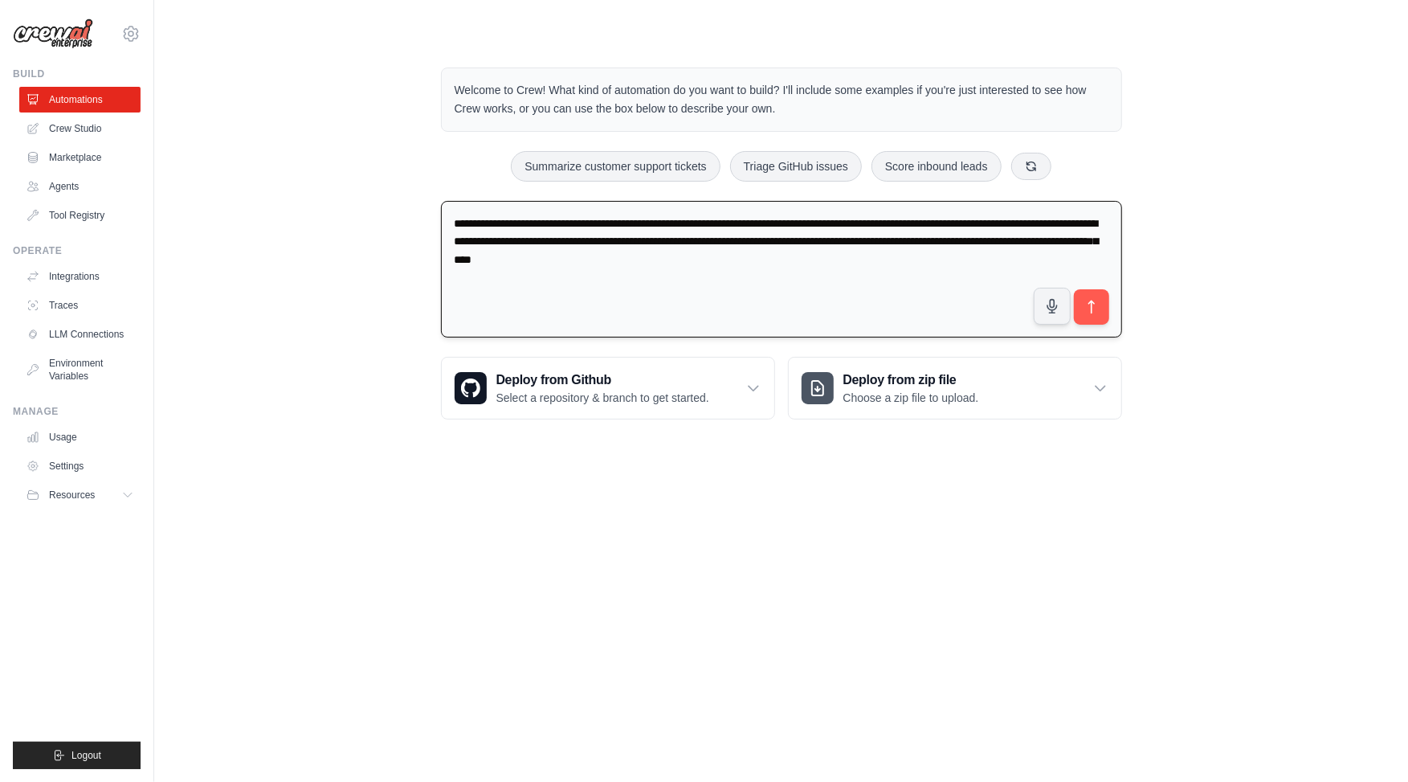
click at [859, 251] on textarea "**********" at bounding box center [781, 269] width 681 height 137
click at [631, 260] on textarea "**********" at bounding box center [781, 269] width 681 height 137
click at [603, 256] on textarea "**********" at bounding box center [781, 269] width 681 height 137
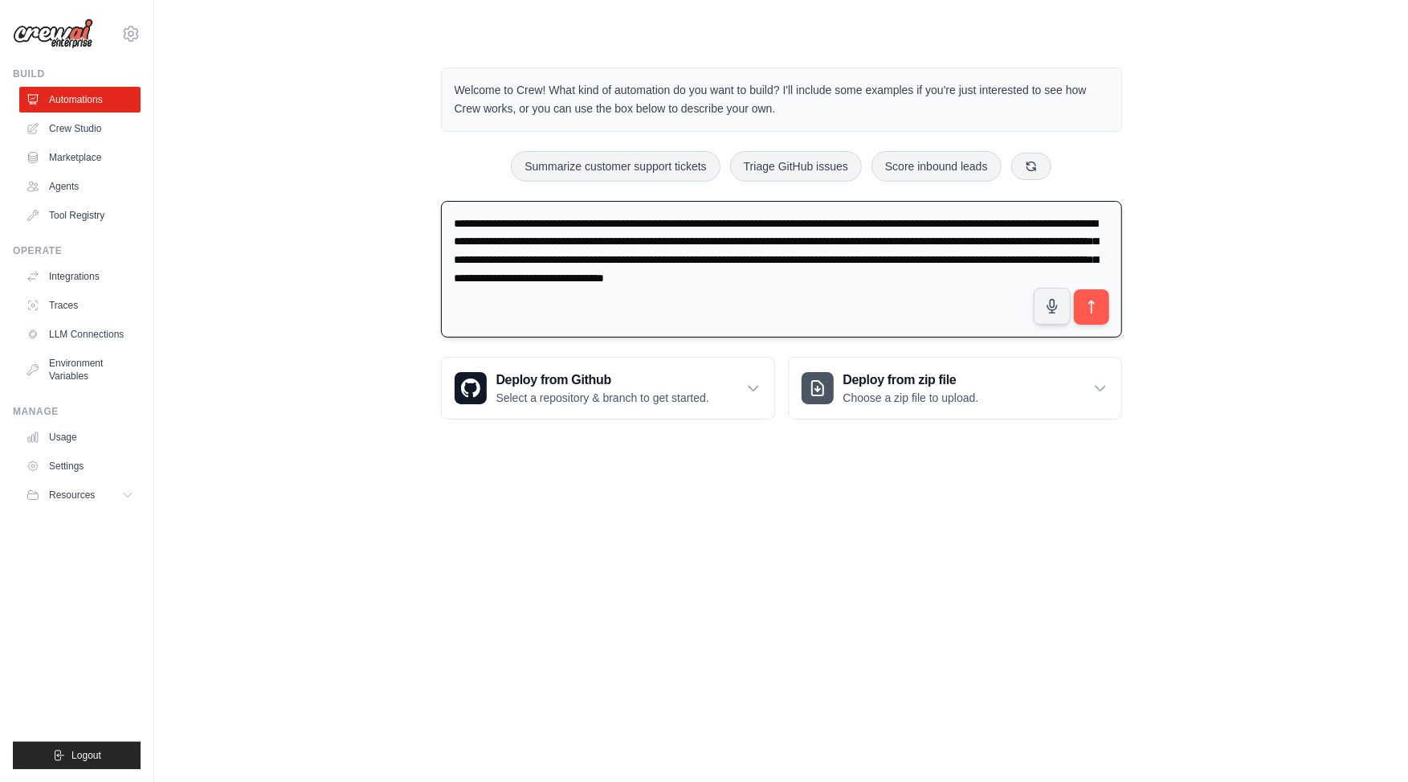
scroll to position [2, 0]
type textarea "**********"
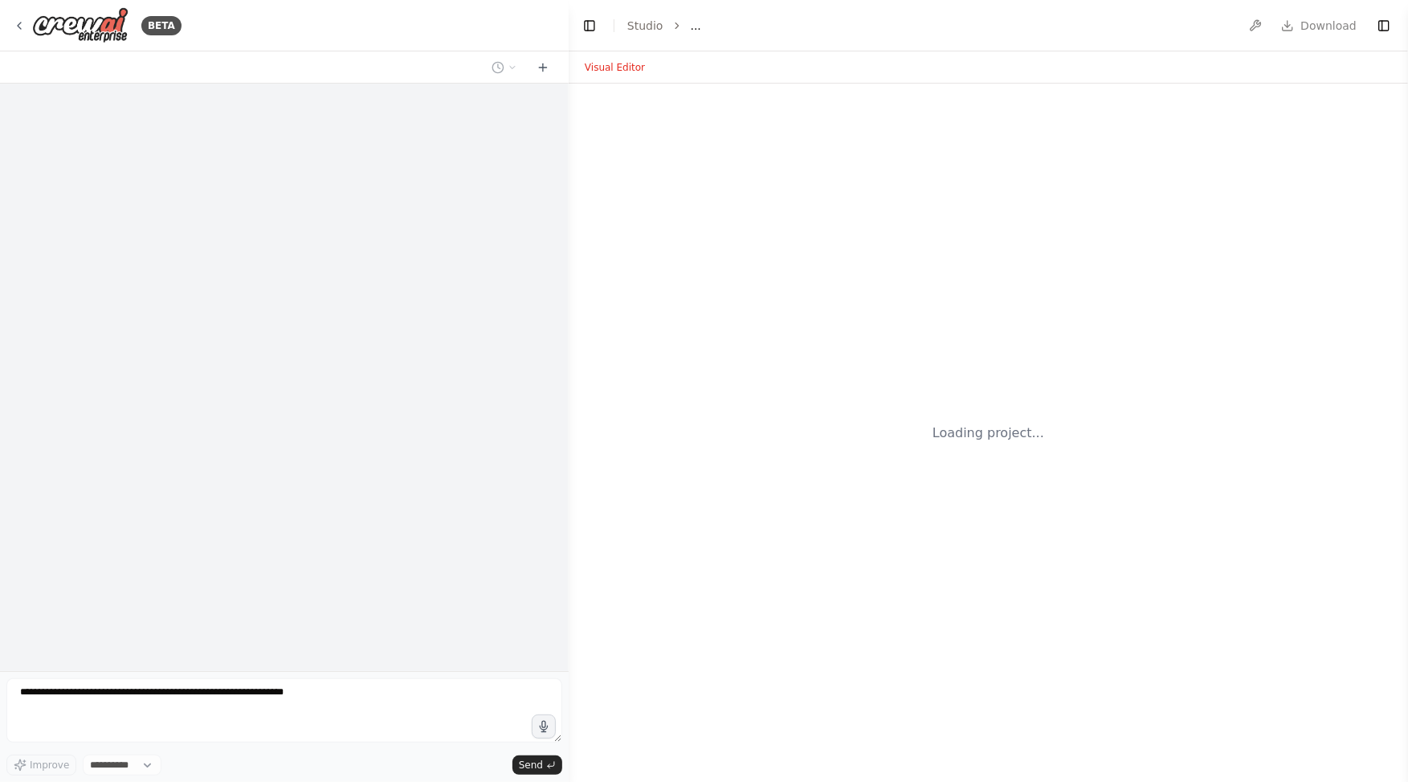
select select "****"
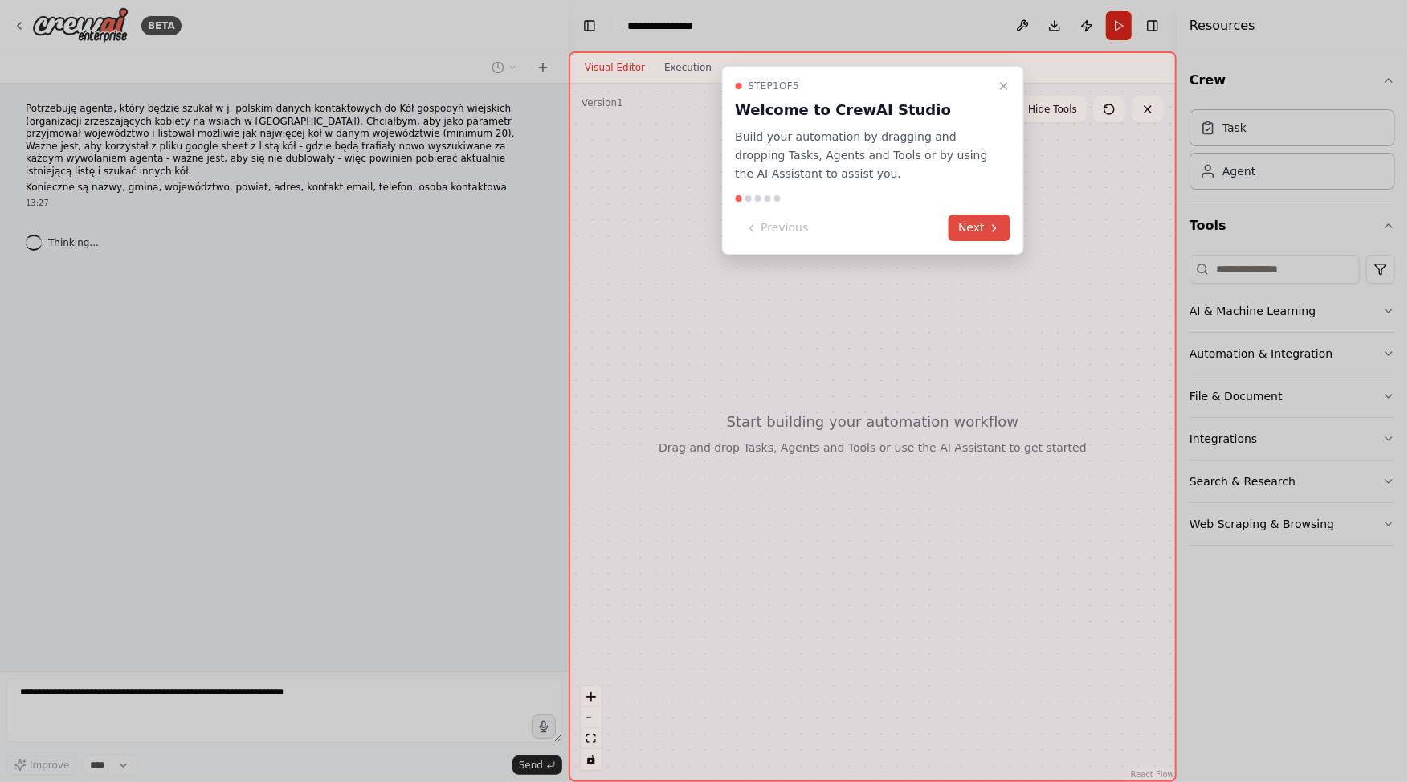
click at [982, 236] on button "Next" at bounding box center [980, 228] width 62 height 27
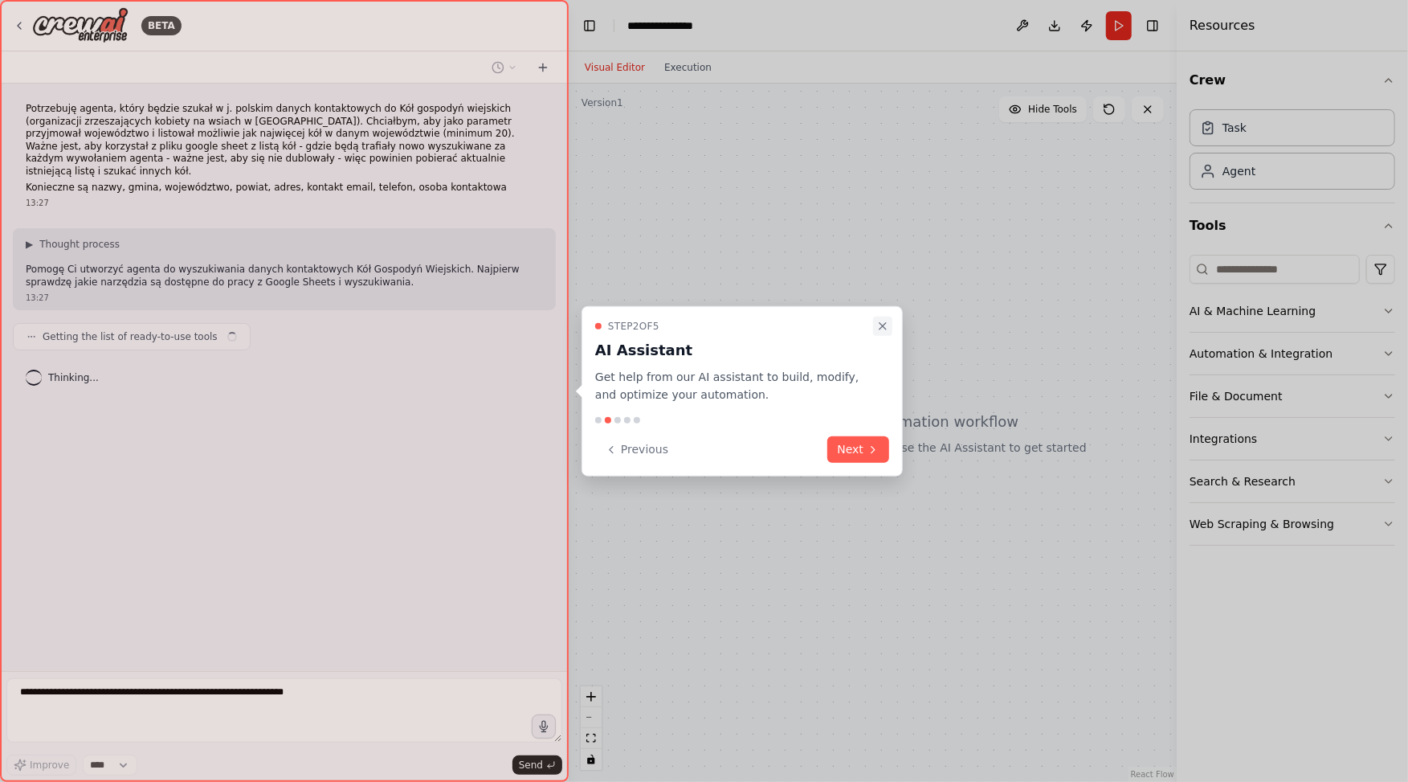
click at [885, 329] on icon "Close walkthrough" at bounding box center [883, 325] width 13 height 13
click at [861, 453] on button "Next" at bounding box center [859, 449] width 62 height 27
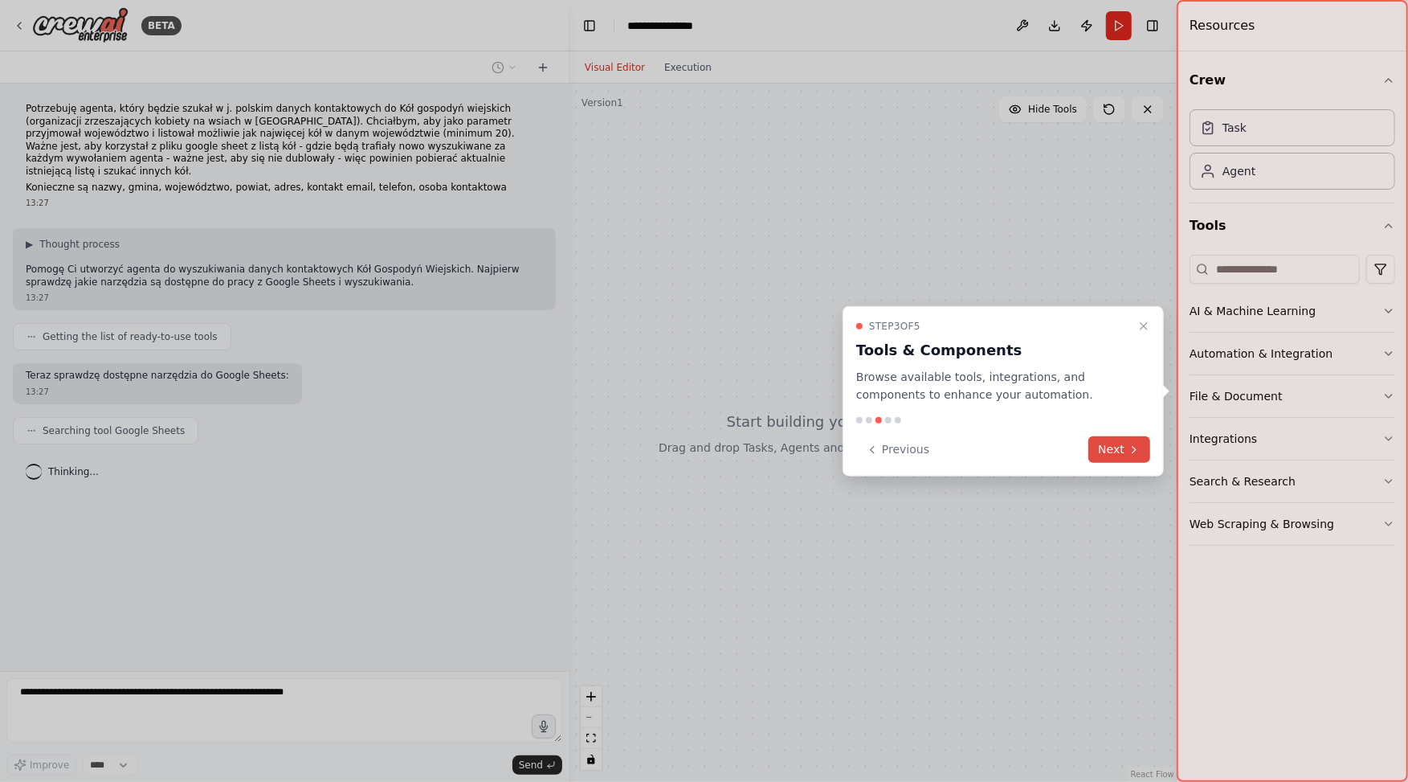
click at [1112, 440] on button "Next" at bounding box center [1120, 449] width 62 height 27
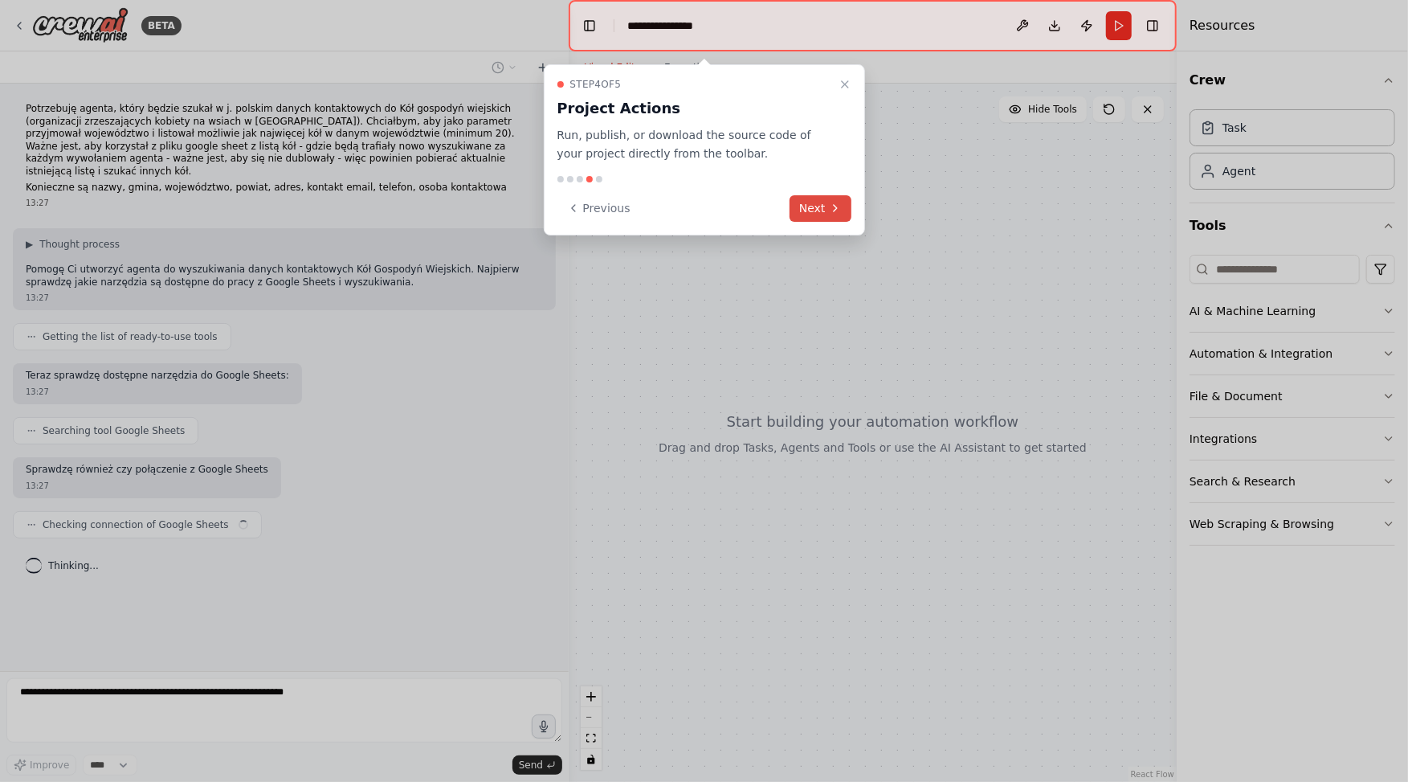
click at [816, 198] on button "Next" at bounding box center [821, 208] width 62 height 27
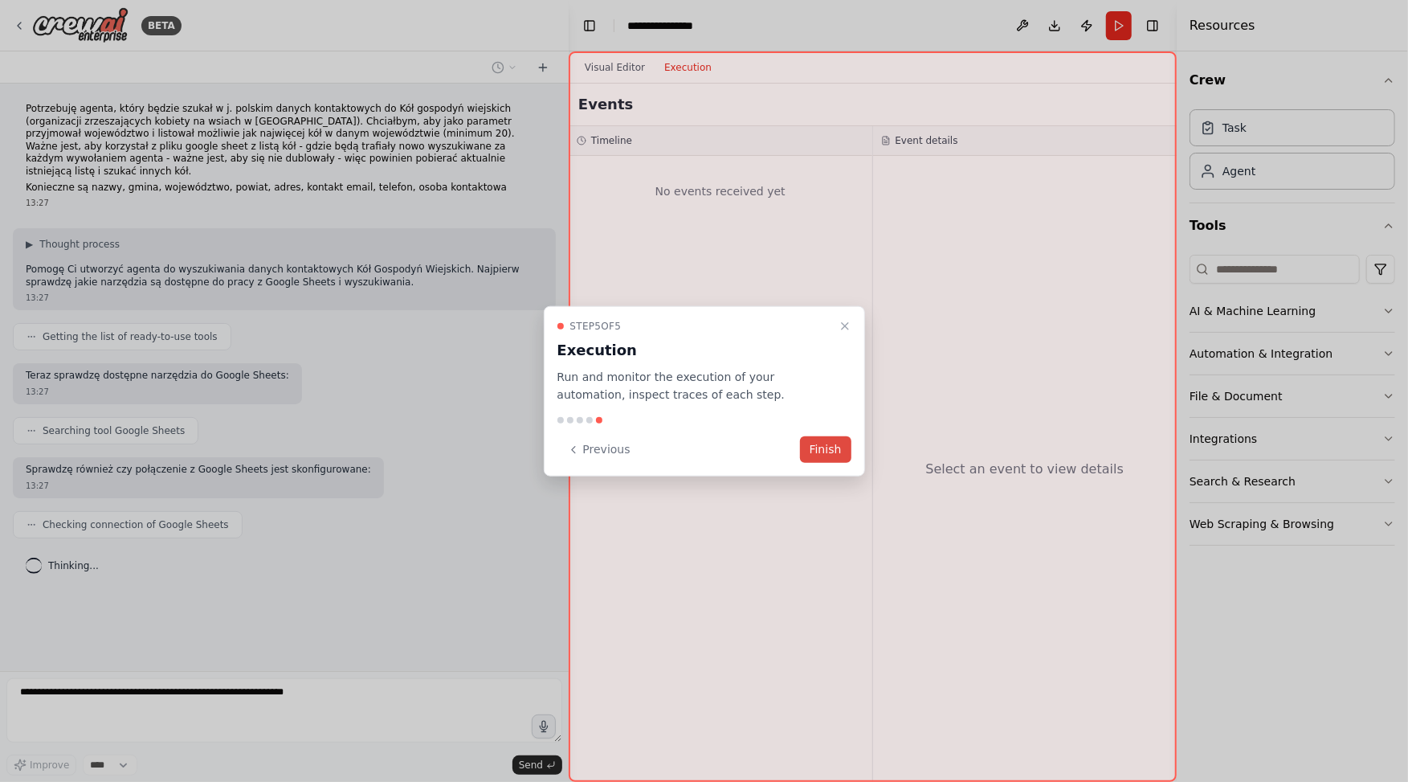
click at [825, 445] on button "Finish" at bounding box center [825, 449] width 51 height 27
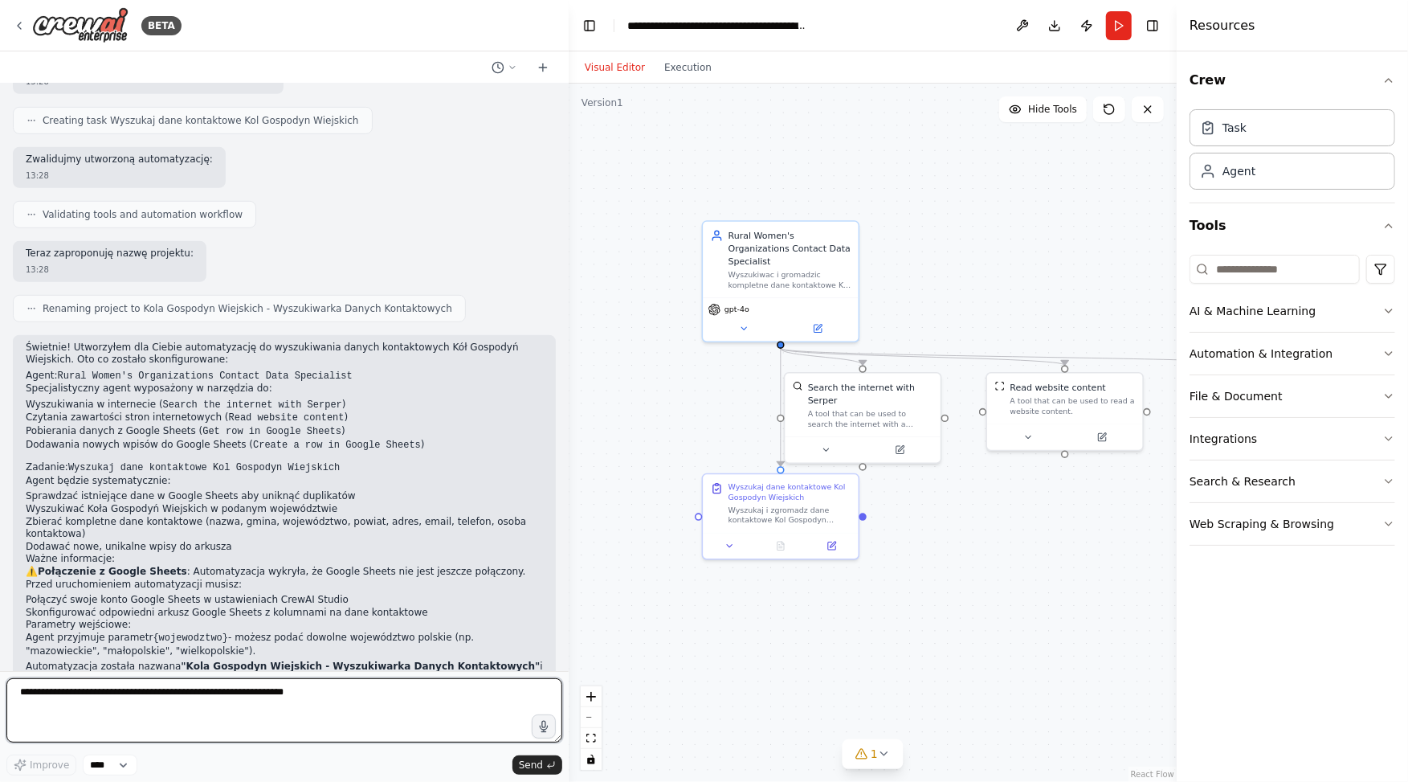
scroll to position [683, 0]
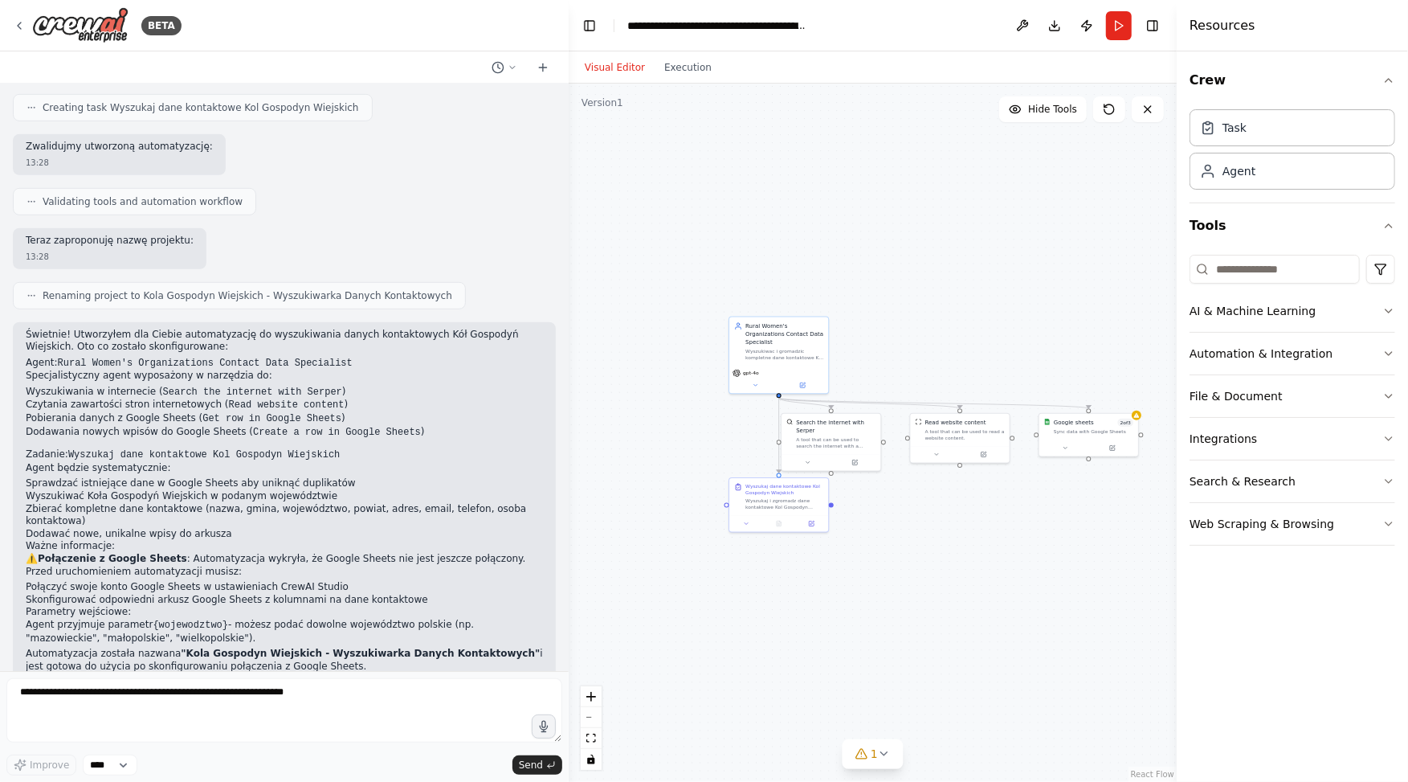
drag, startPoint x: 1014, startPoint y: 570, endPoint x: 965, endPoint y: 544, distance: 55.7
click at [965, 544] on div ".deletable-edge-delete-btn { width: 20px; height: 20px; border: 0px solid #ffff…" at bounding box center [873, 433] width 608 height 698
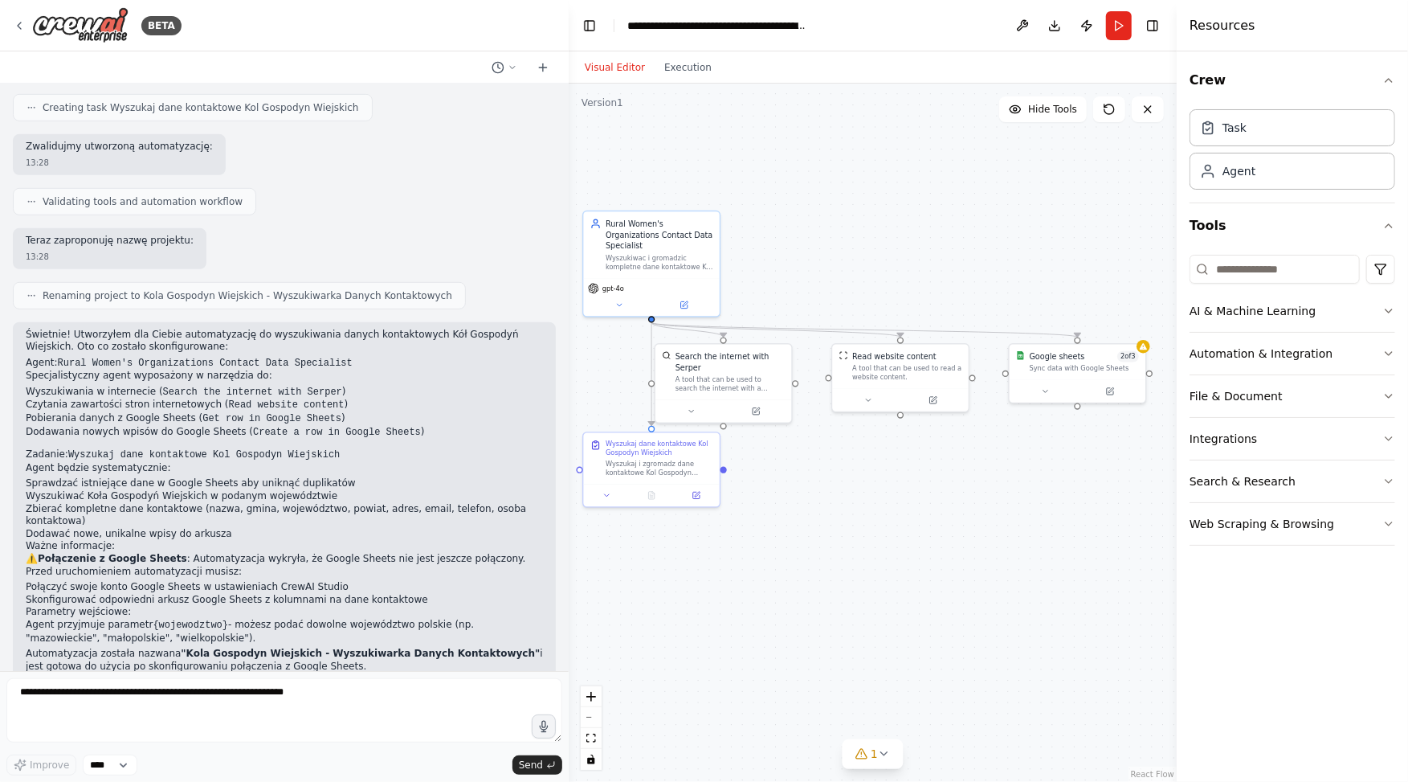
drag, startPoint x: 1026, startPoint y: 636, endPoint x: 895, endPoint y: 587, distance: 140.1
click at [896, 587] on div ".deletable-edge-delete-btn { width: 20px; height: 20px; border: 0px solid #ffff…" at bounding box center [873, 433] width 608 height 698
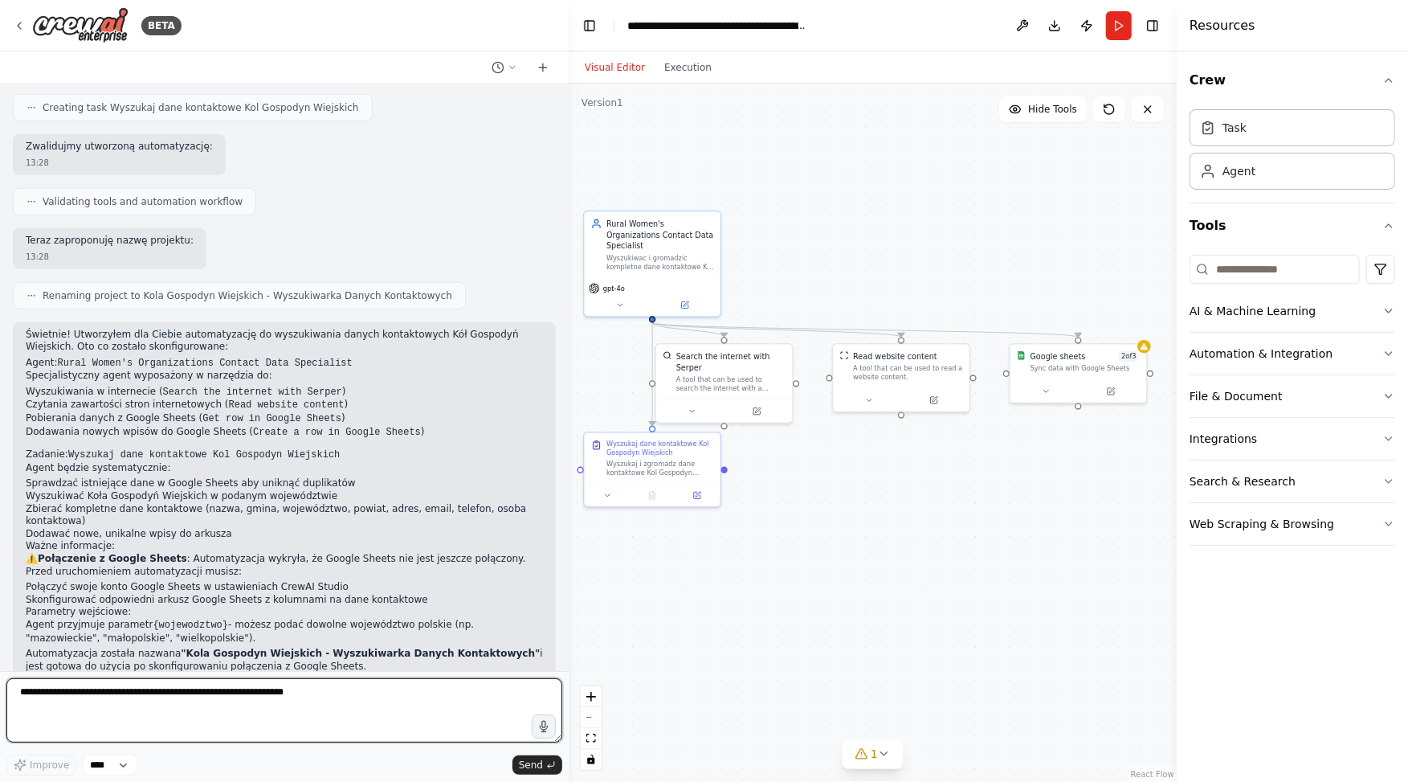
click at [161, 706] on textarea at bounding box center [284, 710] width 556 height 64
type textarea "**********"
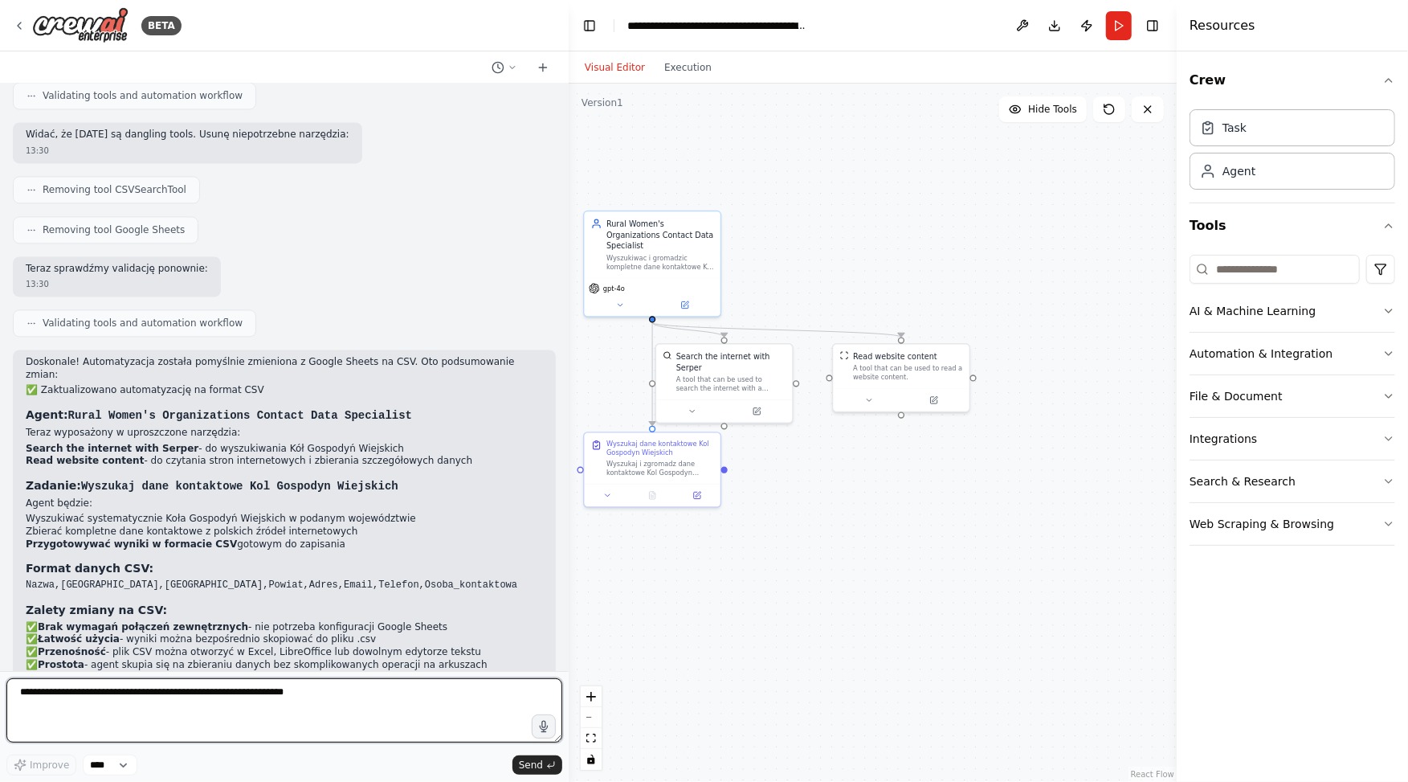
scroll to position [2325, 0]
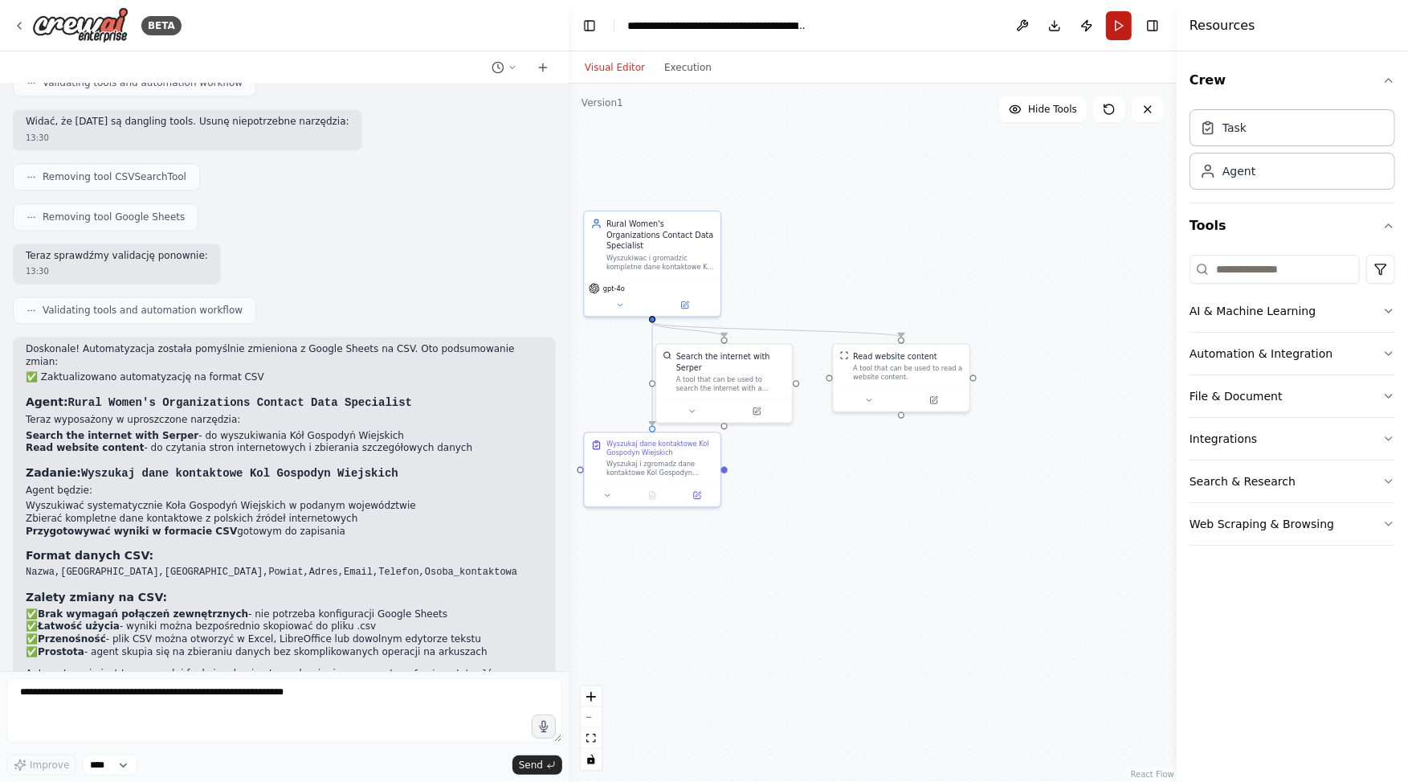
click at [1117, 34] on button "Run" at bounding box center [1119, 25] width 26 height 29
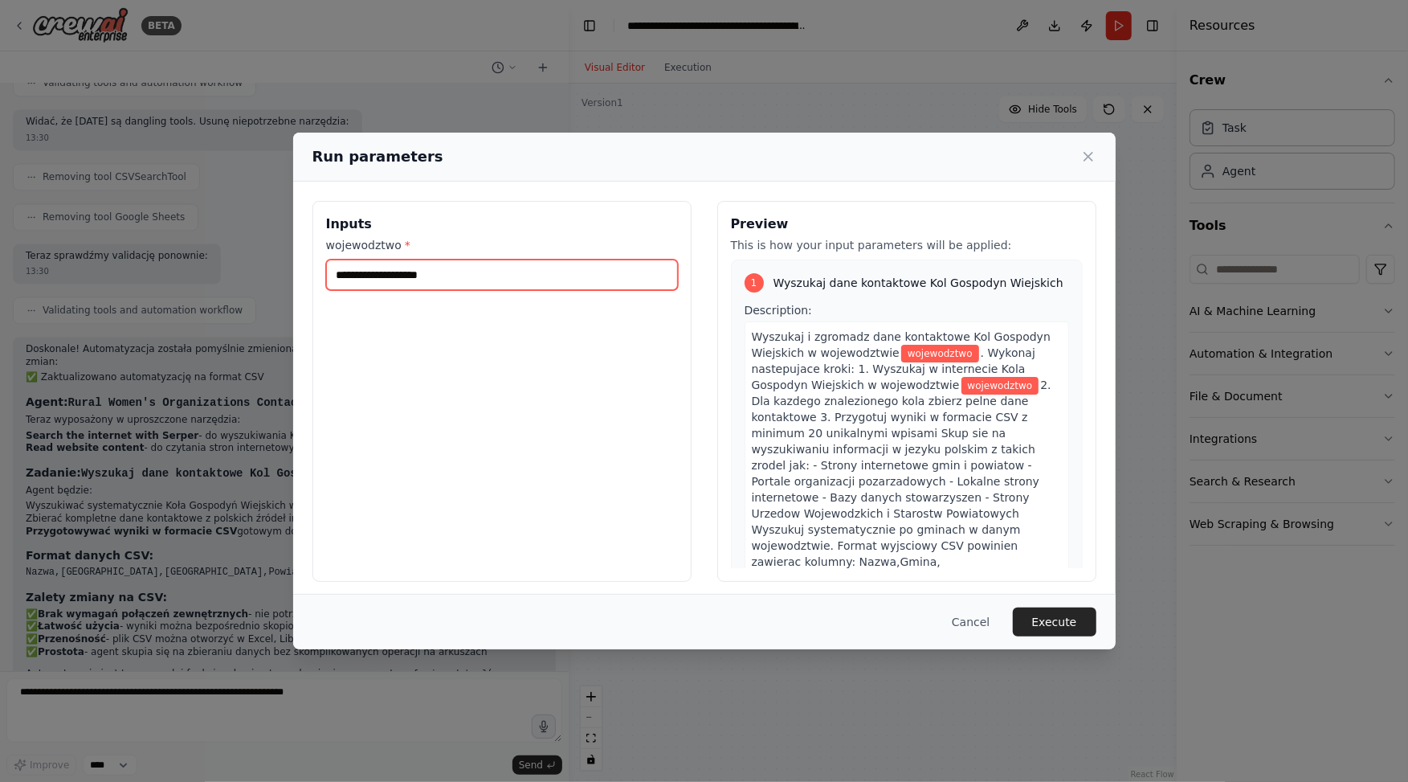
click at [513, 274] on input "wojewodztwo *" at bounding box center [502, 275] width 352 height 31
type input "*********"
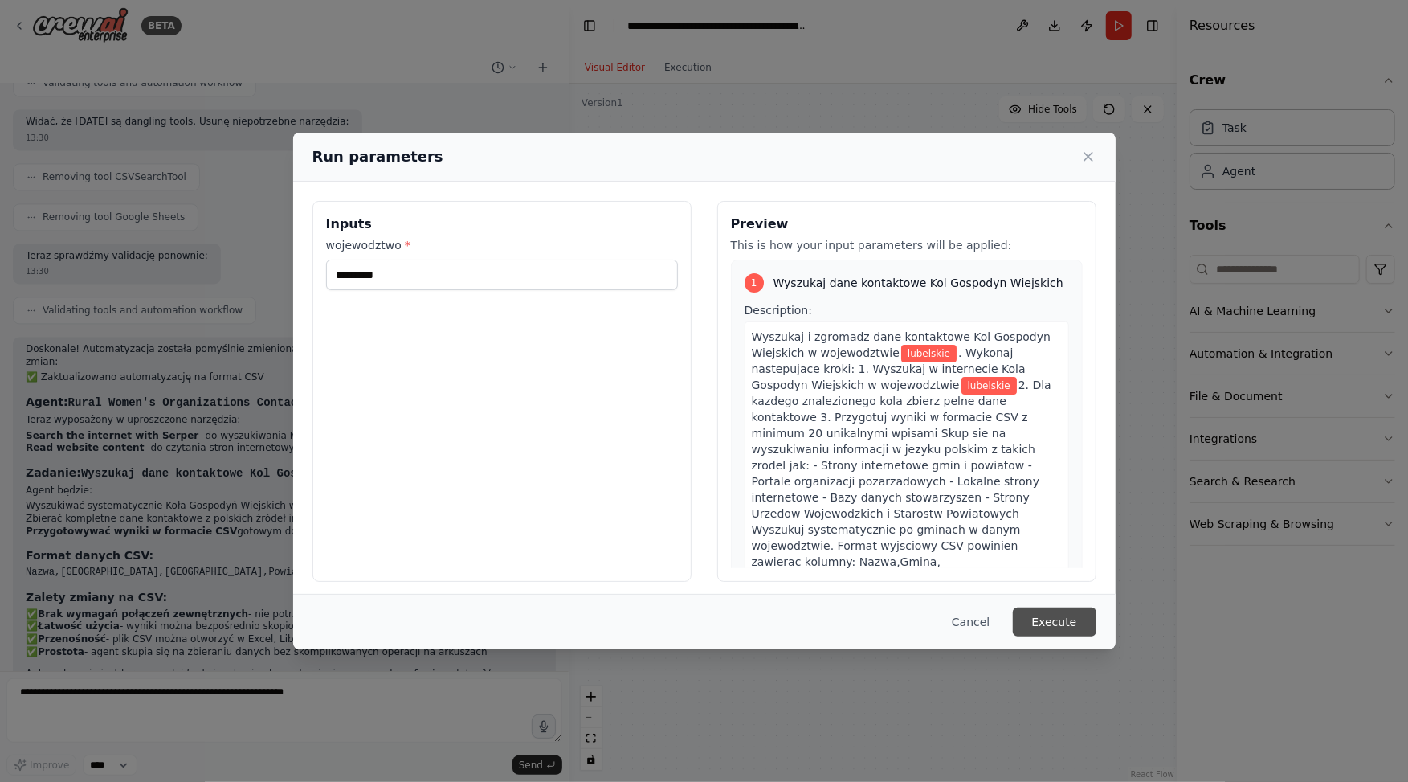
click at [1064, 628] on button "Execute" at bounding box center [1055, 621] width 84 height 29
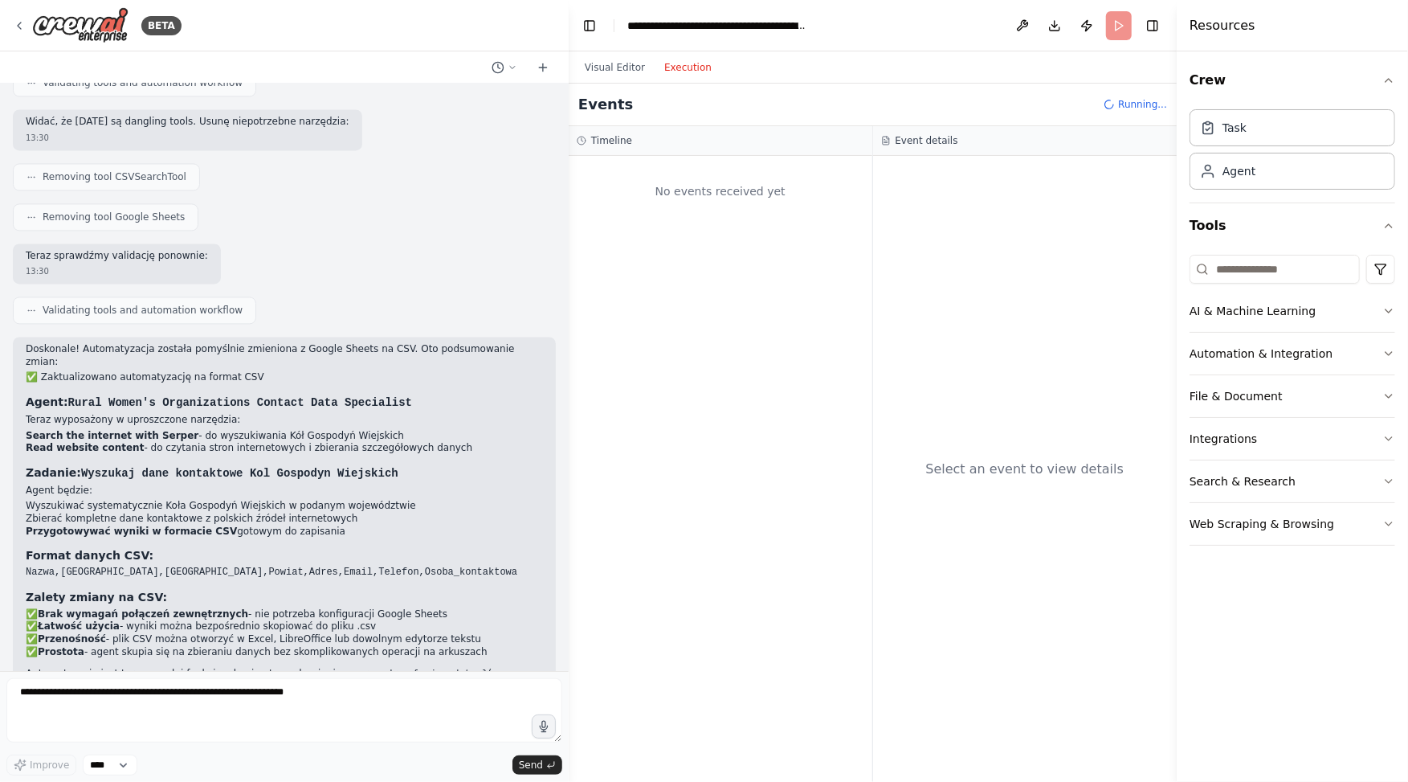
click at [680, 70] on button "Execution" at bounding box center [688, 67] width 67 height 19
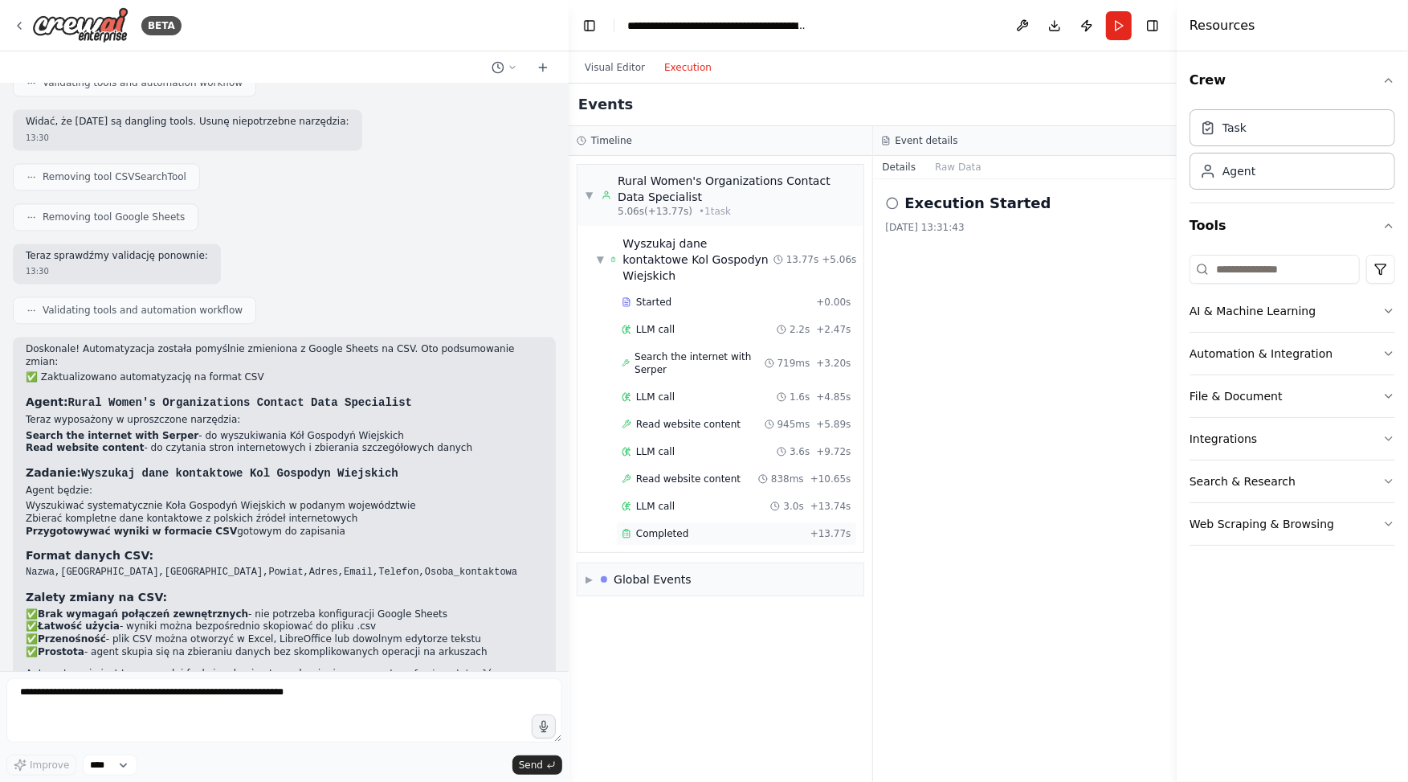
click at [672, 521] on div "Completed + 13.77s" at bounding box center [736, 533] width 241 height 24
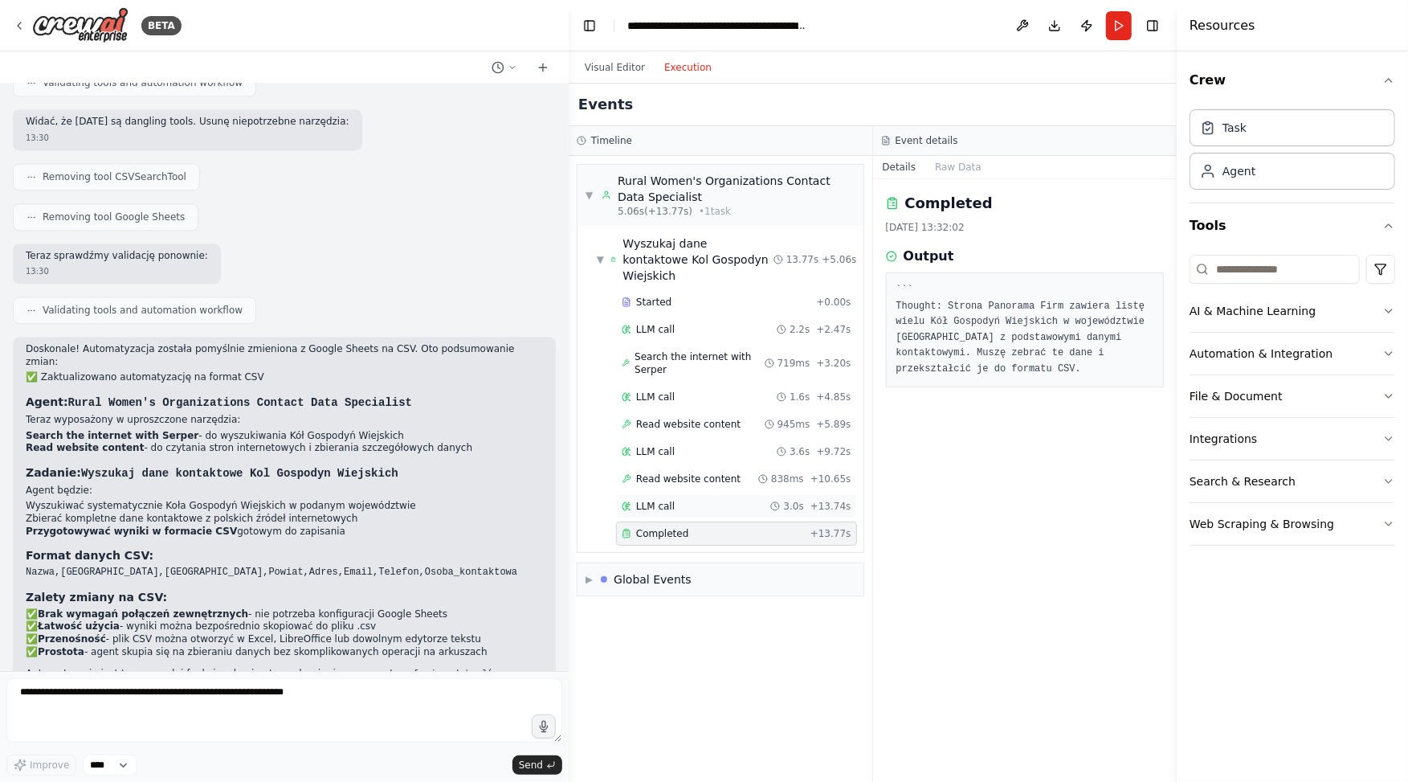
click at [696, 497] on div "LLM call 3.0s + 13.74s" at bounding box center [736, 506] width 241 height 24
click at [694, 500] on div "LLM call 3.0s + 13.74s" at bounding box center [737, 506] width 230 height 13
click at [716, 472] on span "Read website content" at bounding box center [688, 478] width 104 height 13
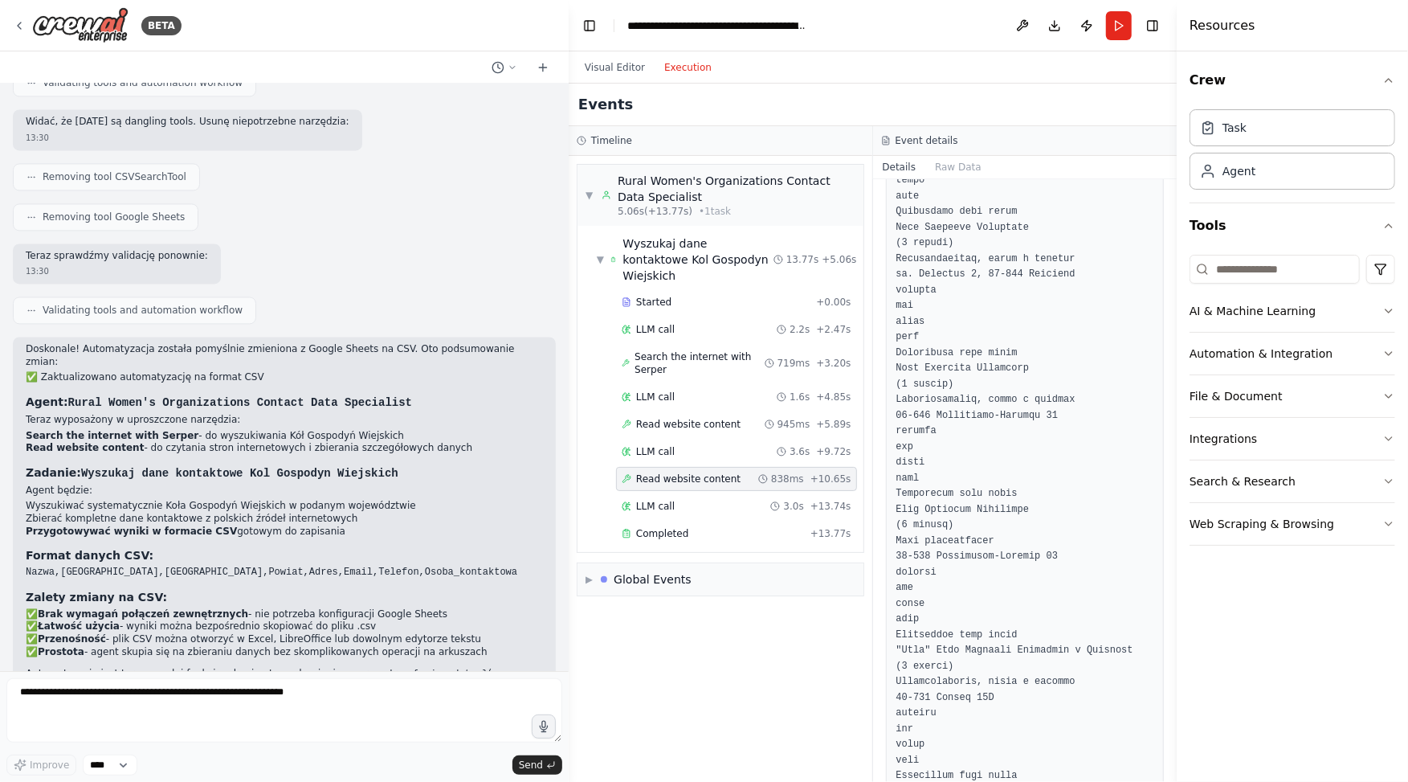
scroll to position [763, 0]
click at [659, 527] on span "Completed" at bounding box center [662, 533] width 52 height 13
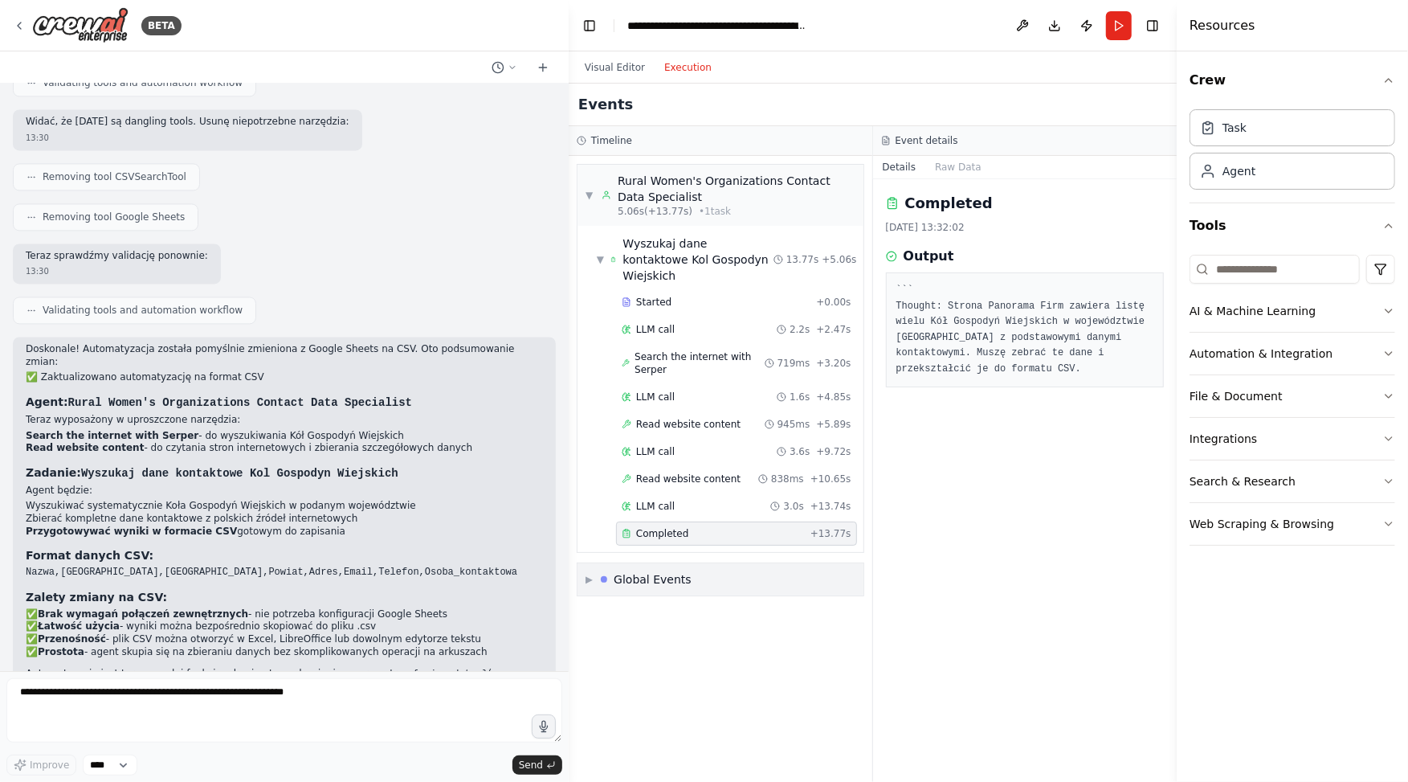
click at [599, 563] on div "▶ Global Events" at bounding box center [721, 579] width 286 height 32
click at [685, 689] on span "Execution Completed" at bounding box center [655, 695] width 103 height 13
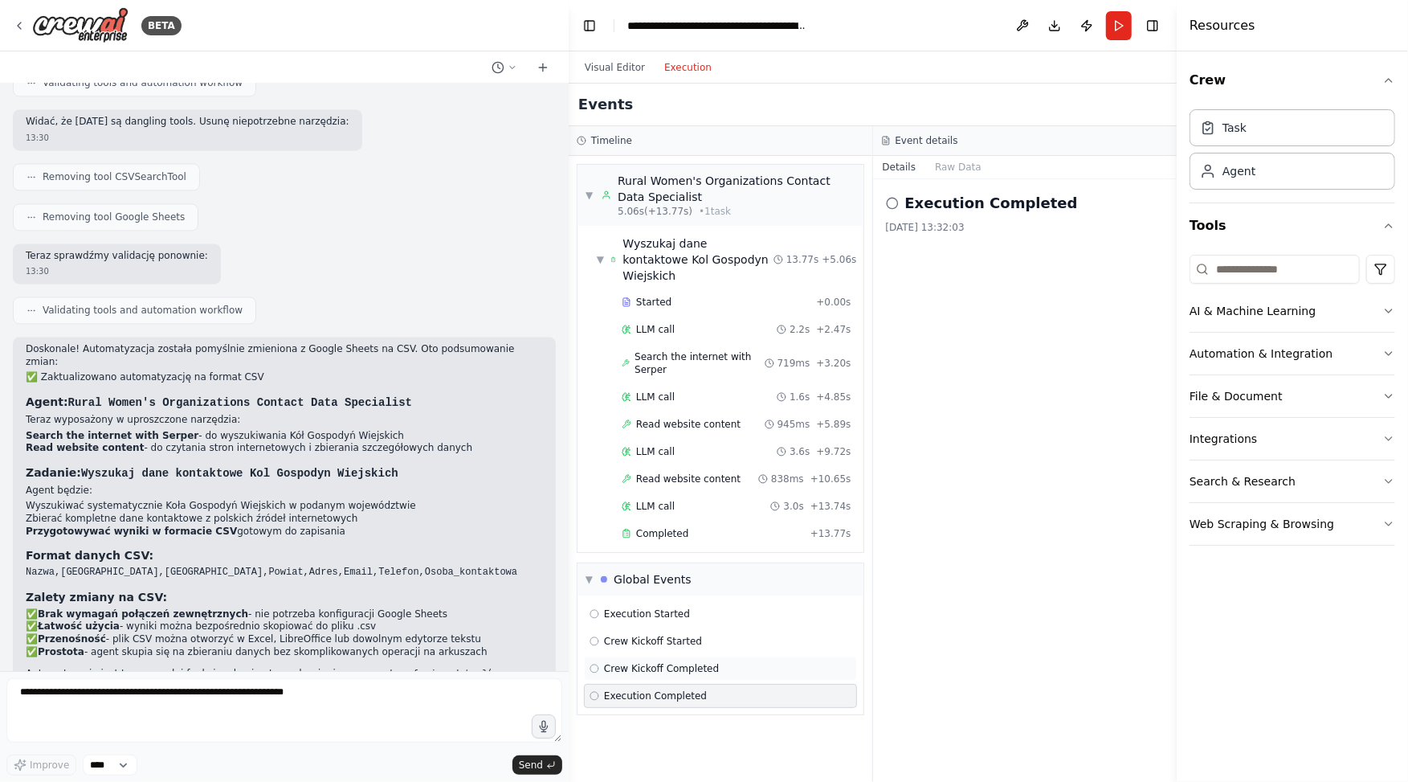
click at [697, 662] on span "Crew Kickoff Completed" at bounding box center [661, 668] width 115 height 13
click at [702, 635] on div "Crew Kickoff Started" at bounding box center [721, 641] width 262 height 13
click at [692, 602] on div "Execution Started" at bounding box center [720, 614] width 273 height 24
click at [681, 571] on div "Global Events" at bounding box center [653, 579] width 78 height 16
click at [661, 527] on span "Completed" at bounding box center [662, 533] width 52 height 13
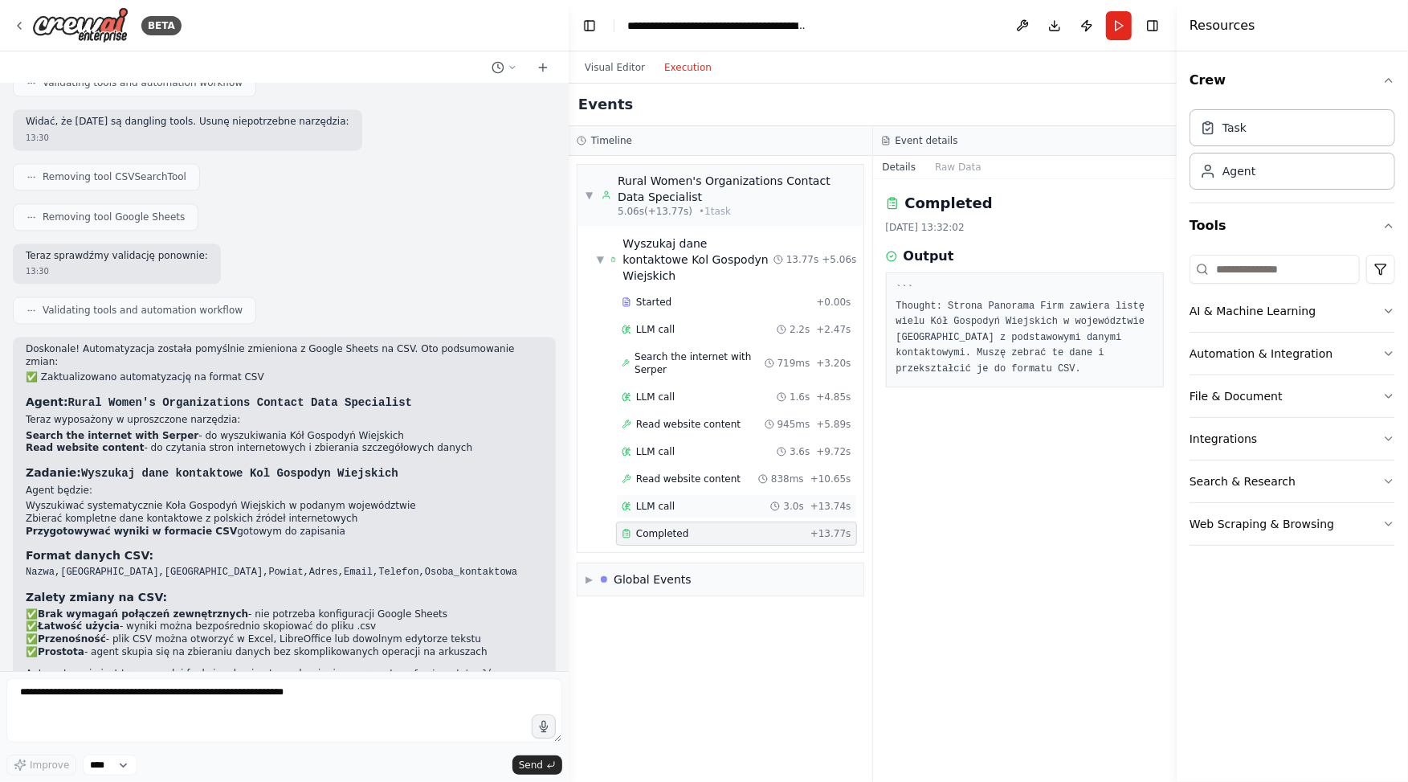
click at [654, 494] on div "LLM call 3.0s + 13.74s" at bounding box center [736, 506] width 241 height 24
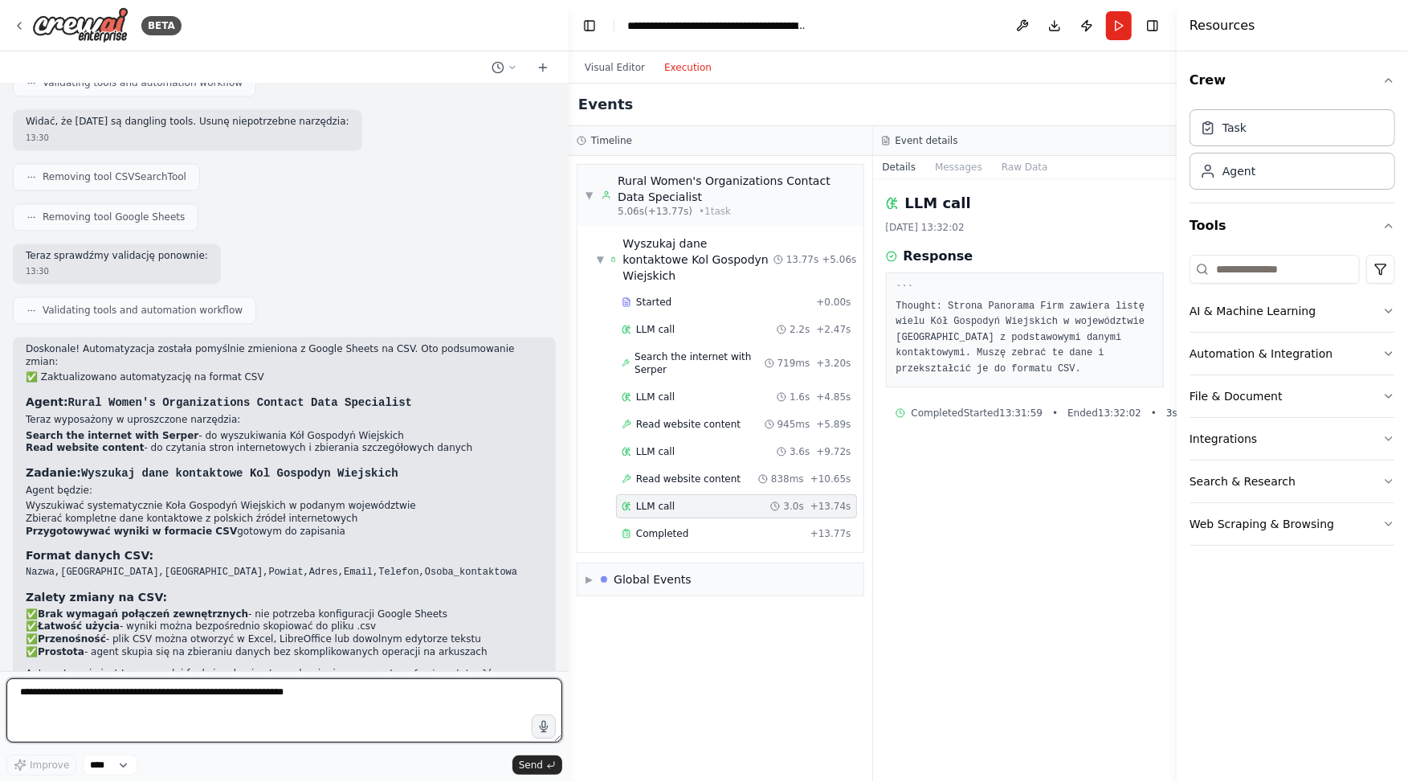
click at [264, 698] on textarea at bounding box center [284, 710] width 556 height 64
click at [231, 703] on textarea "**********" at bounding box center [284, 710] width 556 height 64
paste textarea
type textarea "**********"
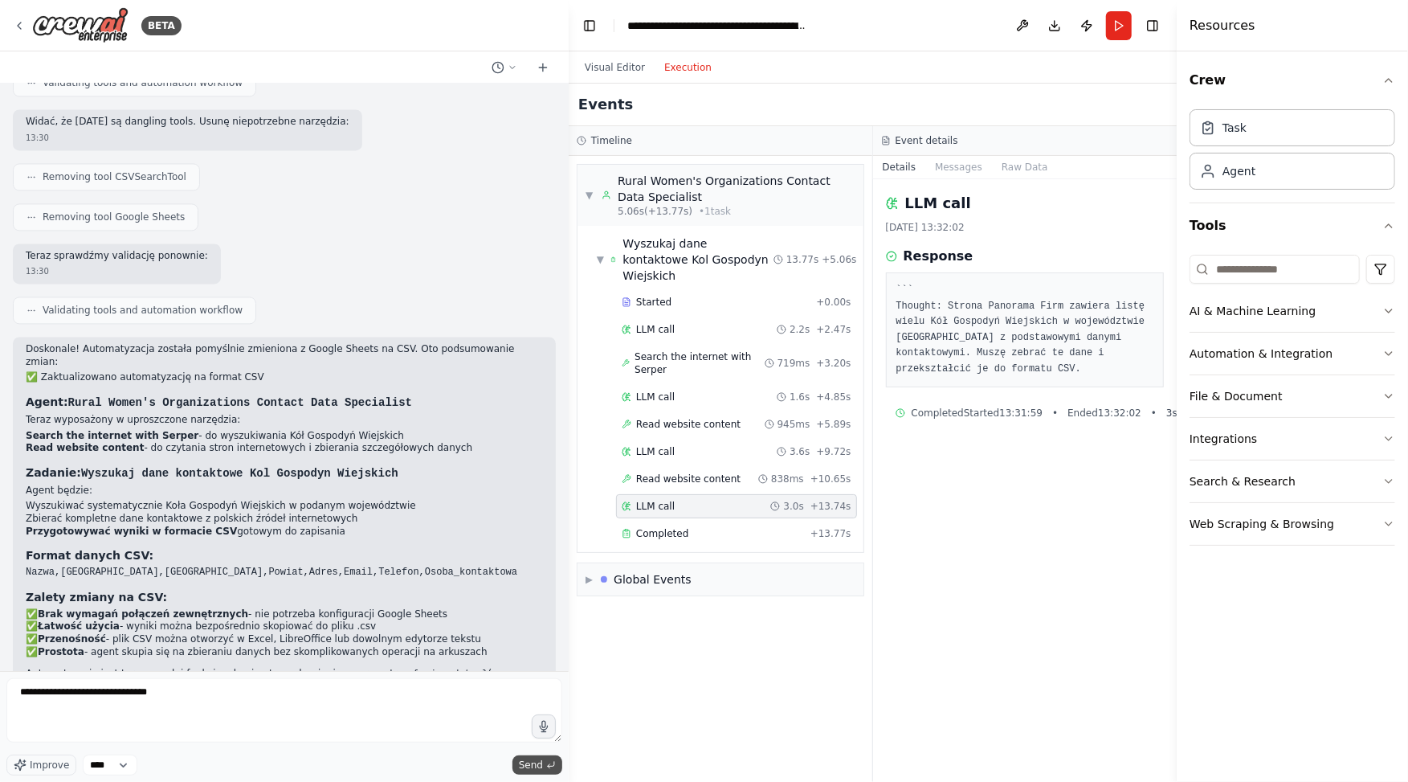
click at [535, 766] on span "Send" at bounding box center [531, 764] width 24 height 13
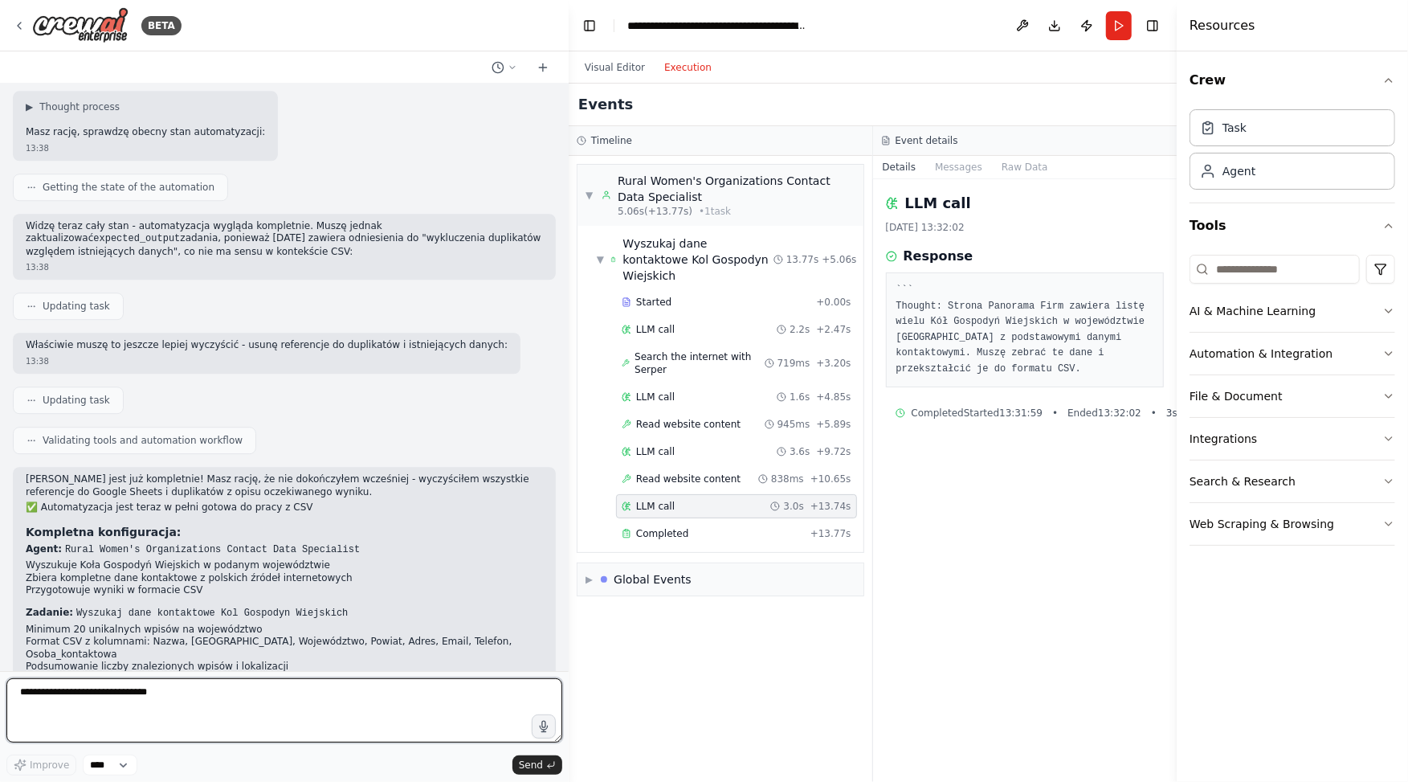
scroll to position [3029, 0]
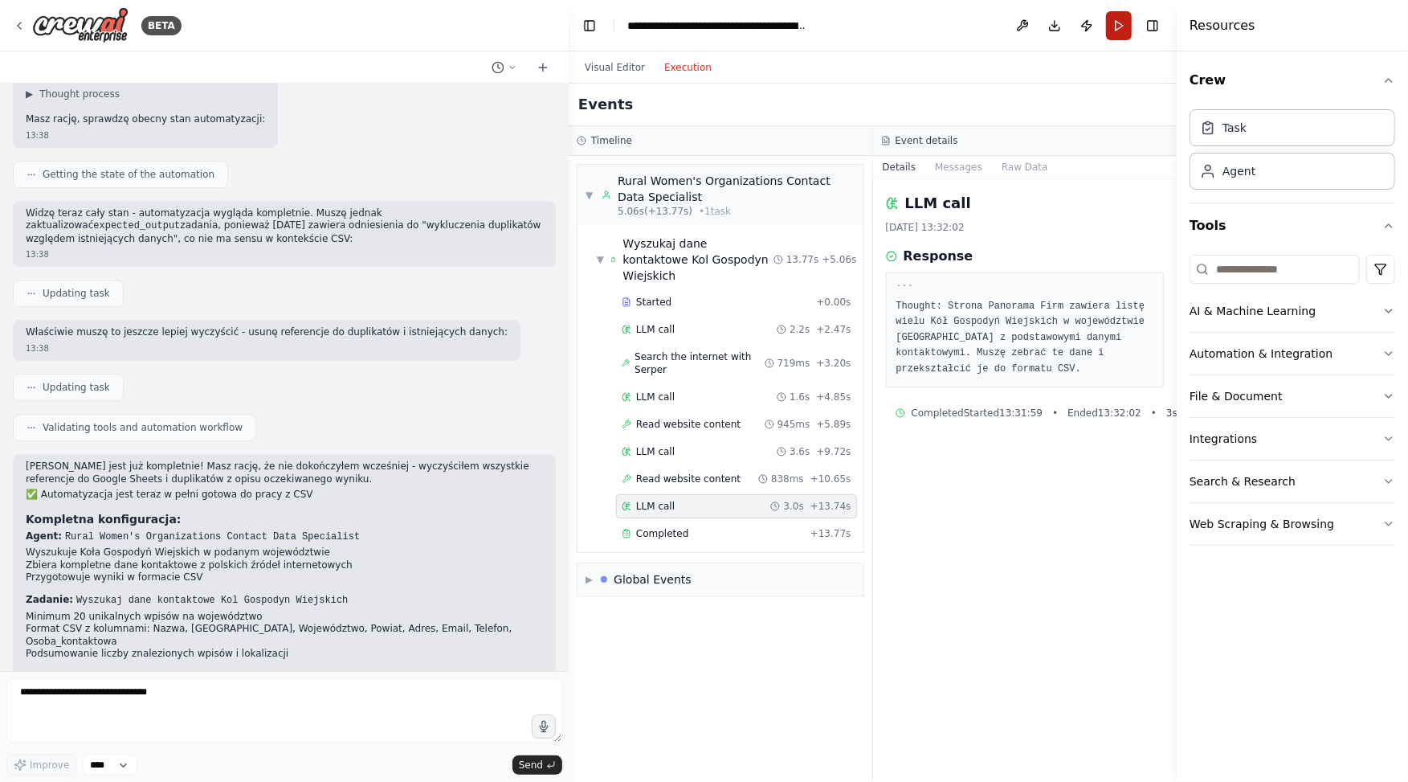
click at [1122, 29] on button "Run" at bounding box center [1119, 25] width 26 height 29
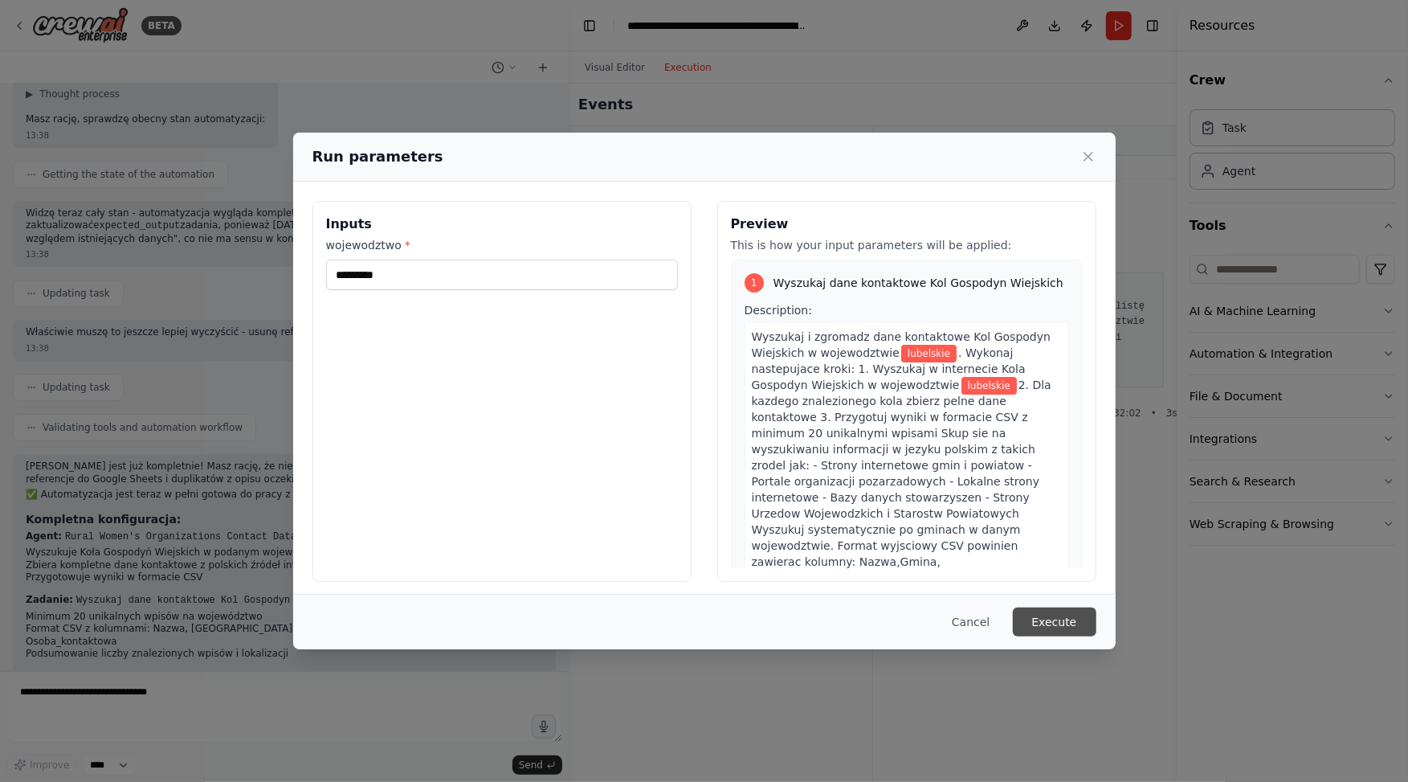
click at [1070, 628] on button "Execute" at bounding box center [1055, 621] width 84 height 29
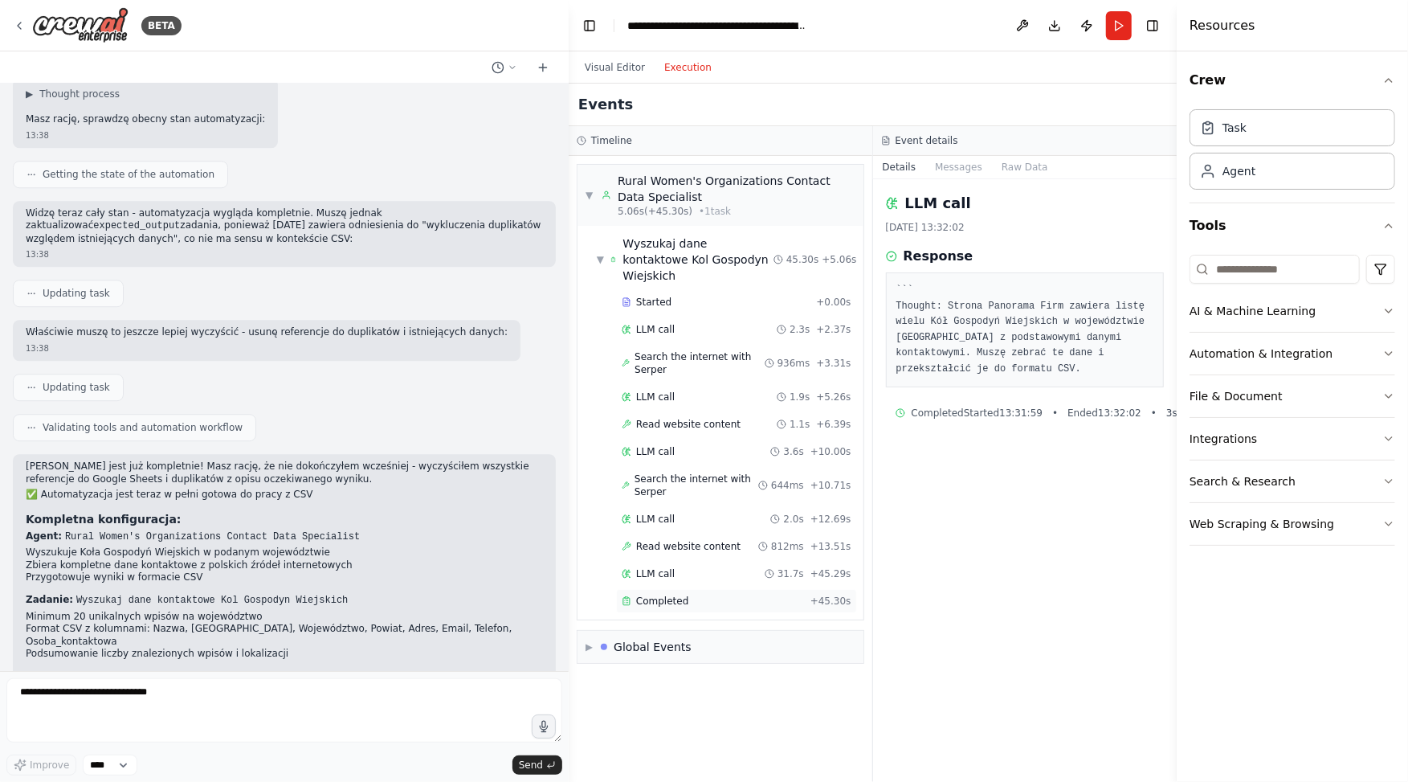
click at [673, 595] on span "Completed" at bounding box center [662, 601] width 52 height 13
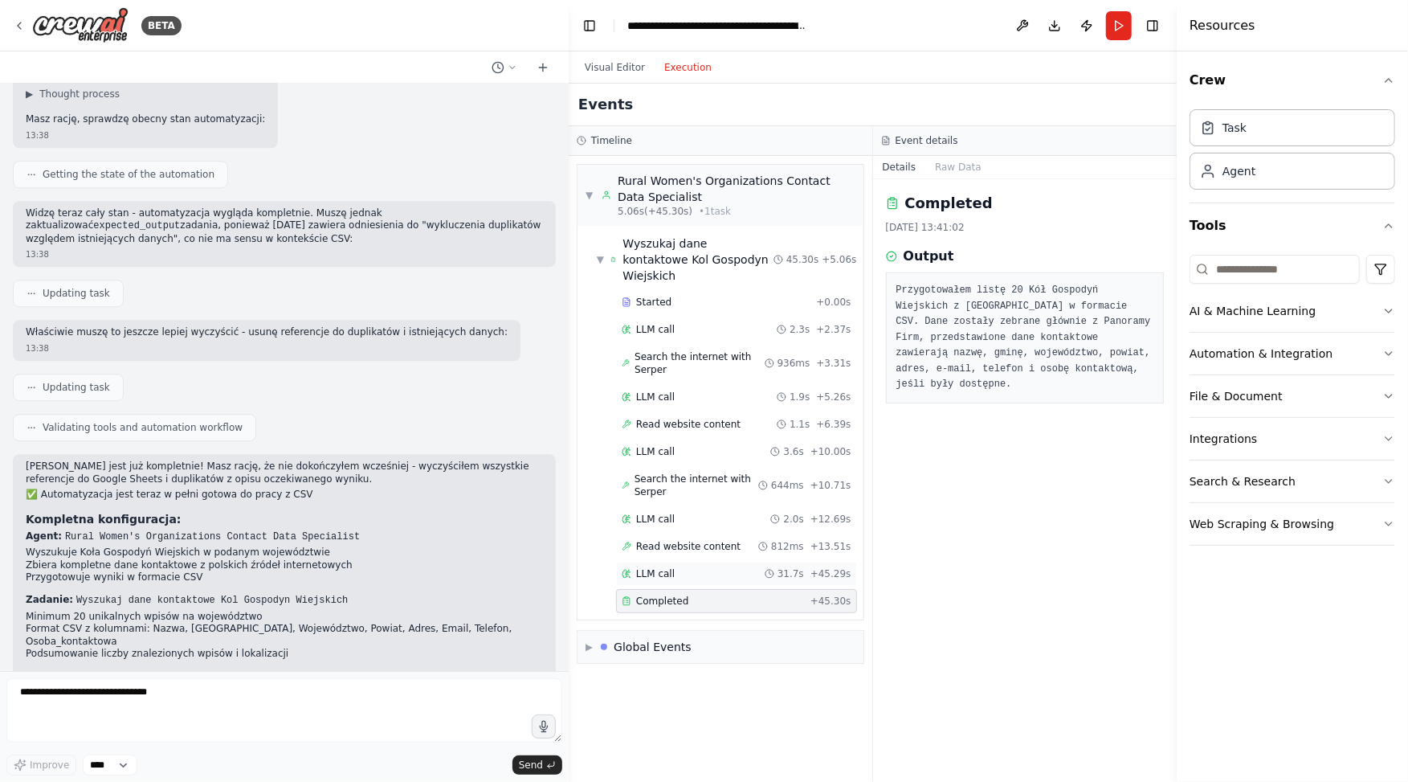
click at [673, 567] on span "LLM call" at bounding box center [655, 573] width 39 height 13
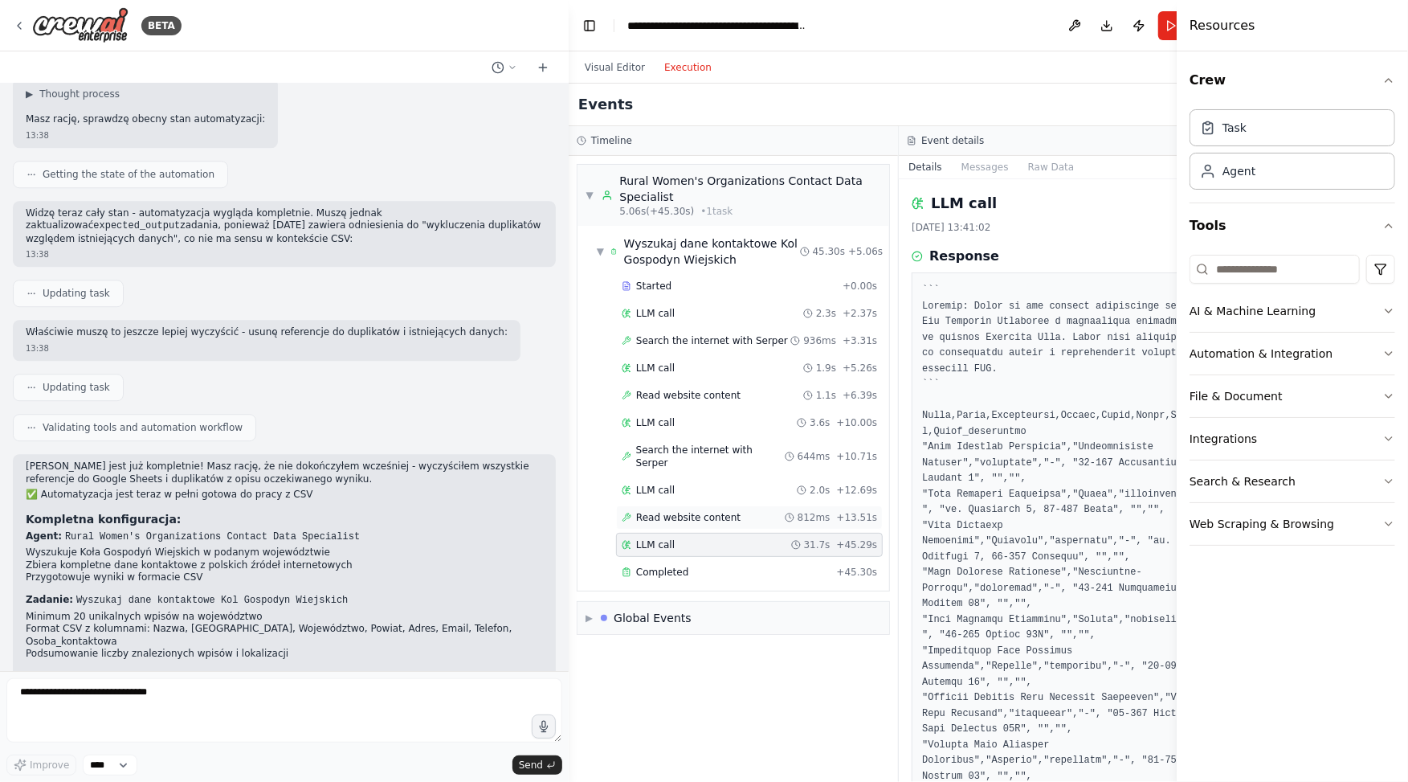
click at [708, 511] on span "Read website content" at bounding box center [688, 517] width 104 height 13
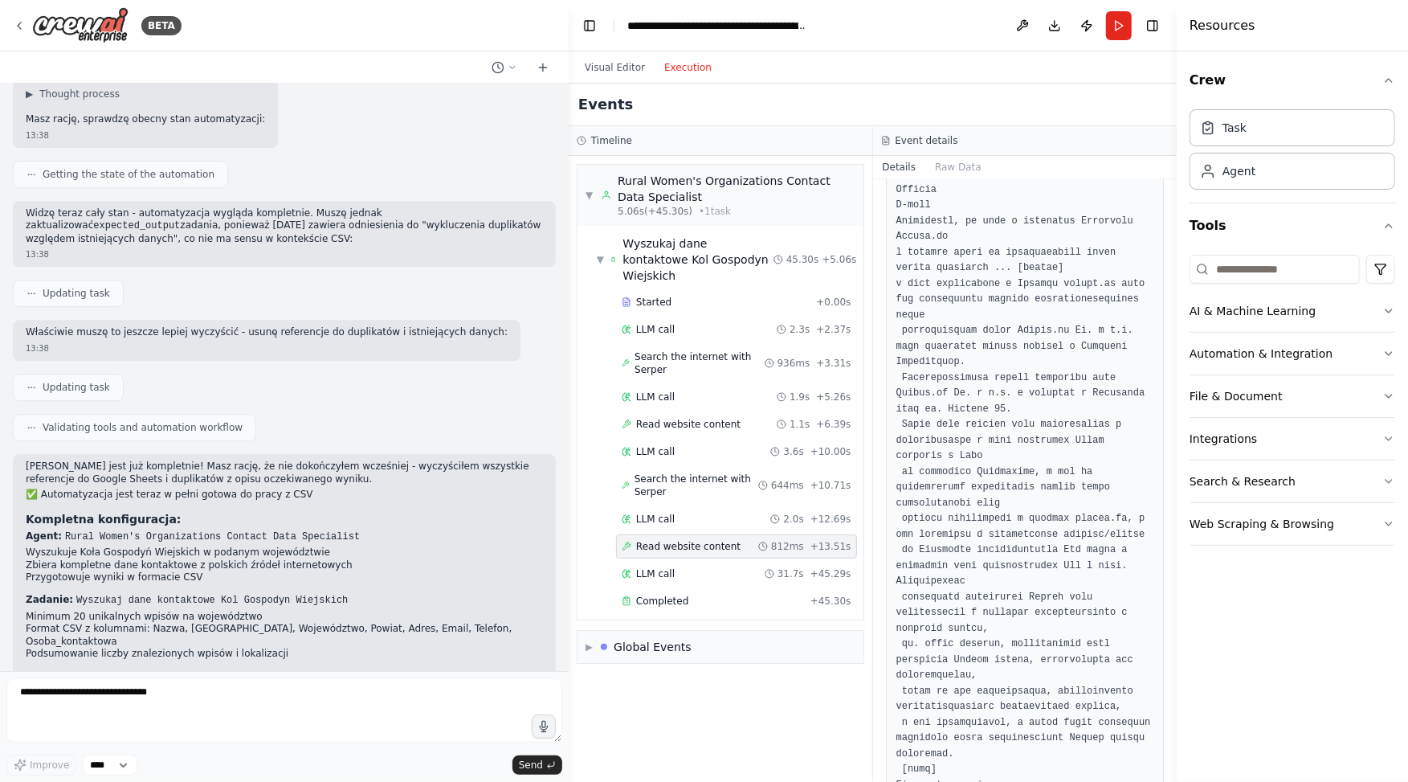
scroll to position [4432, 0]
click at [628, 569] on icon at bounding box center [627, 574] width 10 height 10
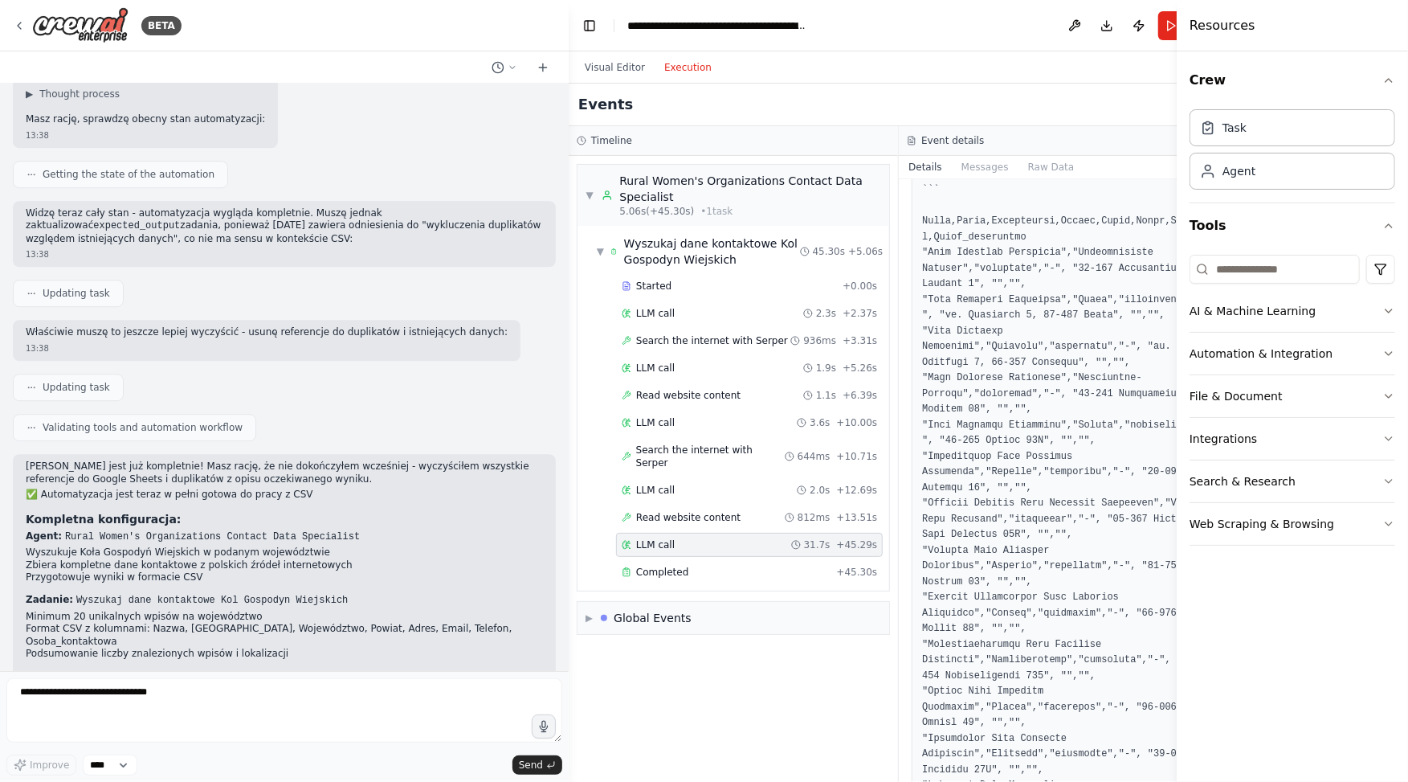
scroll to position [0, 0]
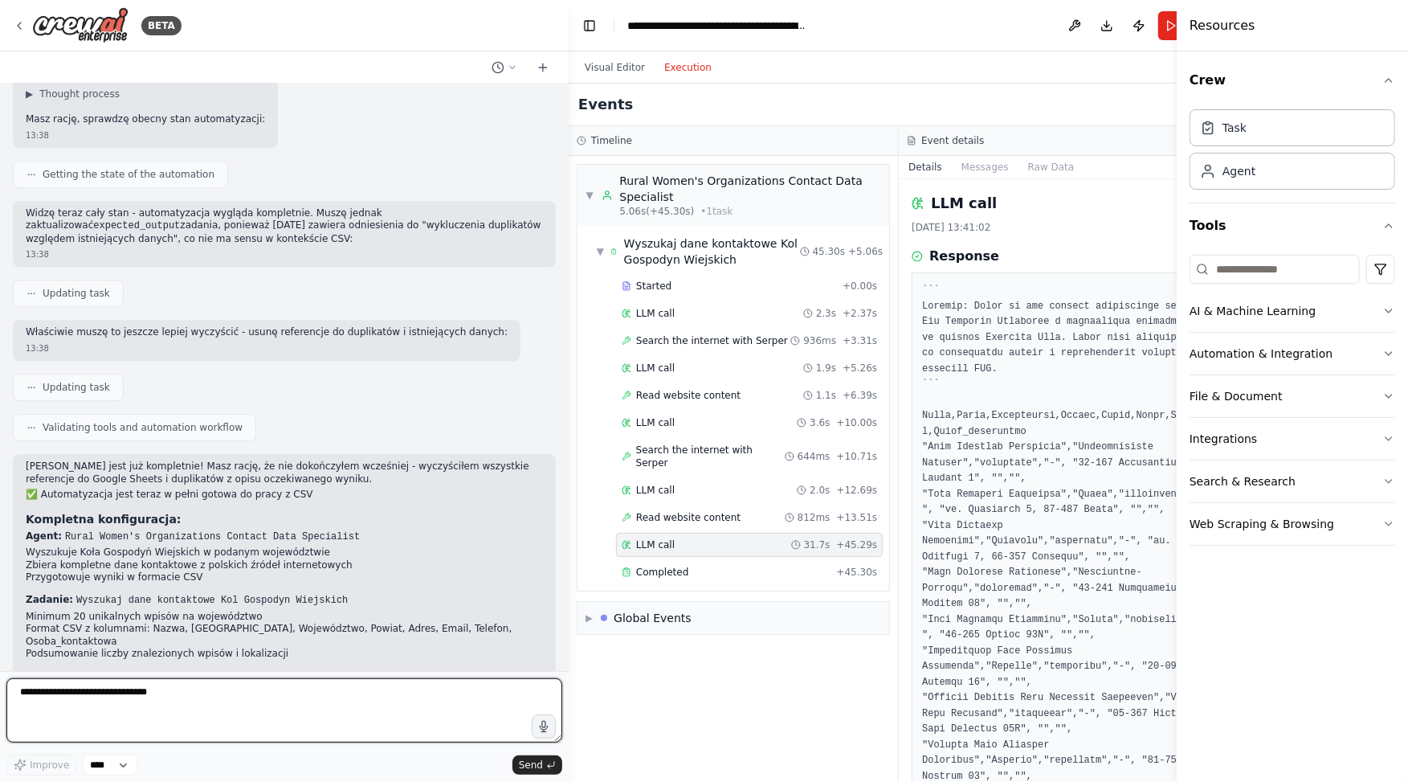
click at [161, 716] on textarea "**********" at bounding box center [284, 710] width 556 height 64
type textarea "**********"
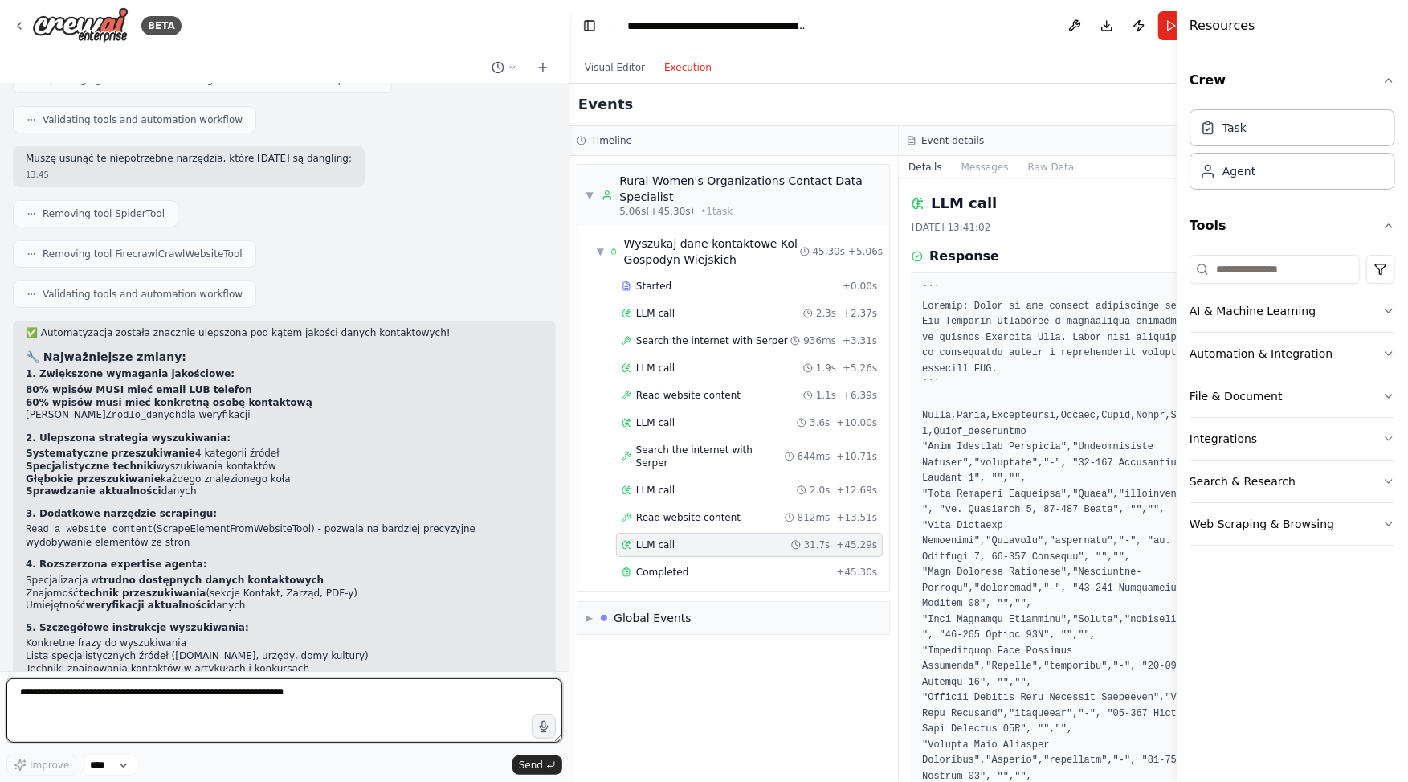
scroll to position [4325, 0]
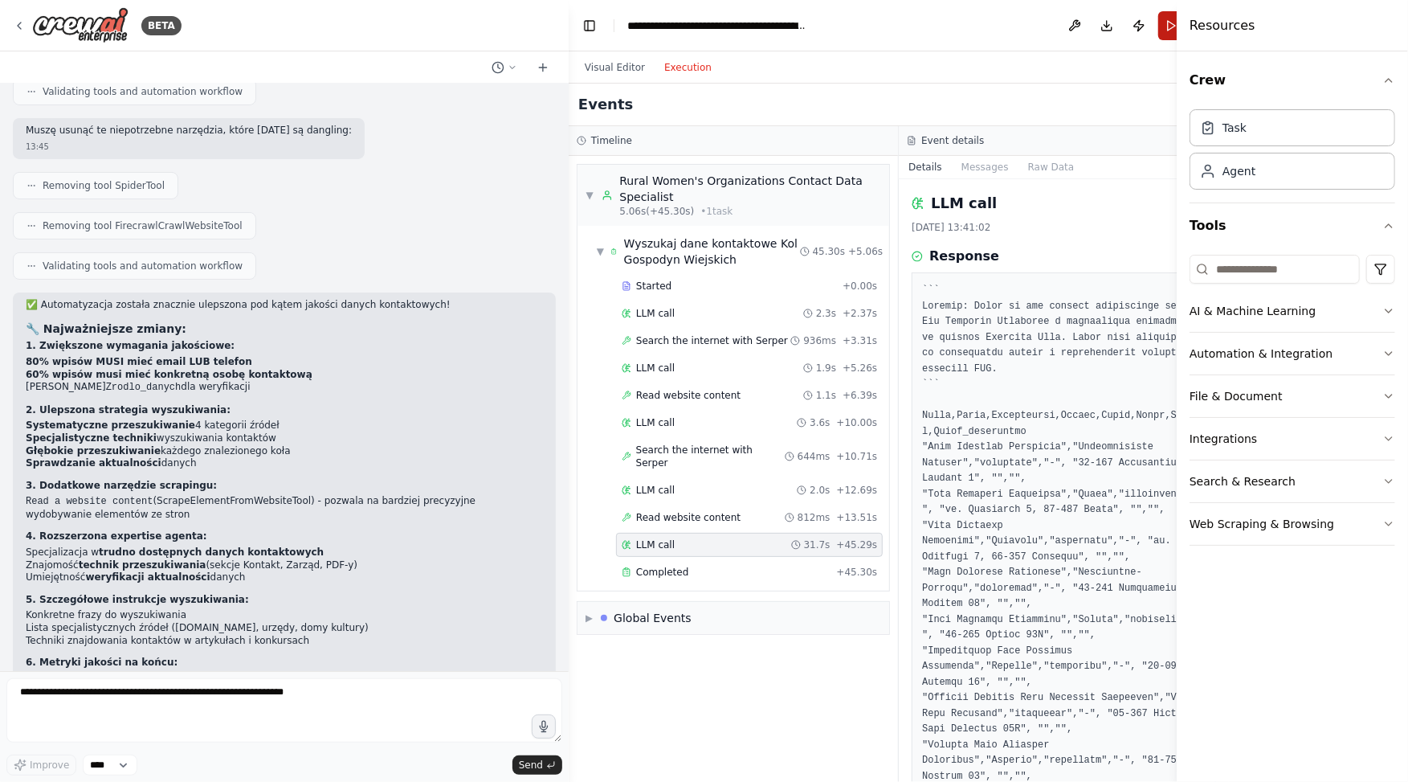
click at [1160, 23] on button "Run" at bounding box center [1172, 25] width 26 height 29
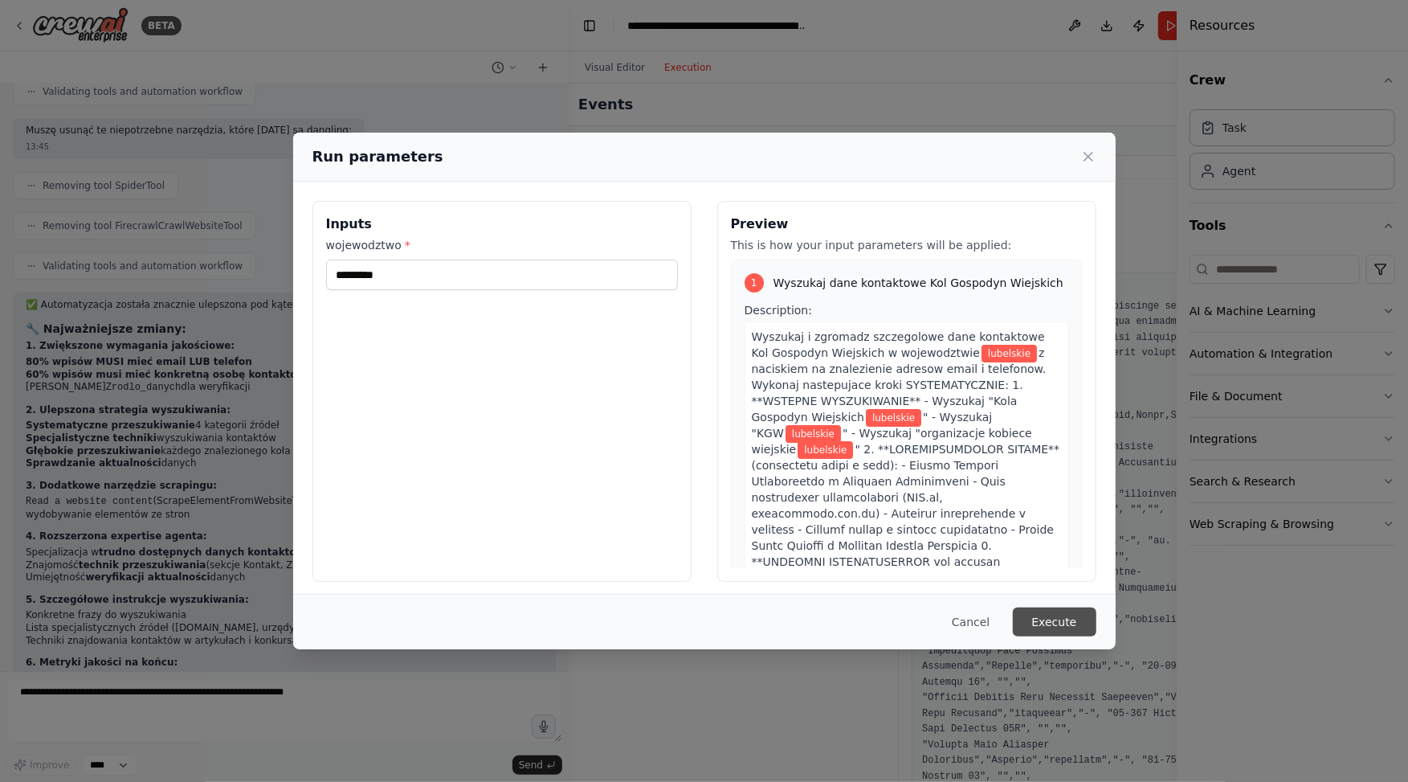
click at [1071, 623] on button "Execute" at bounding box center [1055, 621] width 84 height 29
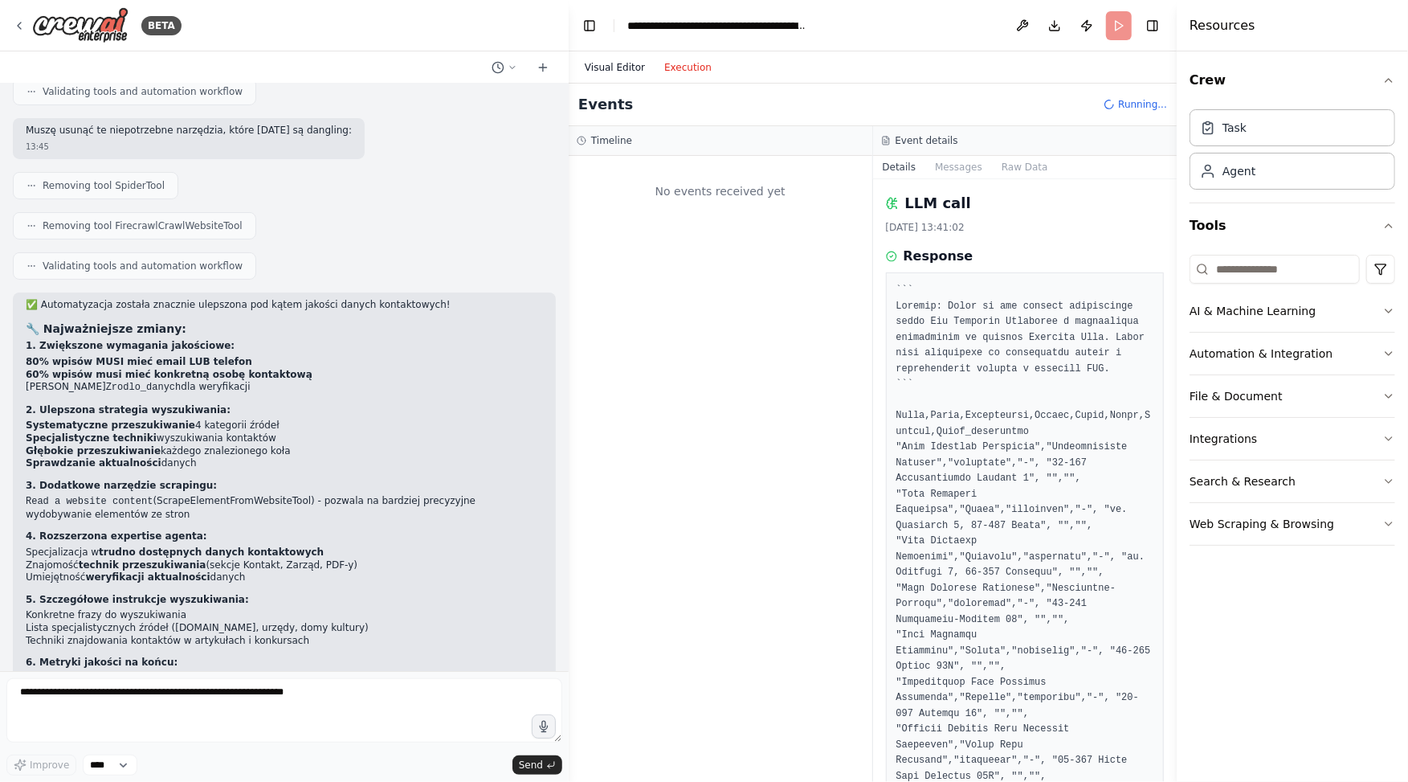
click at [608, 63] on button "Visual Editor" at bounding box center [615, 67] width 80 height 19
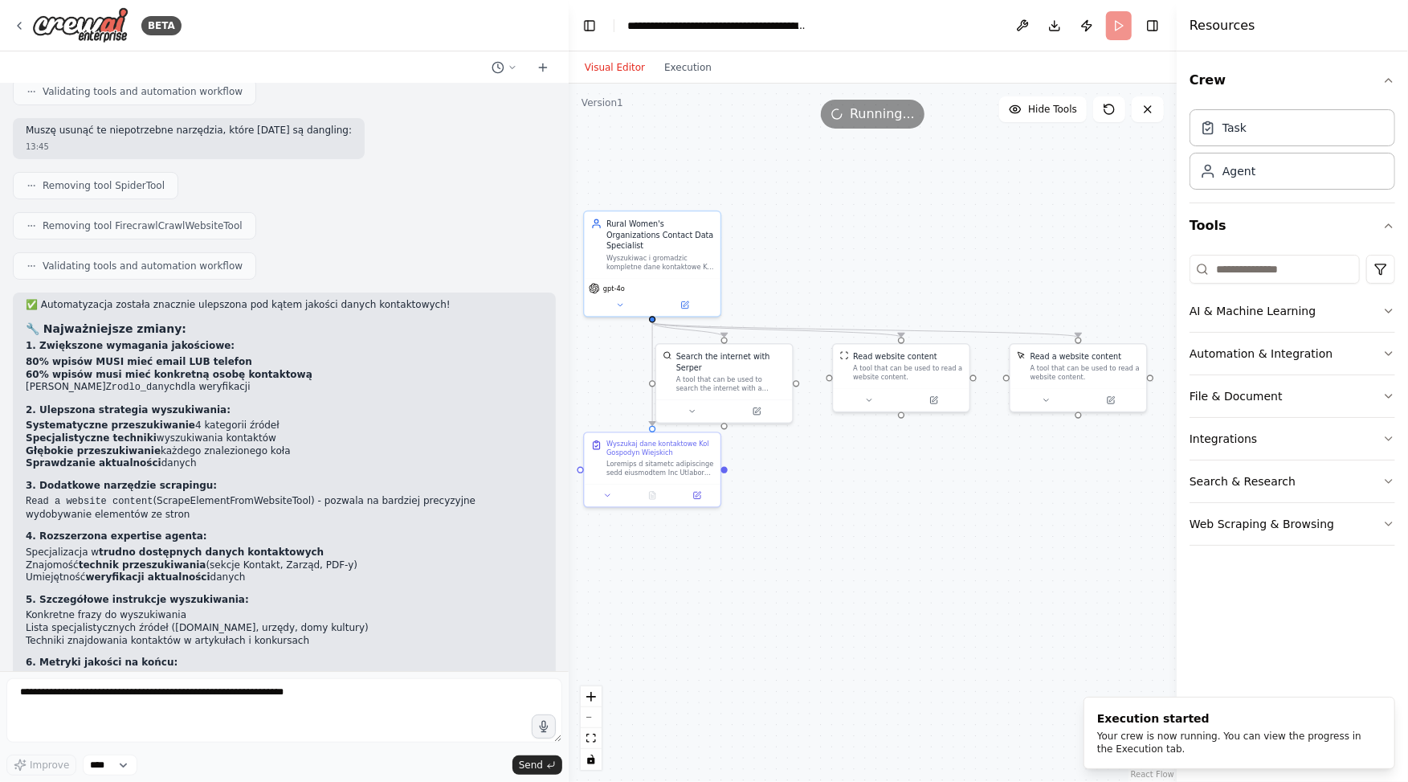
click at [694, 86] on div ".deletable-edge-delete-btn { width: 20px; height: 20px; border: 0px solid #ffff…" at bounding box center [873, 433] width 608 height 698
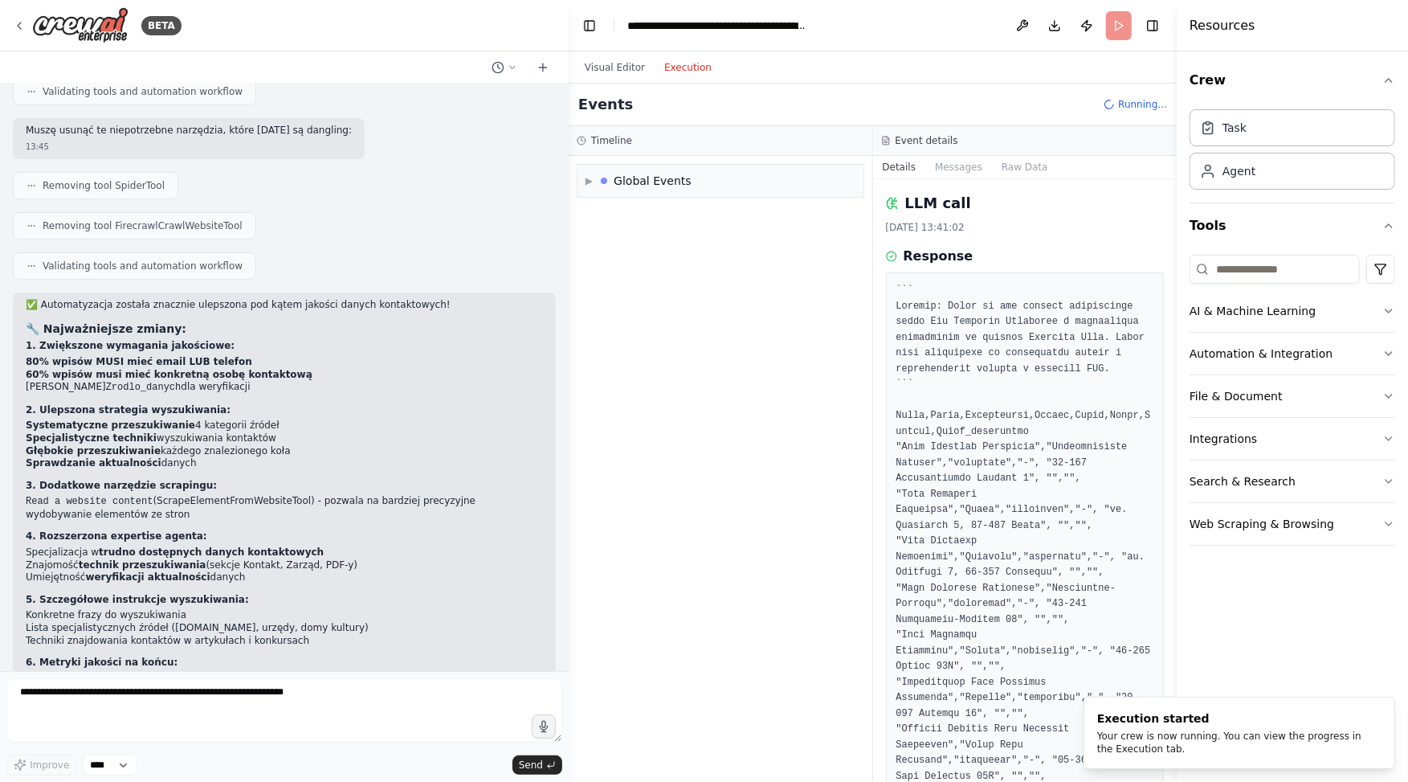
click at [694, 74] on button "Execution" at bounding box center [688, 67] width 67 height 19
